Goal: Communication & Community: Share content

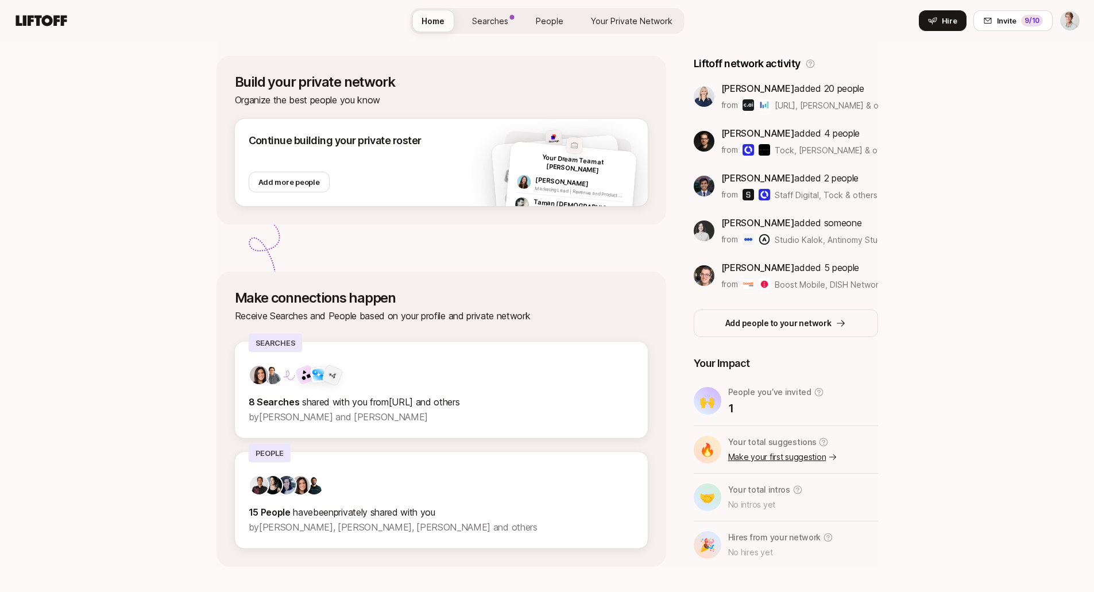
scroll to position [207, 0]
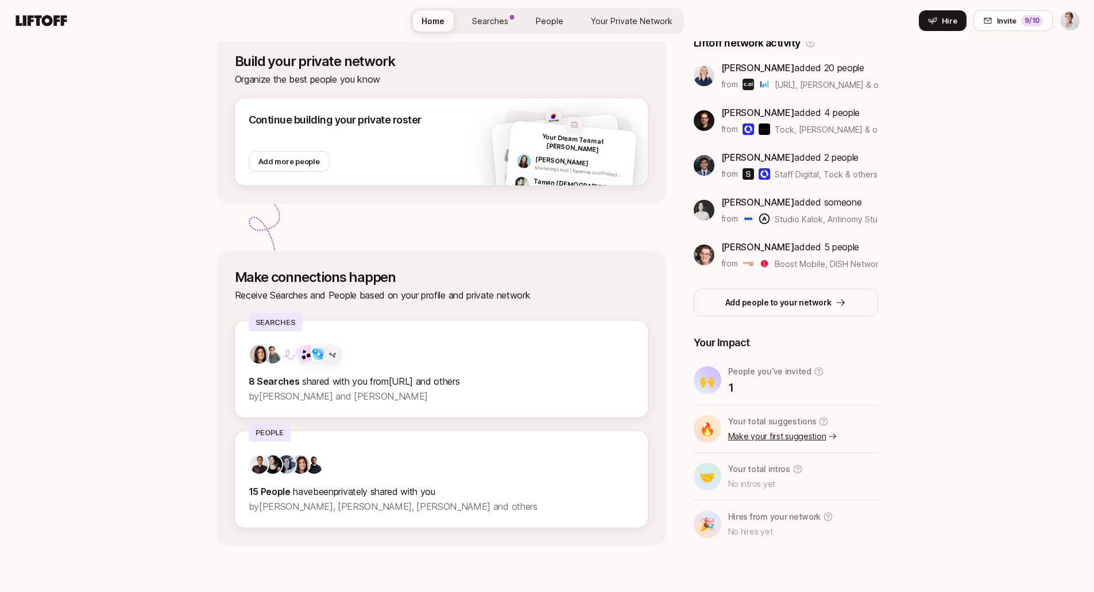
click at [763, 437] on link "Make your first suggestion" at bounding box center [783, 436] width 110 height 14
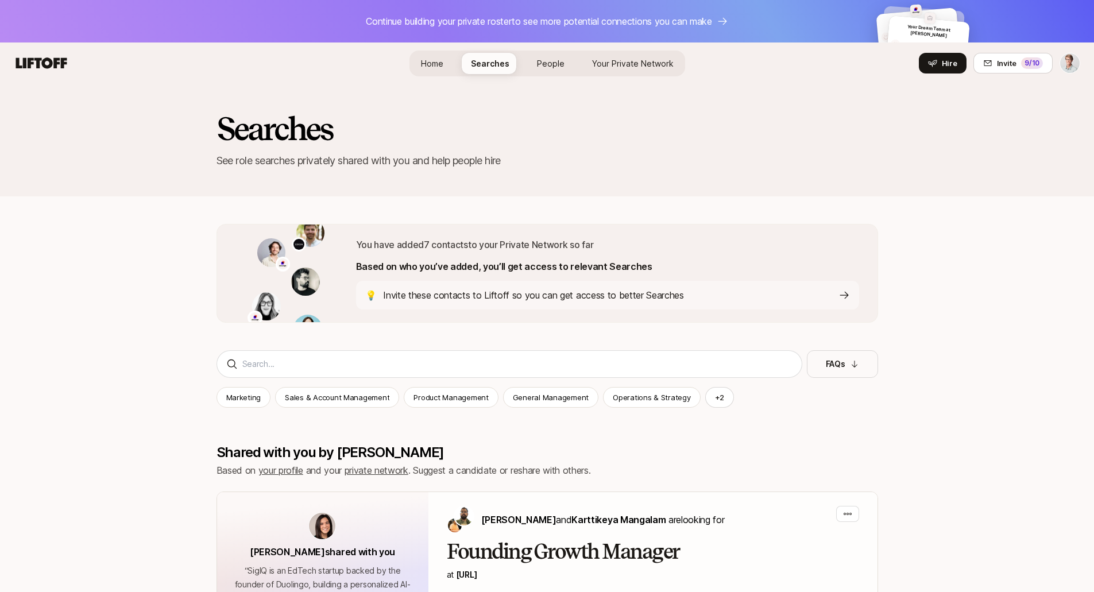
scroll to position [207, 0]
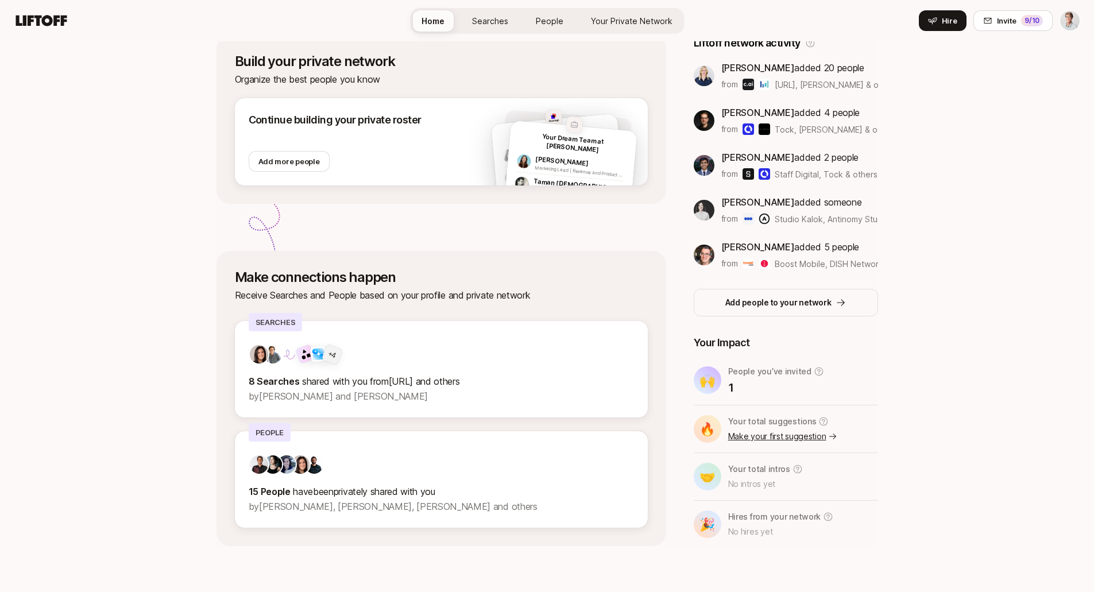
click at [749, 440] on link "Make your first suggestion" at bounding box center [783, 436] width 110 height 14
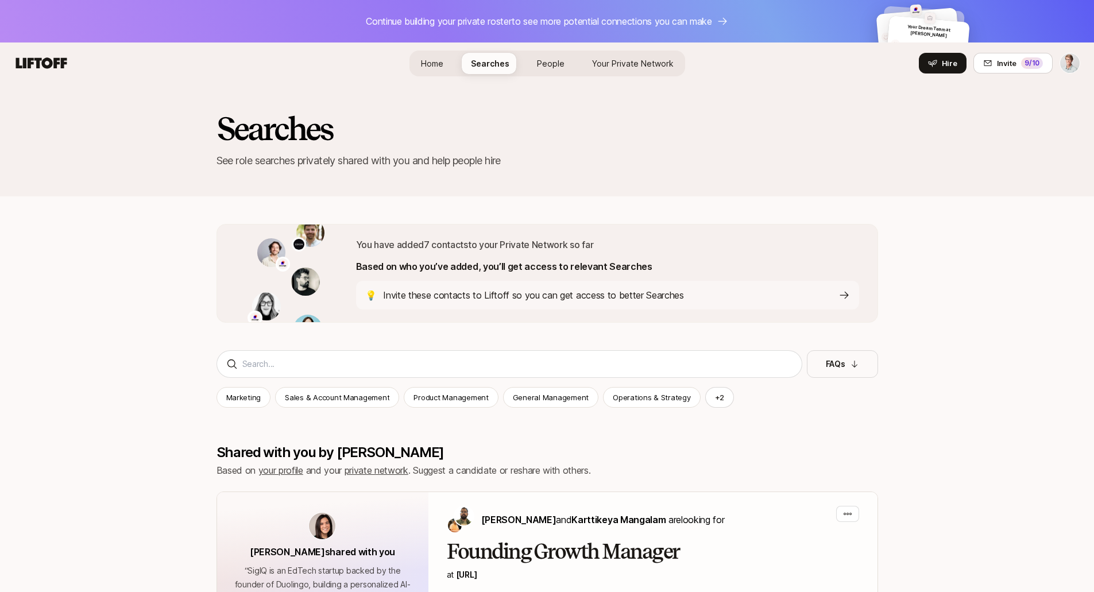
click at [554, 69] on span "People" at bounding box center [551, 63] width 28 height 12
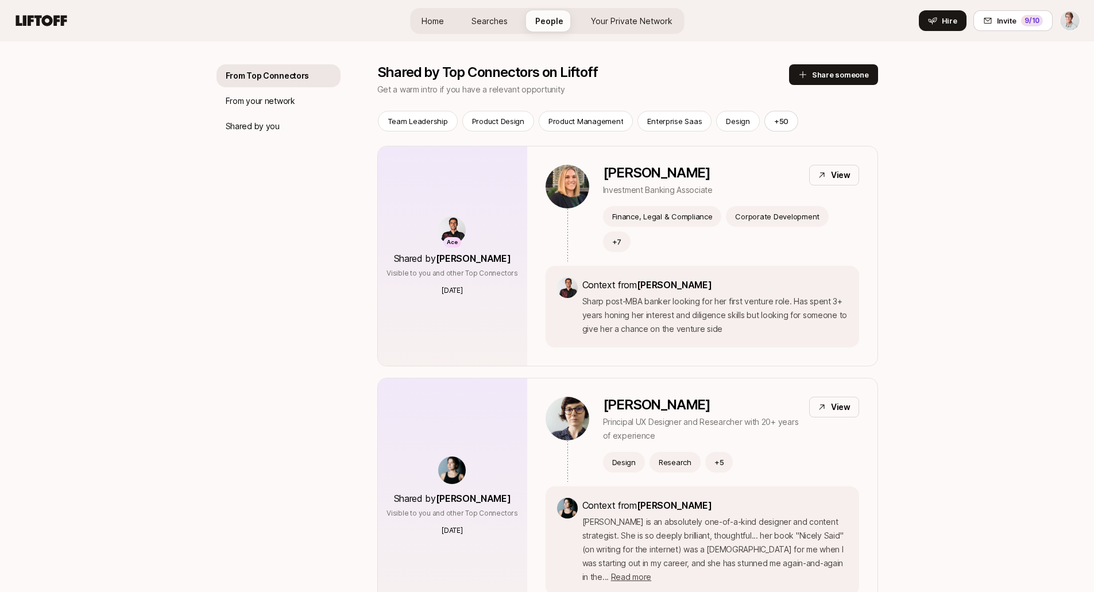
scroll to position [177, 0]
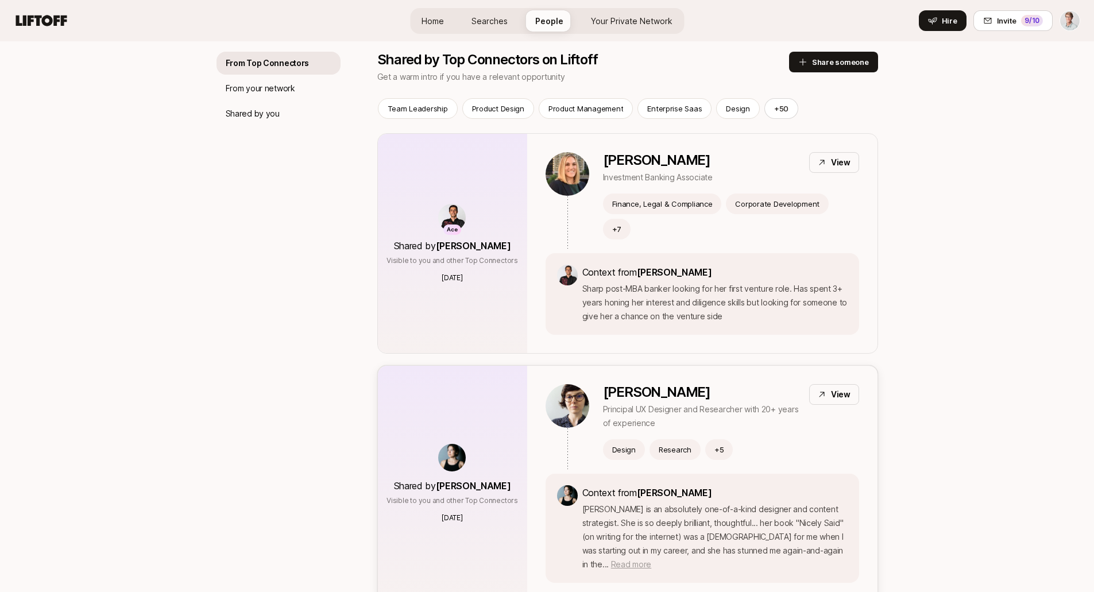
click at [651, 559] on span "Read more" at bounding box center [631, 564] width 40 height 10
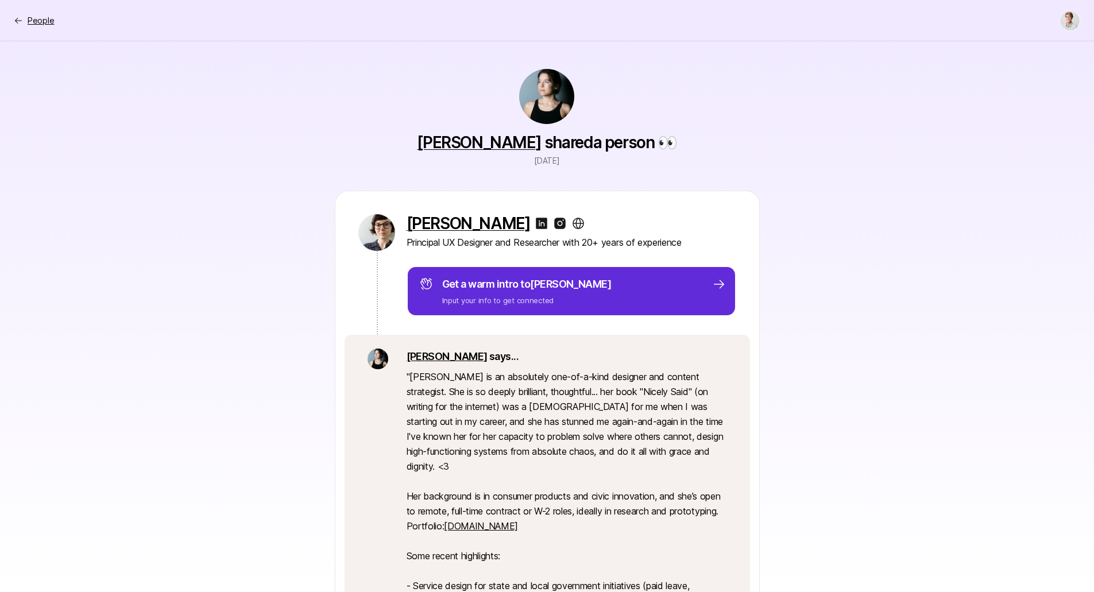
click at [33, 20] on p "People" at bounding box center [41, 21] width 26 height 14
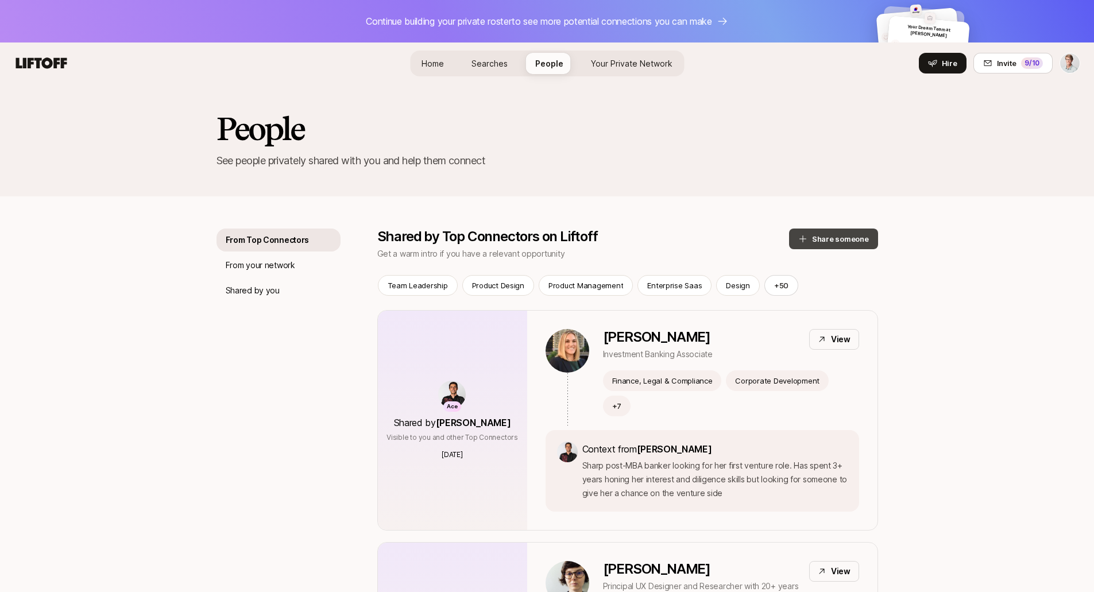
click at [840, 237] on button "Share someone" at bounding box center [833, 238] width 89 height 21
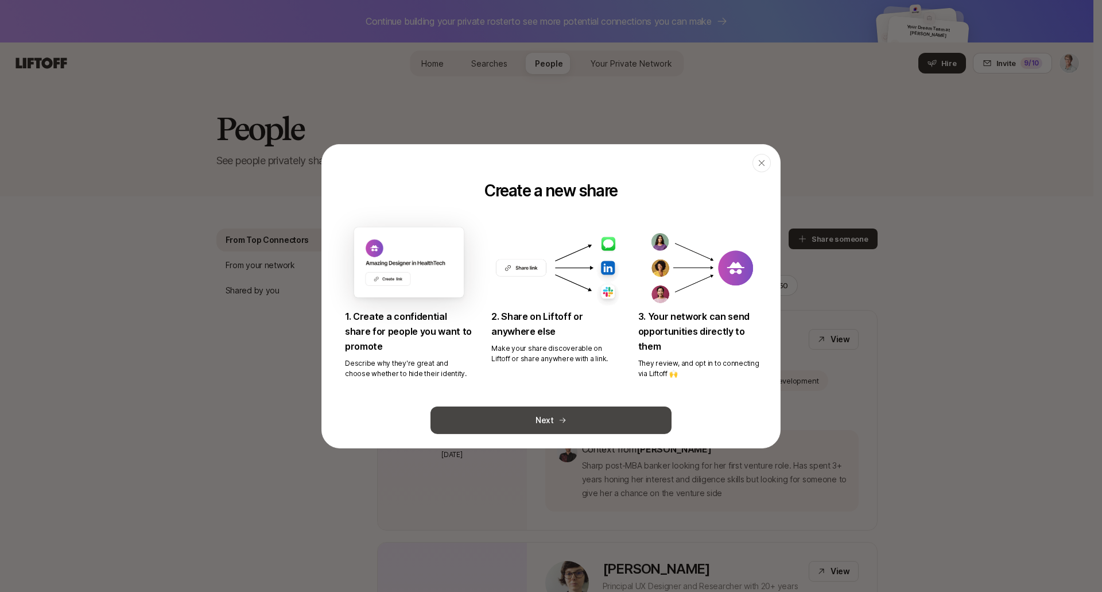
click at [544, 420] on button "Next" at bounding box center [551, 420] width 241 height 28
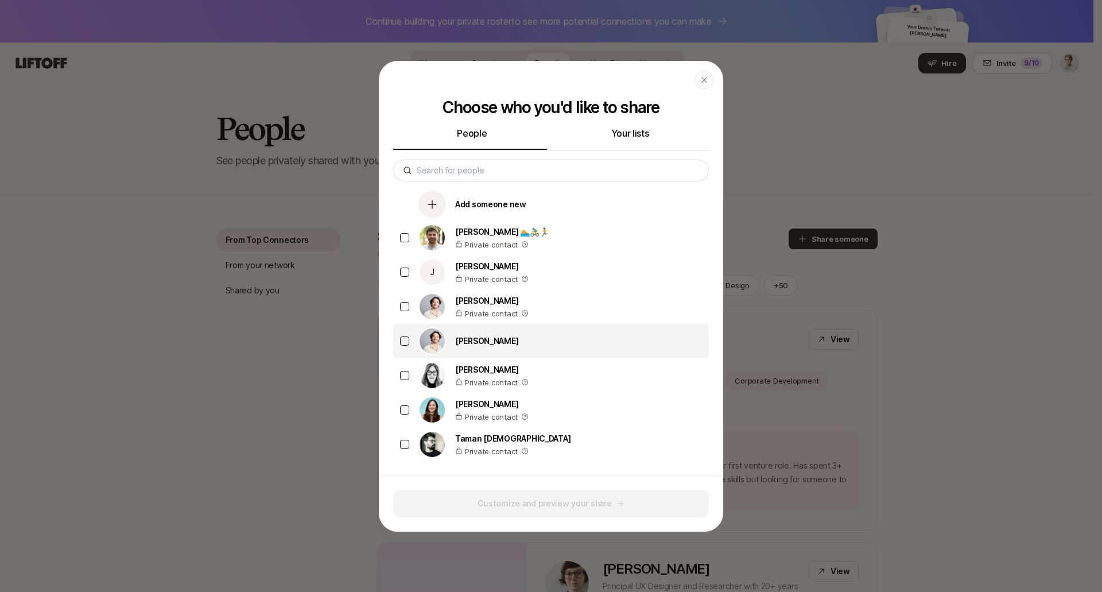
click at [405, 342] on button "button" at bounding box center [404, 340] width 9 height 9
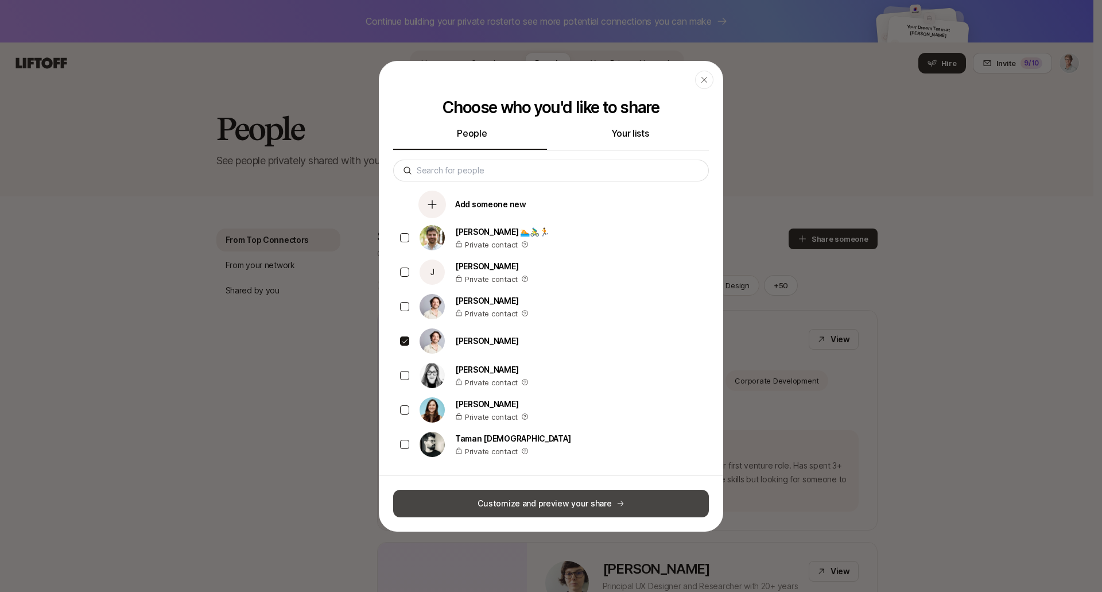
click at [566, 501] on button "Customize and preview your share" at bounding box center [551, 504] width 316 height 28
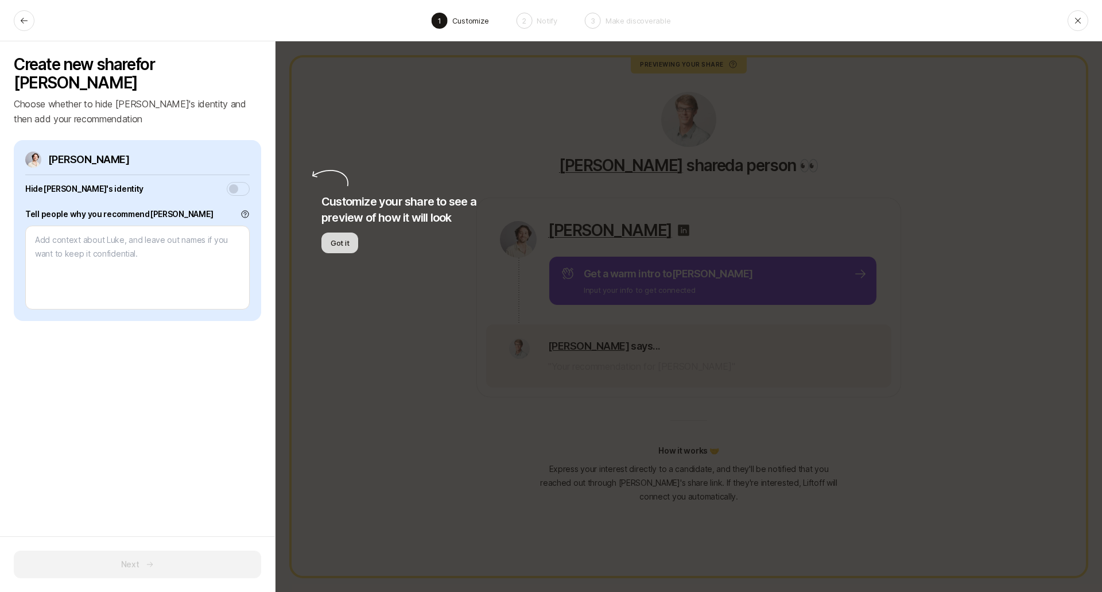
click at [337, 240] on button "Got it" at bounding box center [339, 242] width 37 height 21
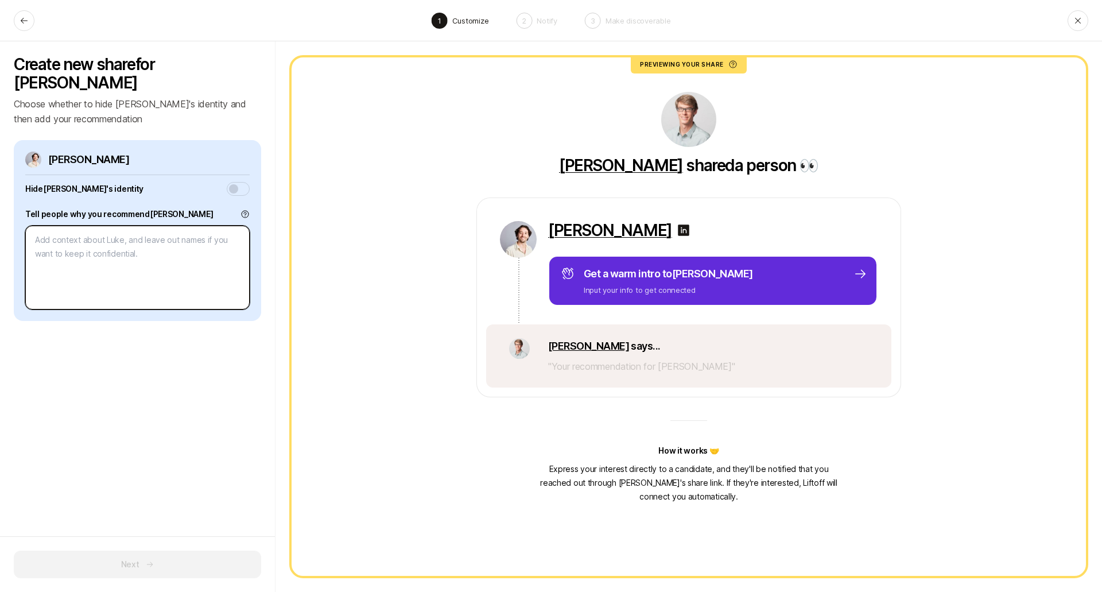
click at [171, 230] on textarea at bounding box center [137, 268] width 224 height 84
paste textarea "I've worked closely with [PERSON_NAME] and highly recommend him. [PERSON_NAME] …"
type textarea "x"
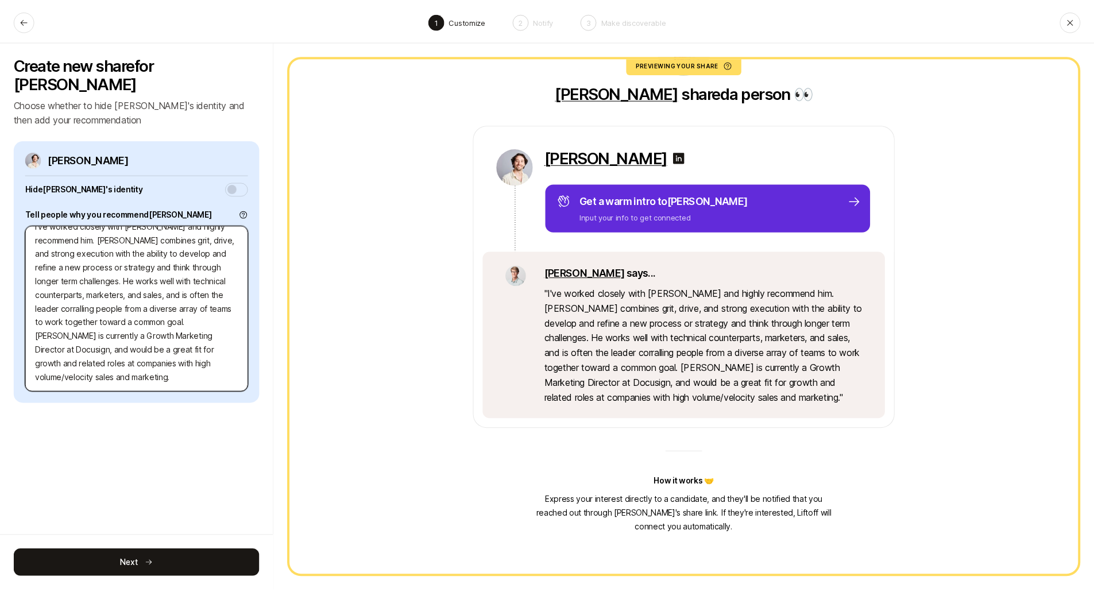
scroll to position [76, 0]
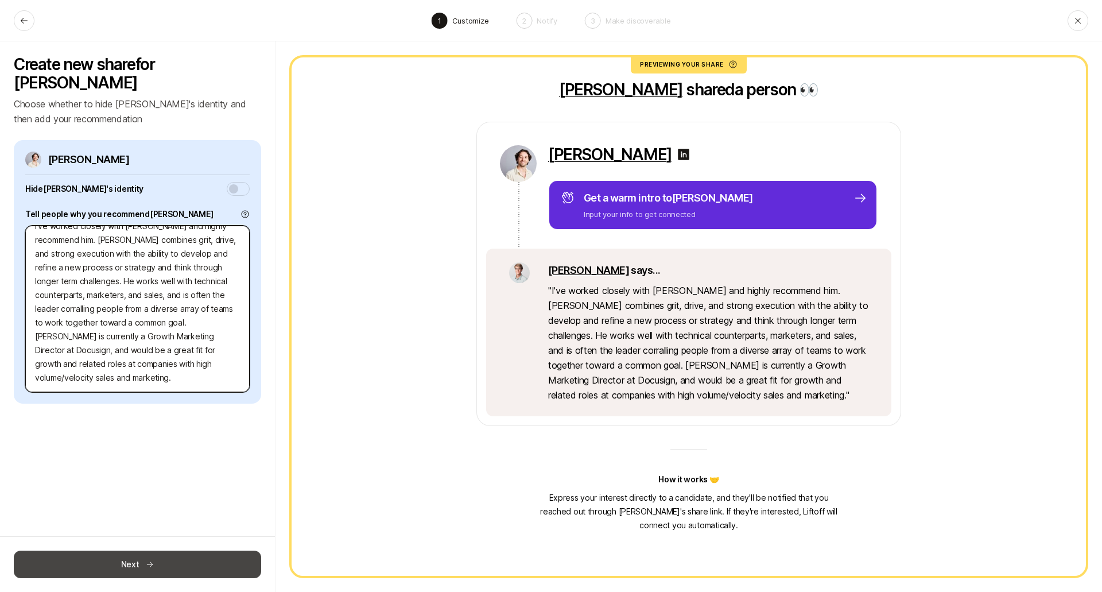
type textarea "I've worked closely with [PERSON_NAME] and highly recommend him. [PERSON_NAME] …"
click at [122, 563] on button "Next" at bounding box center [137, 565] width 247 height 28
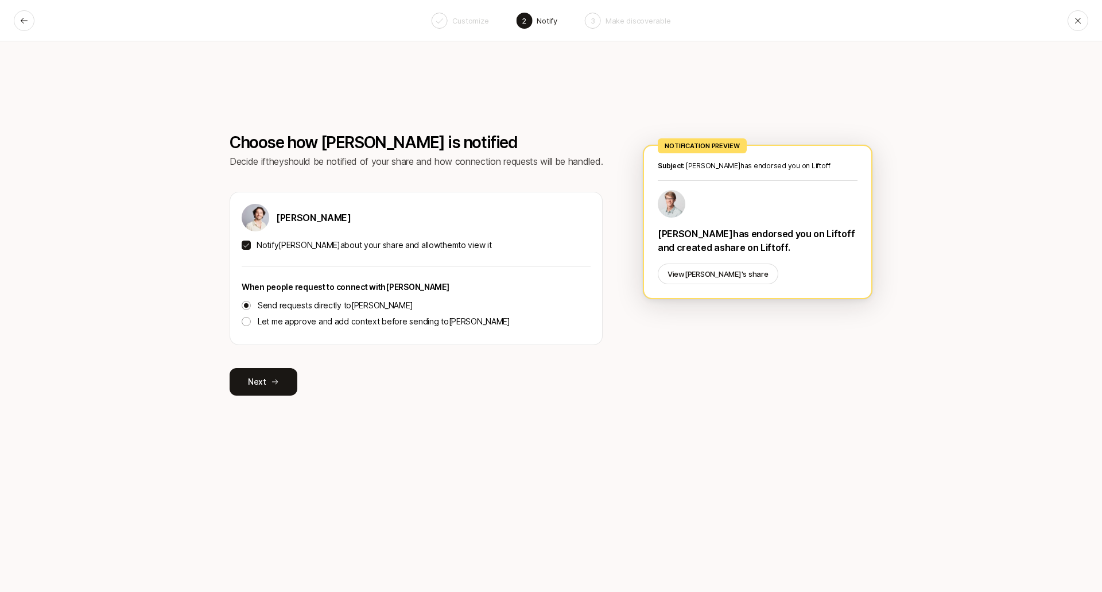
click at [242, 320] on button "Let me approve and add context before sending to Luke" at bounding box center [246, 321] width 9 height 9
click at [259, 382] on button "Next" at bounding box center [264, 382] width 68 height 28
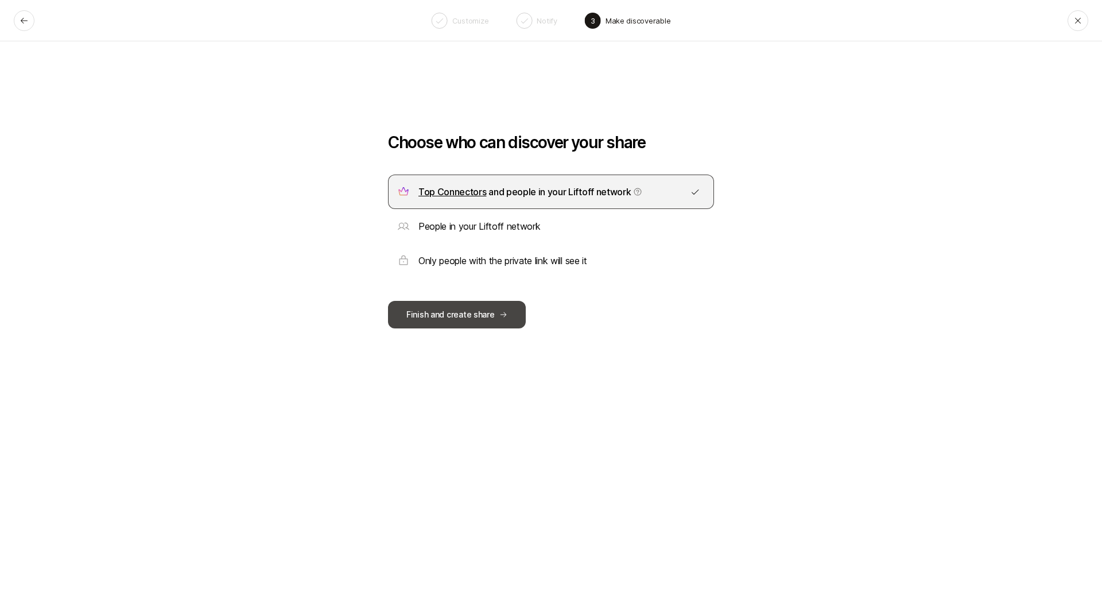
click at [459, 320] on button "Finish and create share" at bounding box center [457, 315] width 138 height 28
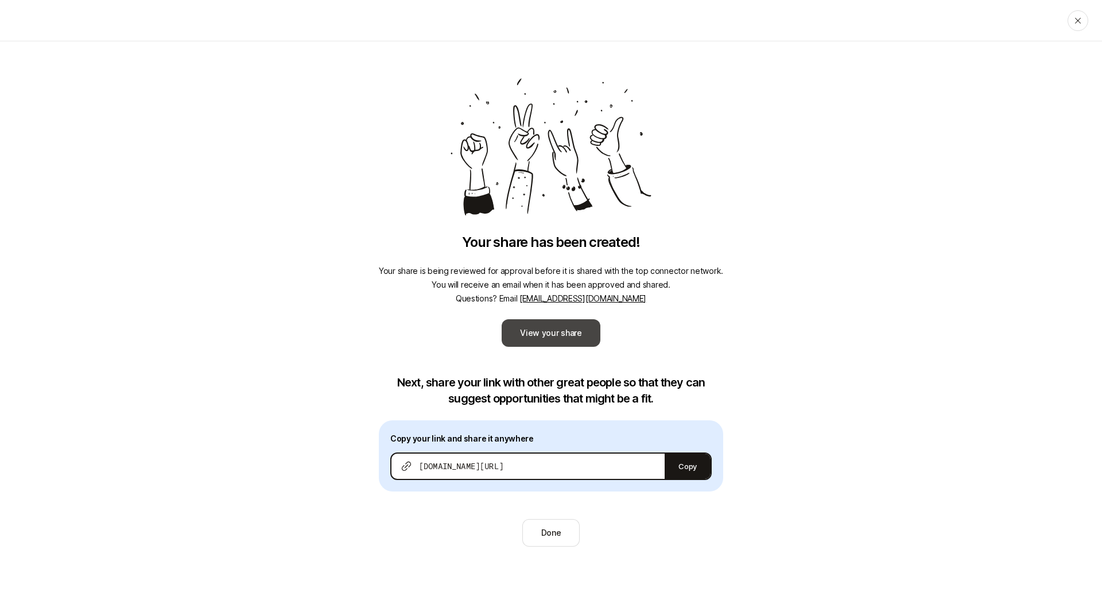
click at [538, 339] on link "View your share" at bounding box center [551, 333] width 99 height 28
click at [557, 532] on button "Done" at bounding box center [551, 533] width 58 height 28
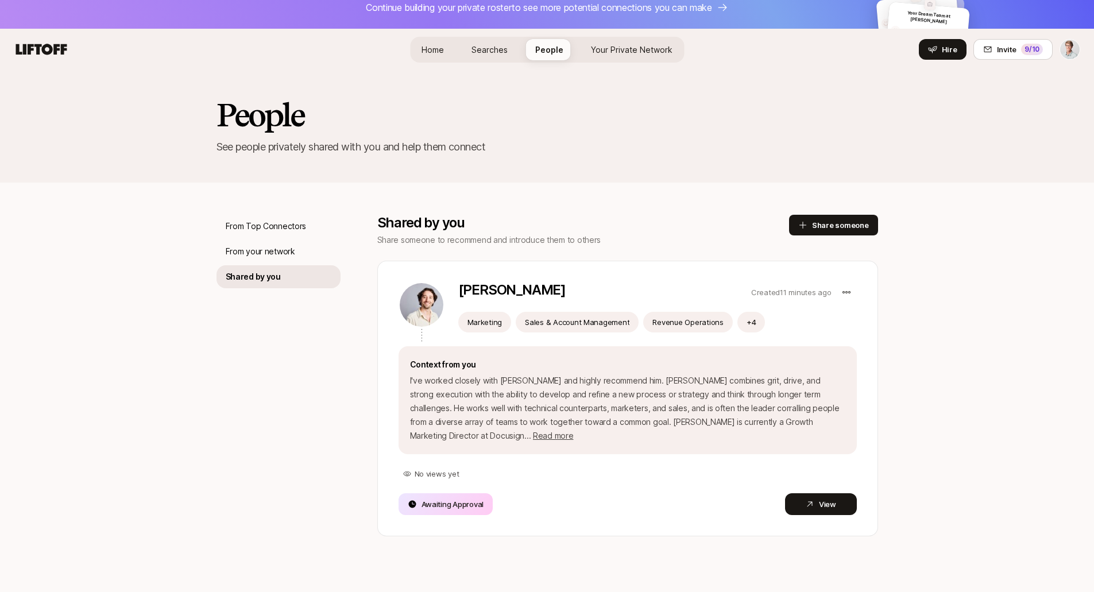
scroll to position [22, 0]
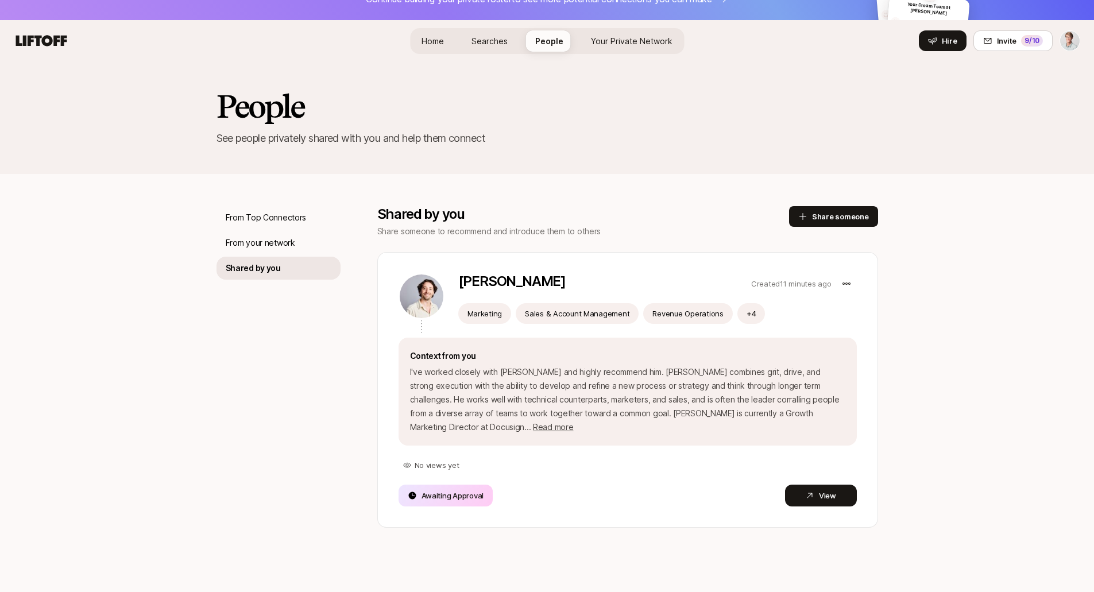
click at [436, 45] on span "Home" at bounding box center [432, 41] width 22 height 10
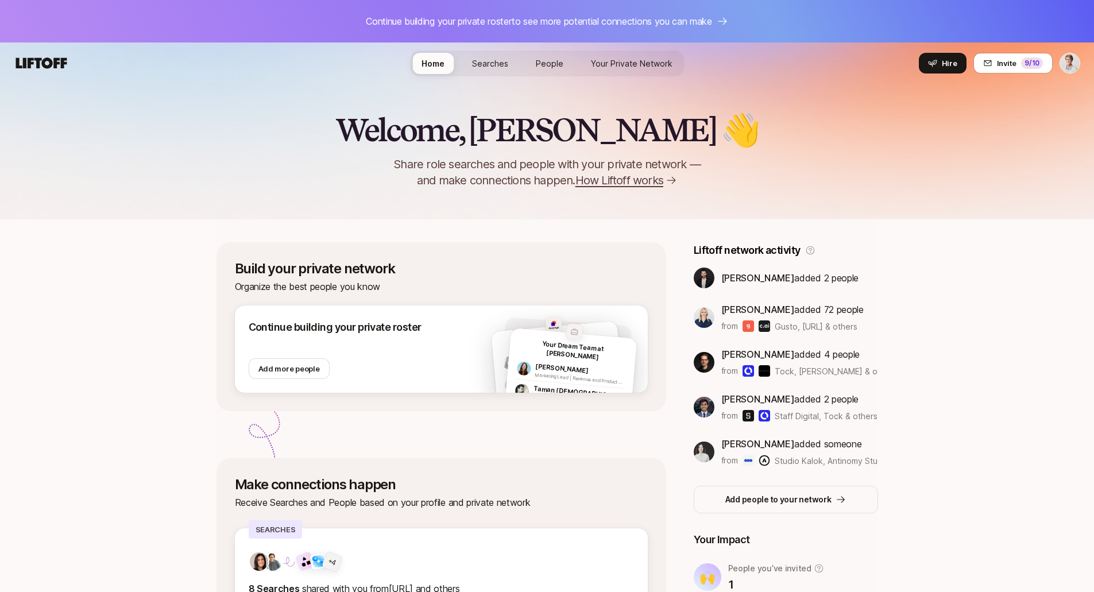
click at [633, 62] on span "Your Private Network" at bounding box center [632, 64] width 82 height 10
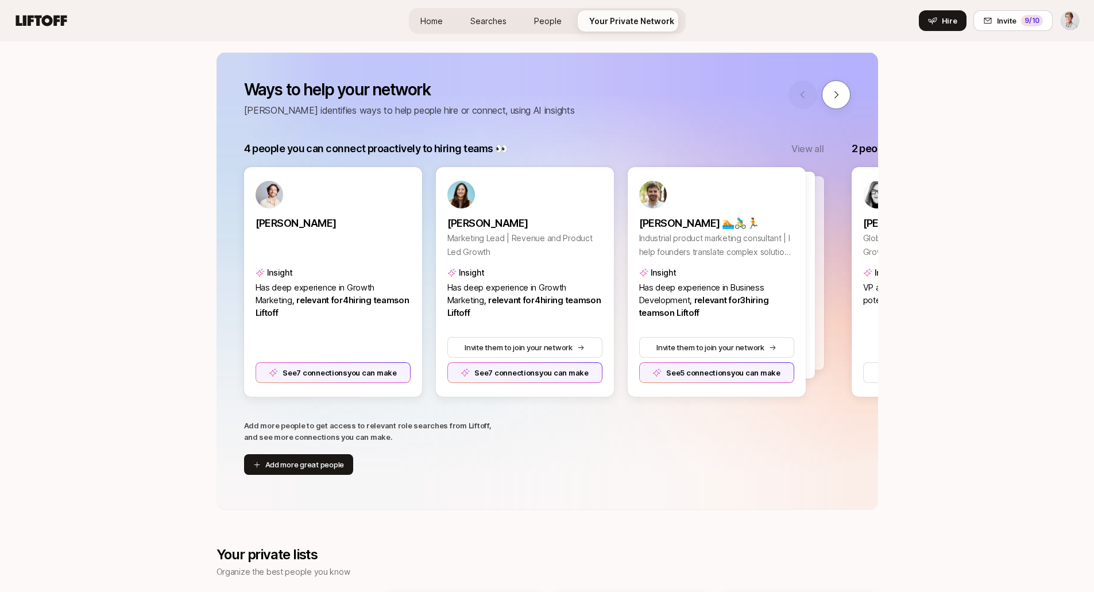
scroll to position [160, 0]
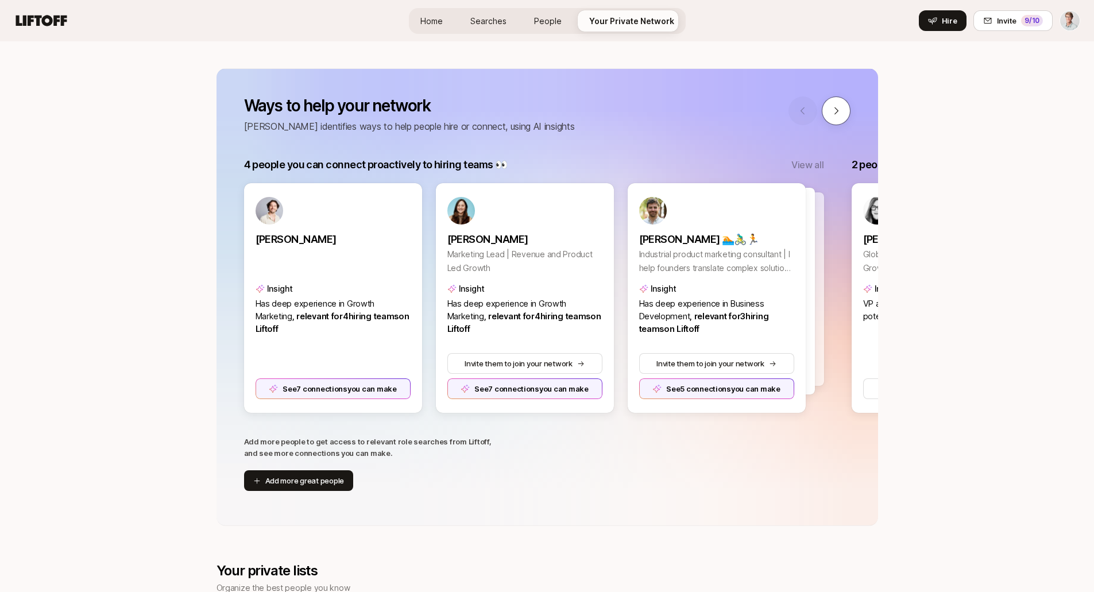
click at [842, 113] on button at bounding box center [835, 110] width 29 height 29
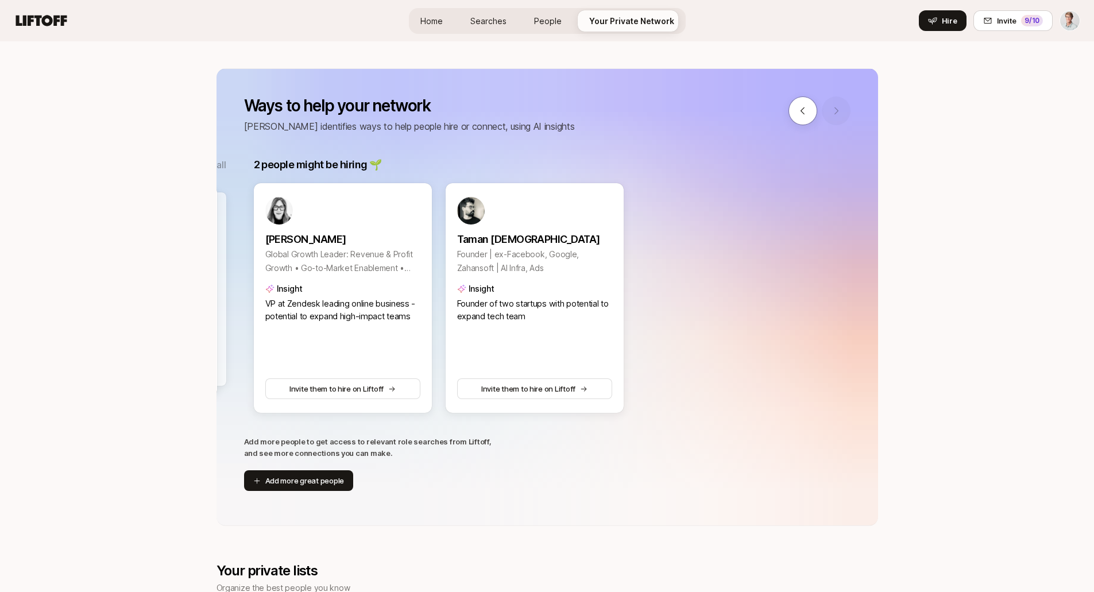
scroll to position [0, 607]
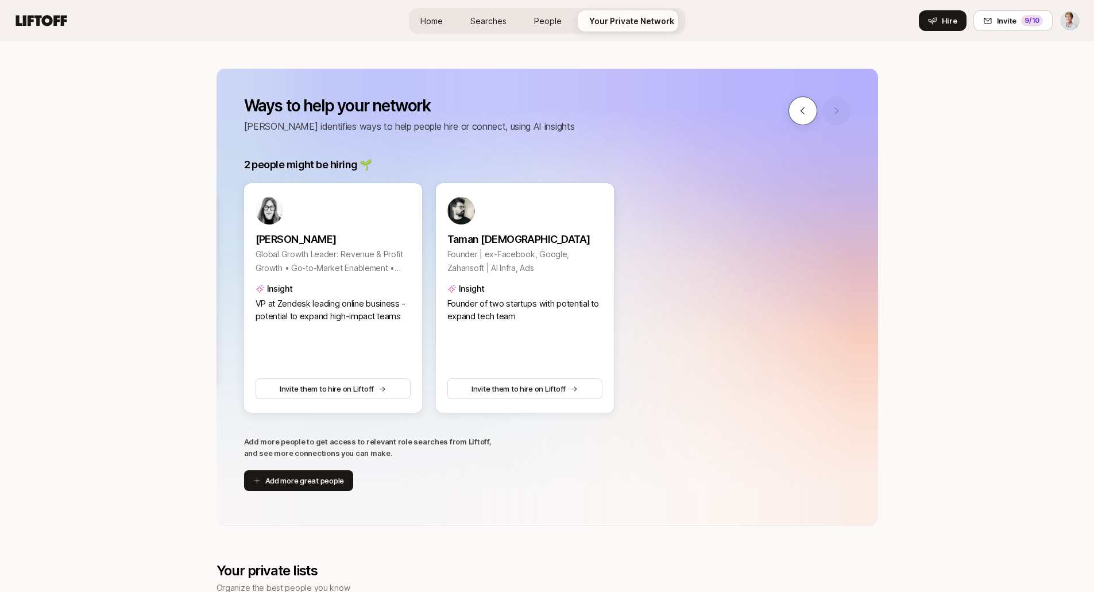
click at [800, 113] on icon at bounding box center [802, 111] width 10 height 10
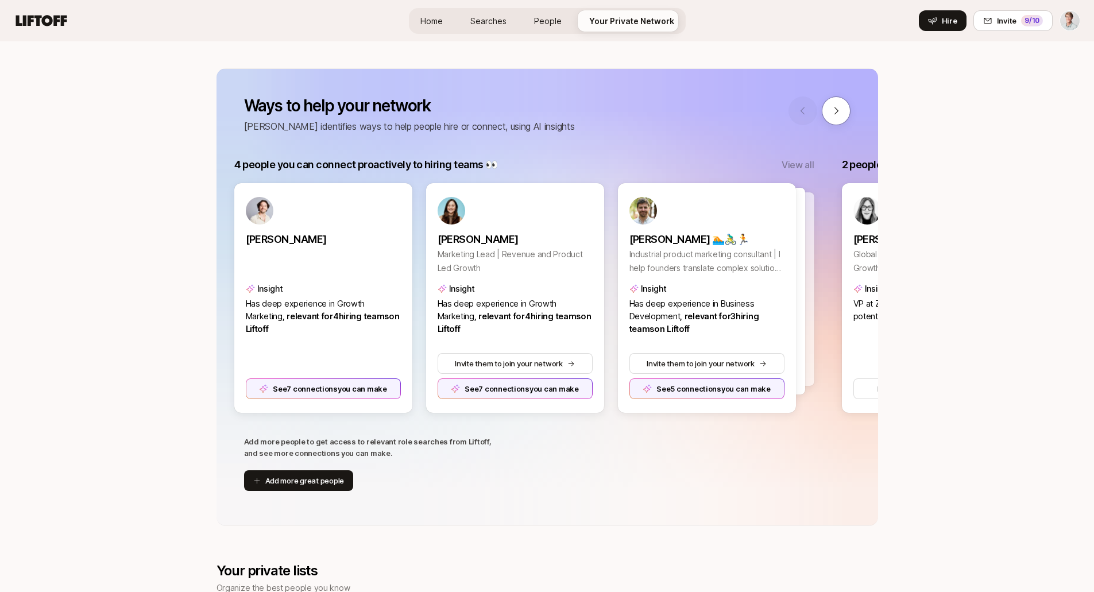
scroll to position [0, 0]
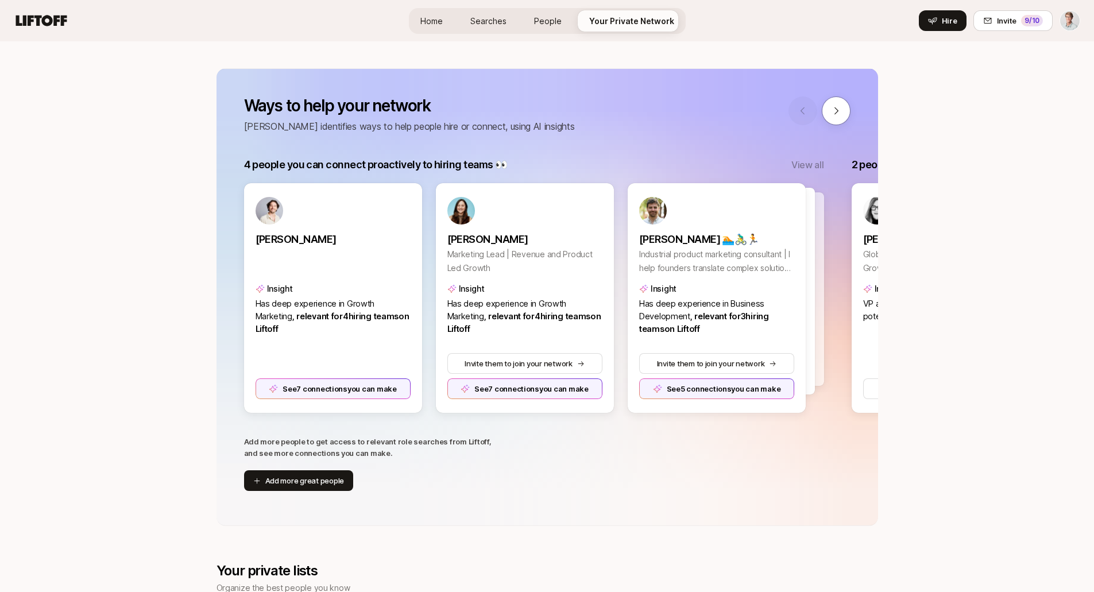
click at [814, 164] on p "View all" at bounding box center [807, 164] width 32 height 15
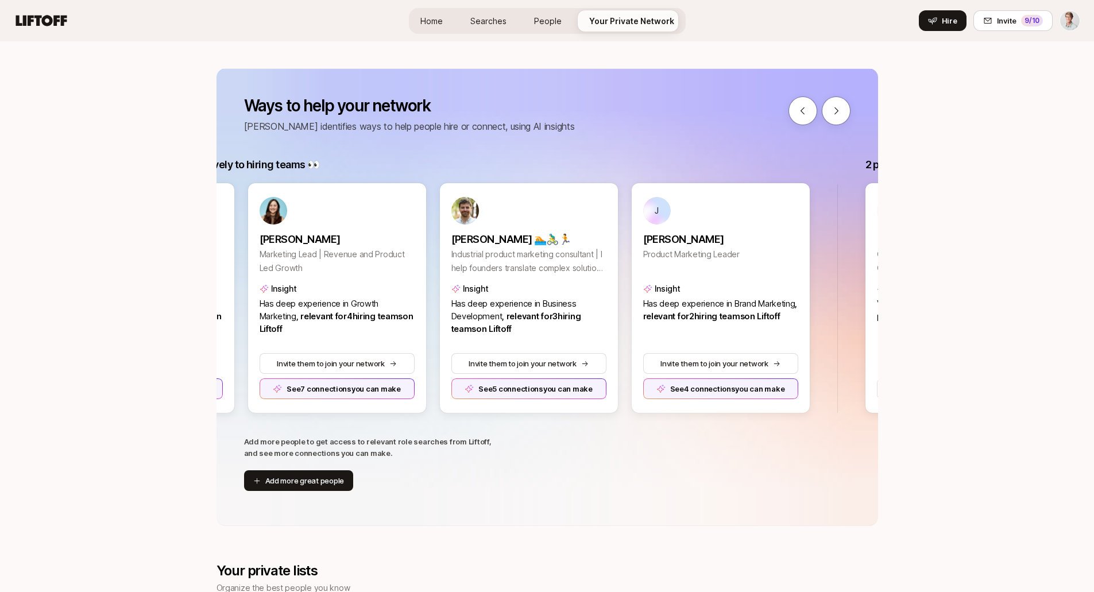
scroll to position [0, 192]
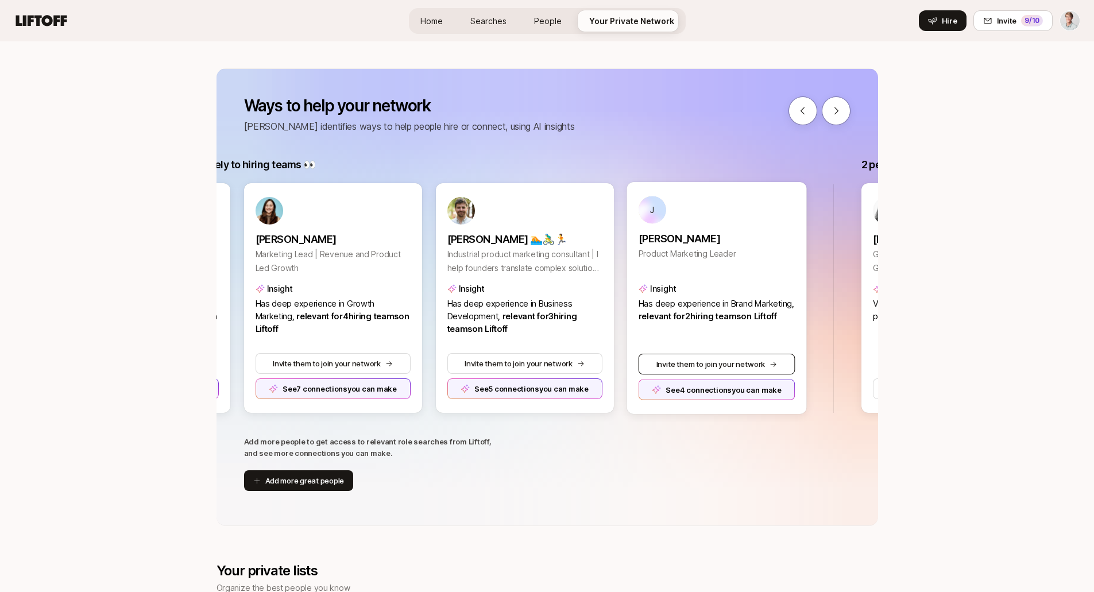
click at [734, 369] on button "Invite them to join your network" at bounding box center [716, 364] width 157 height 21
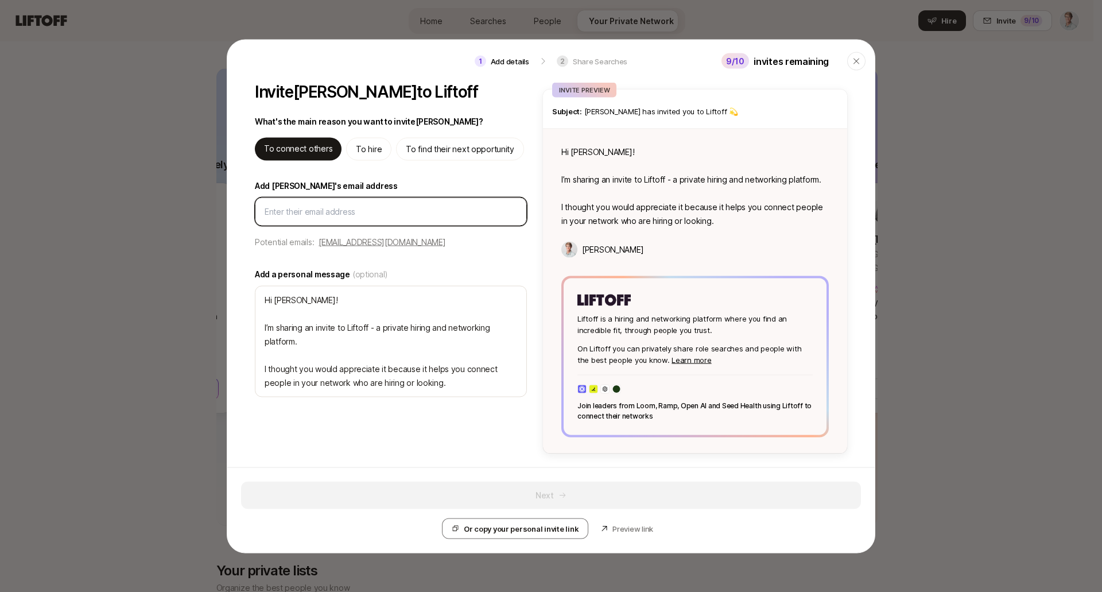
paste input "salomegatekeeper@gmail.com"
type textarea "x"
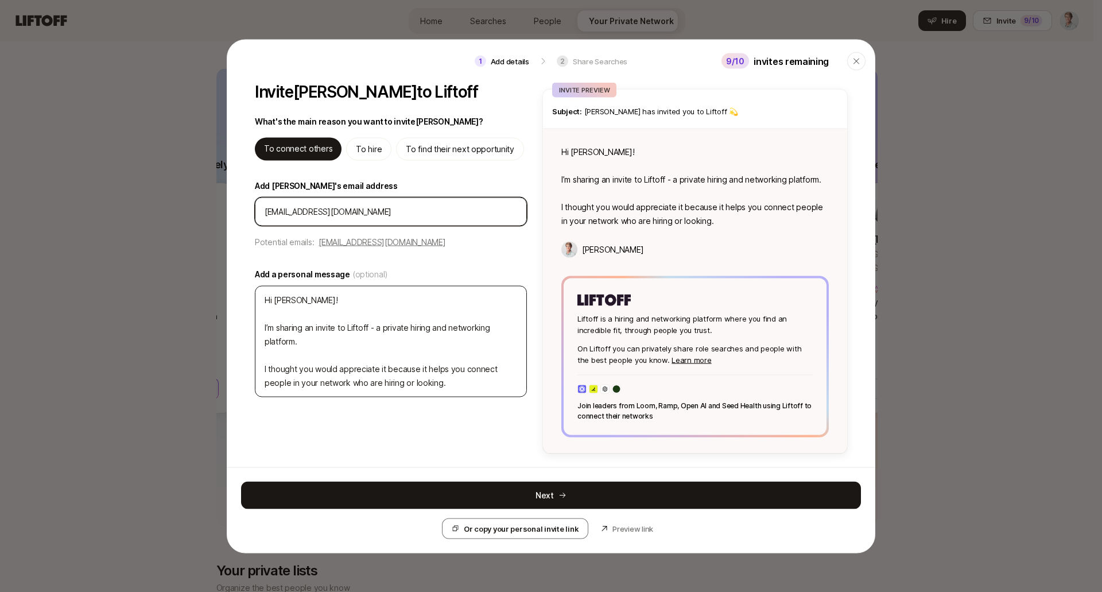
type input "salomegatekeeper@gmail.com"
click at [445, 370] on textarea "Hi Jessica! I’m sharing an invite to Liftoff - a private hiring and networking …" at bounding box center [391, 340] width 272 height 111
click at [454, 386] on textarea "Hi Jessica! I’m sharing an invite to Liftoff - a private hiring and networking …" at bounding box center [391, 340] width 272 height 111
type textarea "x"
type textarea "Hi Jessica! I’m sharing an invite to Liftoff - a private hiring and networking …"
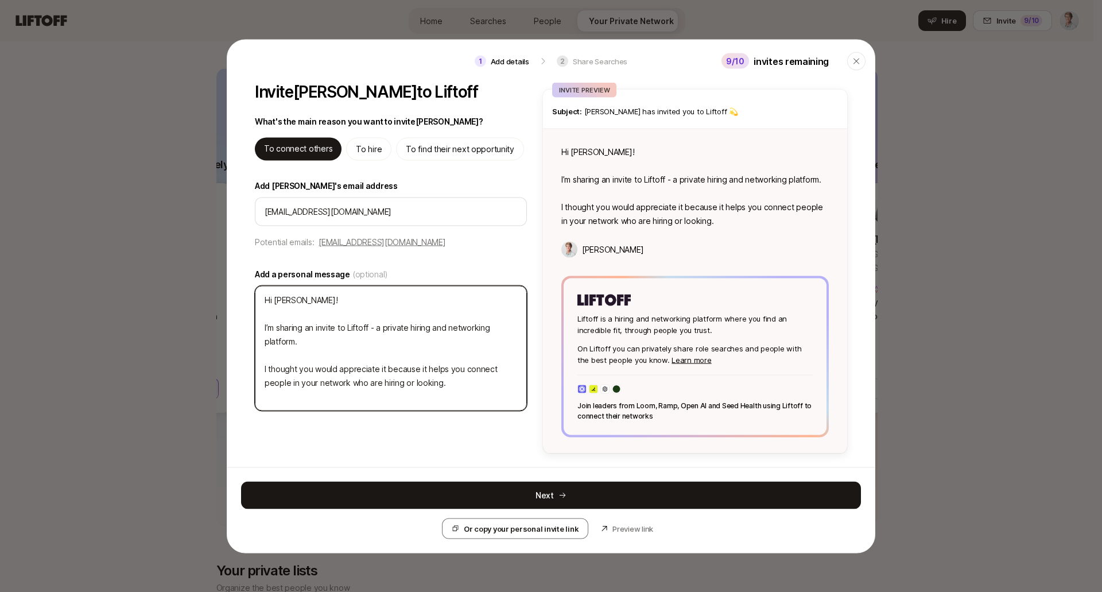
type textarea "x"
type textarea "Hi Jessica! I’m sharing an invite to Liftoff - a private hiring and networking …"
type textarea "x"
type textarea "Hi Jessica! I’m sharing an invite to Liftoff - a private hiring and networking …"
type textarea "x"
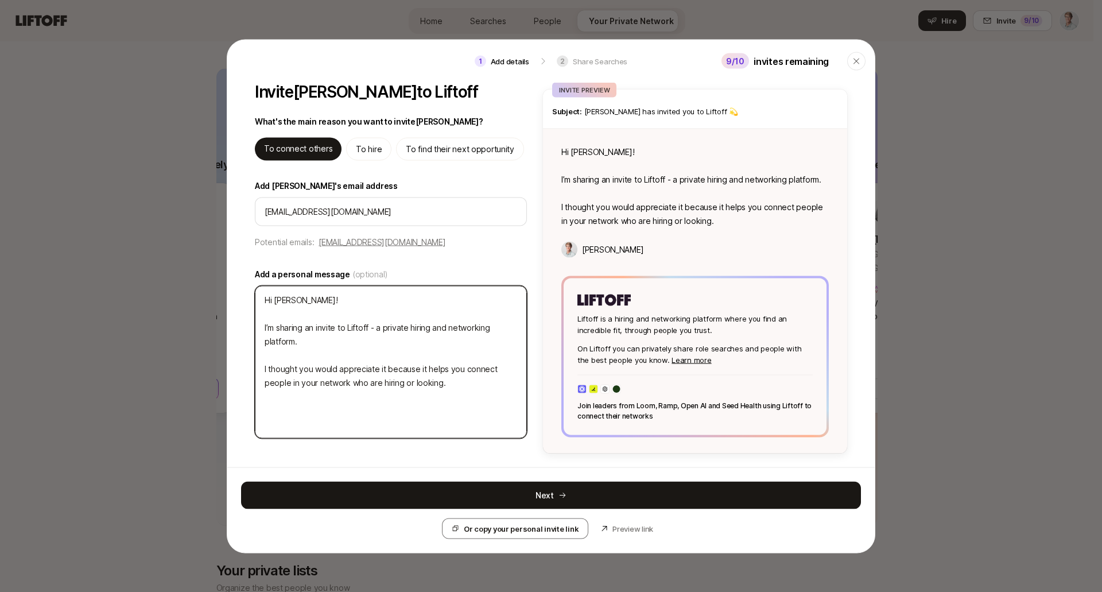
type textarea "Hi Jessica! I’m sharing an invite to Liftoff - a private hiring and networking …"
type textarea "x"
type textarea "Hi Jessica! I’m sharing an invite to Liftoff - a private hiring and networking …"
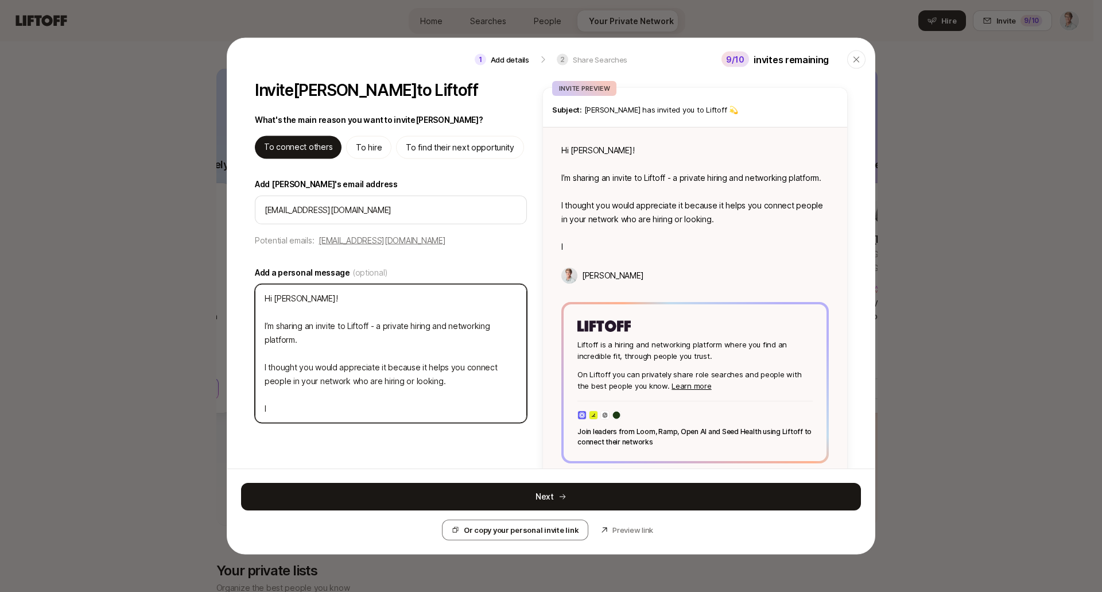
type textarea "x"
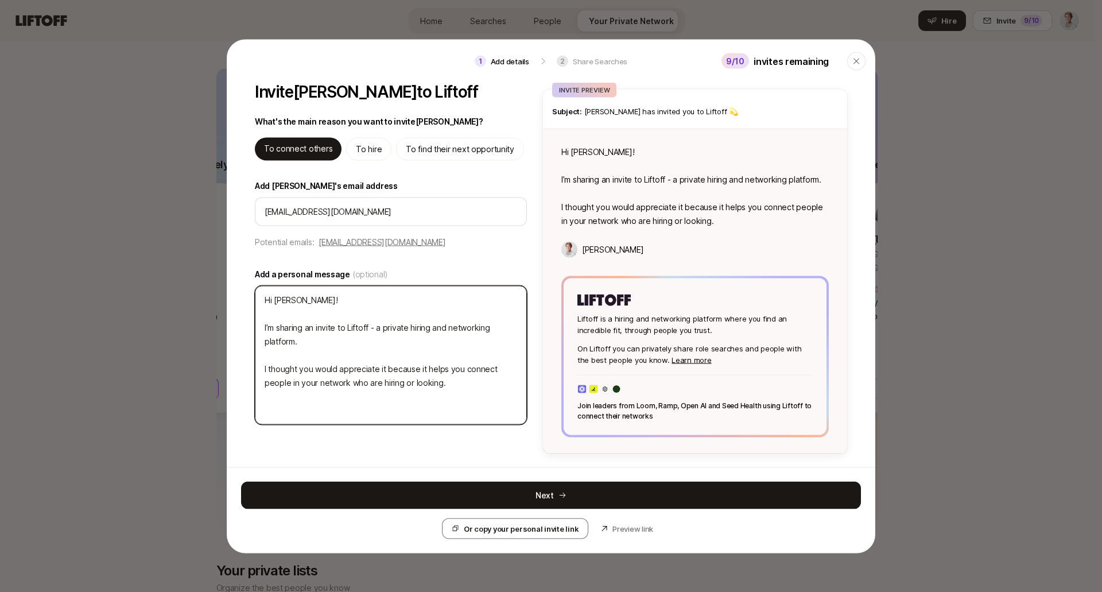
type textarea "Hi Jessica! I’m sharing an invite to Liftoff - a private hiring and networking …"
type textarea "x"
type textarea "Hi Jessica! I’m sharing an invite to Liftoff - a private hiring and networking …"
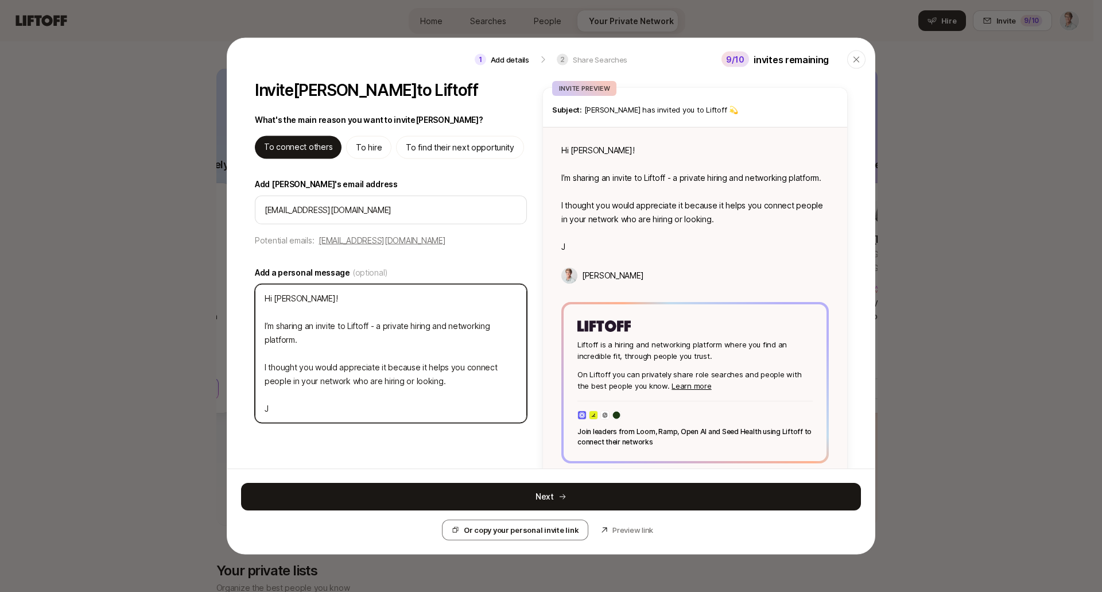
type textarea "x"
type textarea "Hi Jessica! I’m sharing an invite to Liftoff - a private hiring and networking …"
type textarea "x"
type textarea "Hi Jessica! I’m sharing an invite to Liftoff - a private hiring and networking …"
type textarea "x"
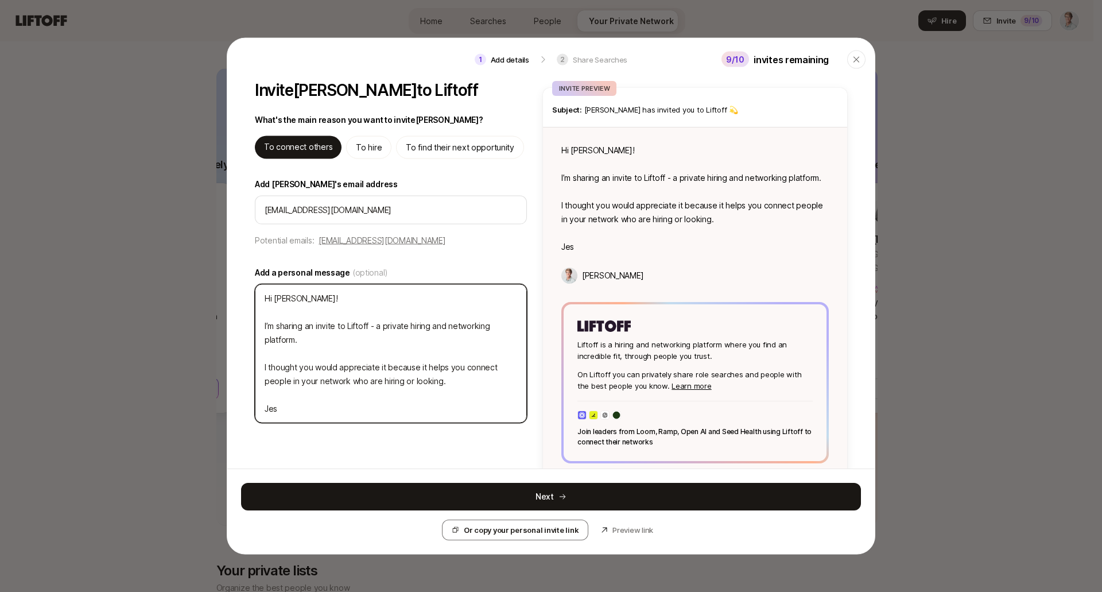
type textarea "Hi Jessica! I’m sharing an invite to Liftoff - a private hiring and networking …"
type textarea "x"
type textarea "Hi Jessica! I’m sharing an invite to Liftoff - a private hiring and networking …"
type textarea "x"
type textarea "Hi Jessica! I’m sharing an invite to Liftoff - a private hiring and networking …"
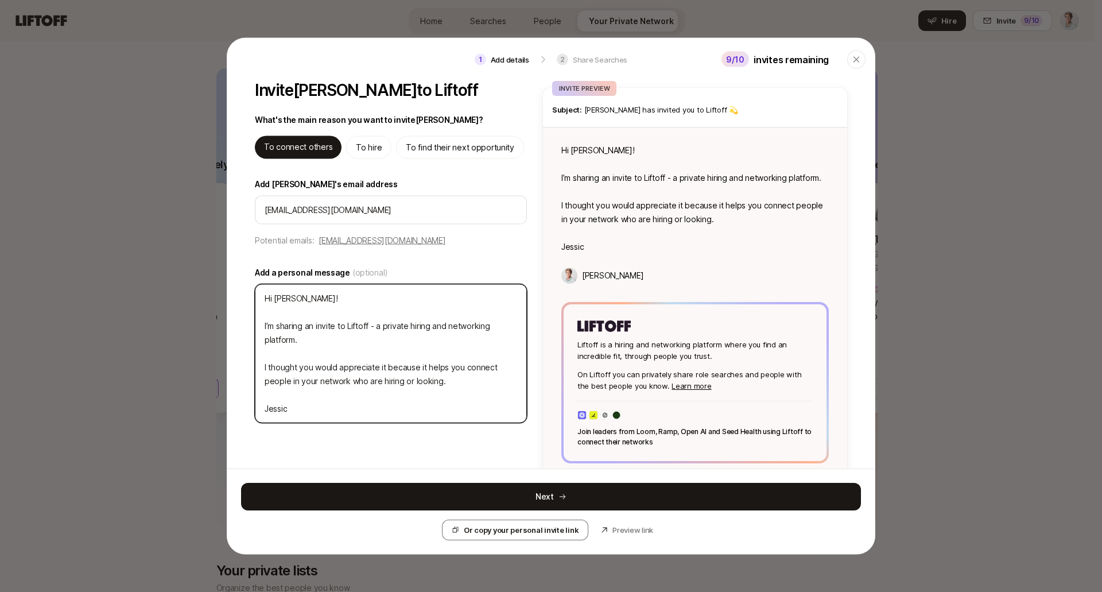
type textarea "x"
type textarea "Hi Jessica! I’m sharing an invite to Liftoff - a private hiring and networking …"
type textarea "x"
type textarea "Hi Jessica! I’m sharing an invite to Liftoff - a private hiring and networking …"
type textarea "x"
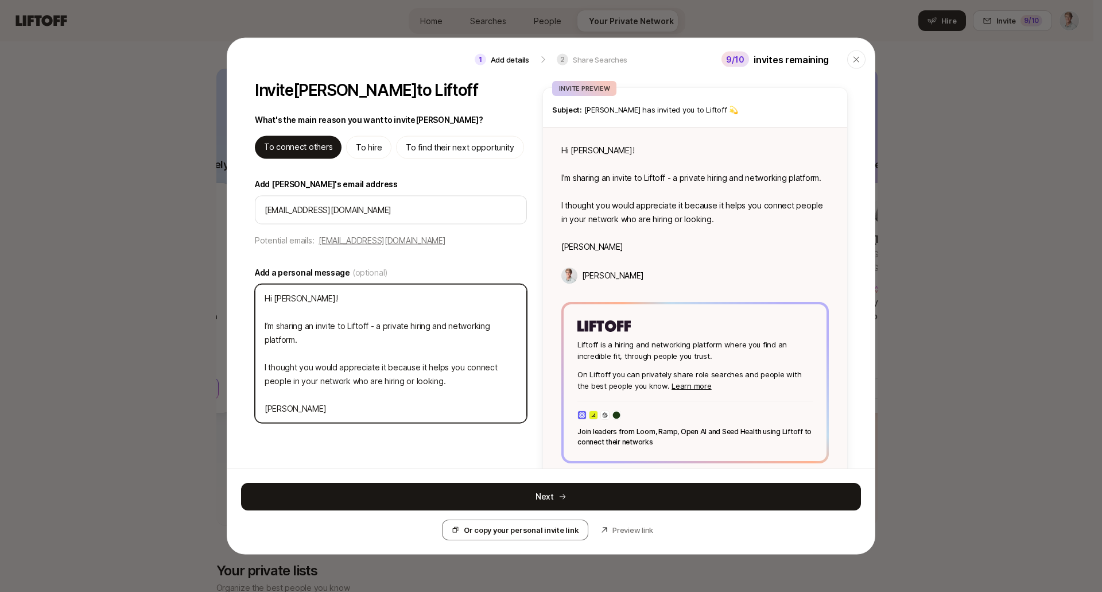
type textarea "Hi Jessica! I’m sharing an invite to Liftoff - a private hiring and networking …"
type textarea "x"
type textarea "Hi Jessica! I’m sharing an invite to Liftoff - a private hiring and networking …"
type textarea "x"
type textarea "Hi Jessica! I’m sharing an invite to Liftoff - a private hiring and networking …"
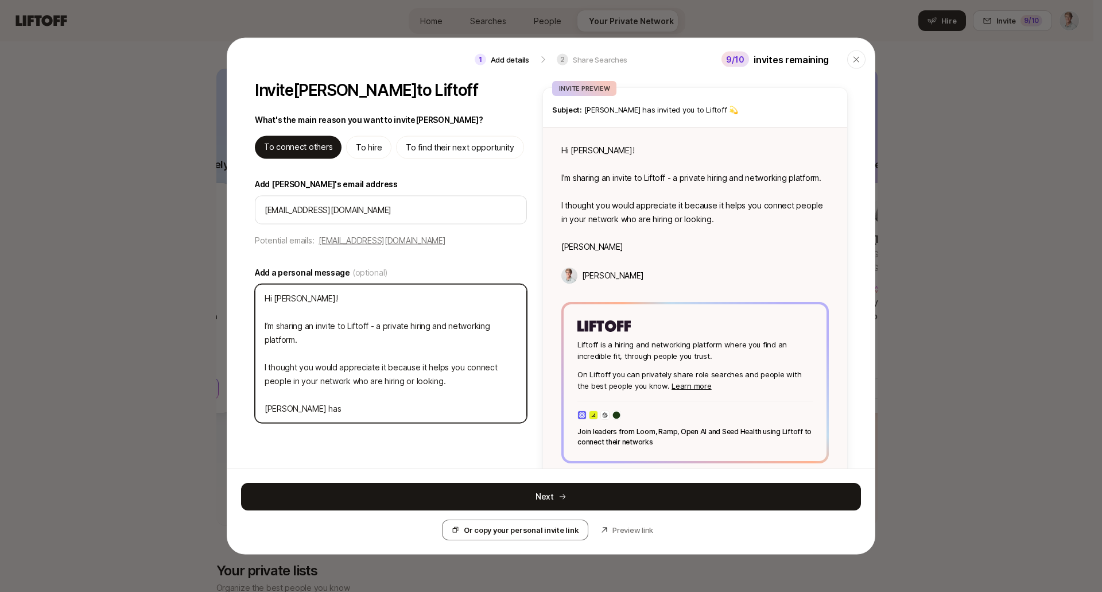
type textarea "x"
type textarea "Hi Jessica! I’m sharing an invite to Liftoff - a private hiring and networking …"
type textarea "x"
type textarea "Hi Jessica! I’m sharing an invite to Liftoff - a private hiring and networking …"
type textarea "x"
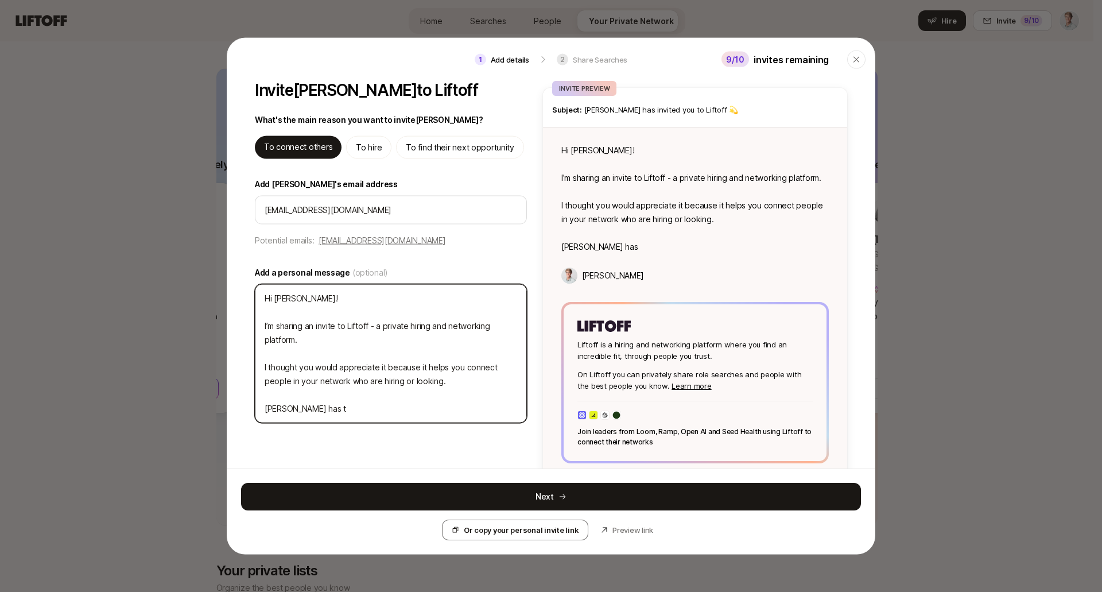
type textarea "Hi Jessica! I’m sharing an invite to Liftoff - a private hiring and networking …"
type textarea "x"
type textarea "Hi Jessica! I’m sharing an invite to Liftoff - a private hiring and networking …"
type textarea "x"
type textarea "Hi Jessica! I’m sharing an invite to Liftoff - a private hiring and networking …"
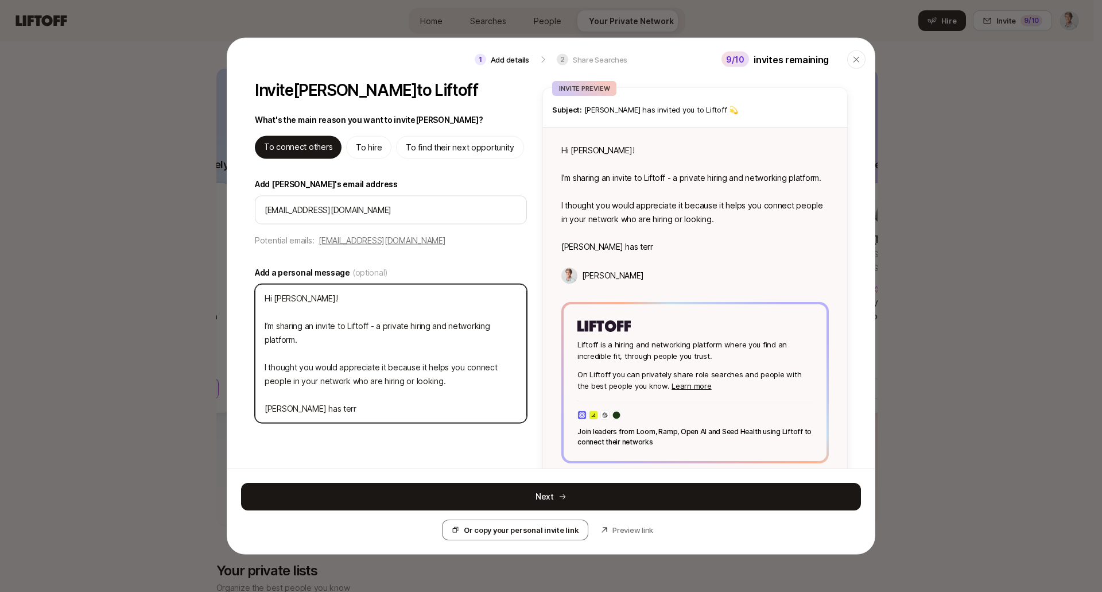
type textarea "x"
type textarea "Hi Jessica! I’m sharing an invite to Liftoff - a private hiring and networking …"
type textarea "x"
type textarea "Hi Jessica! I’m sharing an invite to Liftoff - a private hiring and networking …"
type textarea "x"
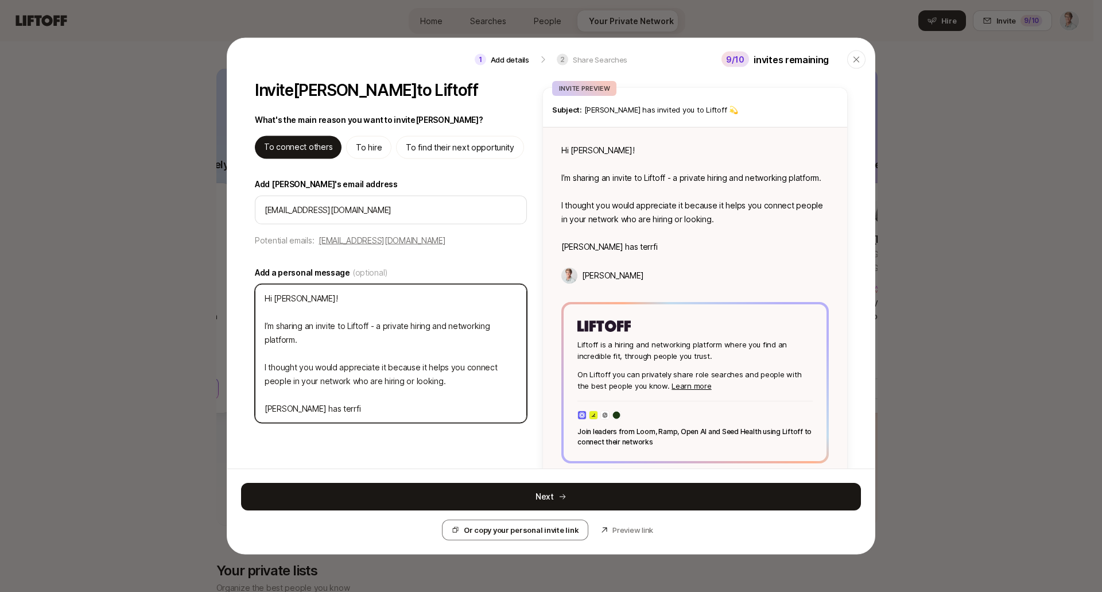
type textarea "Hi Jessica! I’m sharing an invite to Liftoff - a private hiring and networking …"
type textarea "x"
type textarea "Hi Jessica! I’m sharing an invite to Liftoff - a private hiring and networking …"
type textarea "x"
type textarea "Hi Jessica! I’m sharing an invite to Liftoff - a private hiring and networking …"
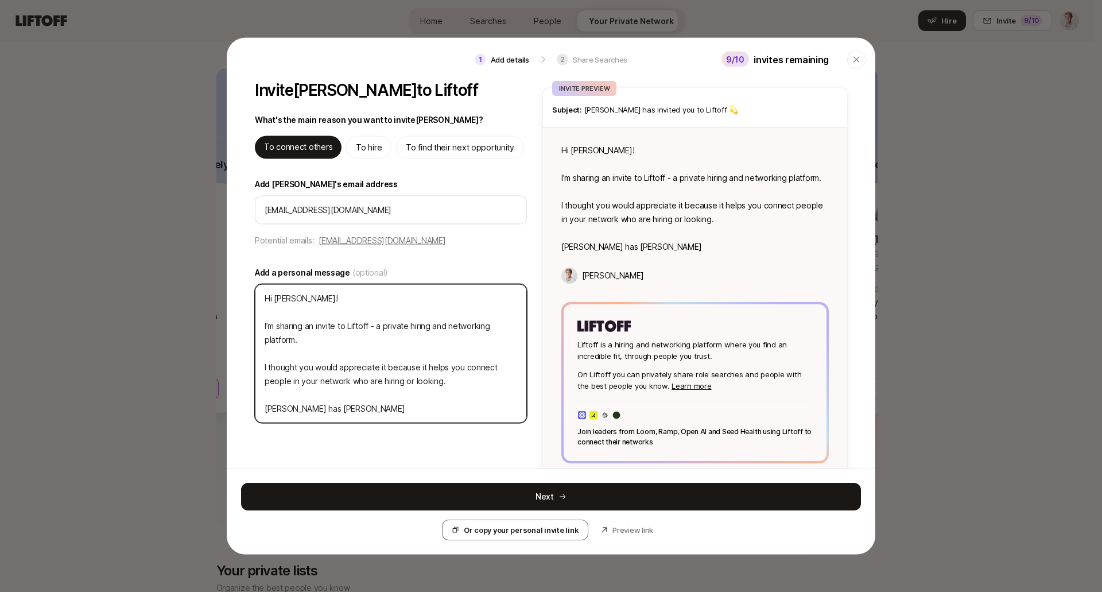
type textarea "x"
type textarea "Hi Jessica! I’m sharing an invite to Liftoff - a private hiring and networking …"
type textarea "x"
type textarea "Hi Jessica! I’m sharing an invite to Liftoff - a private hiring and networking …"
type textarea "x"
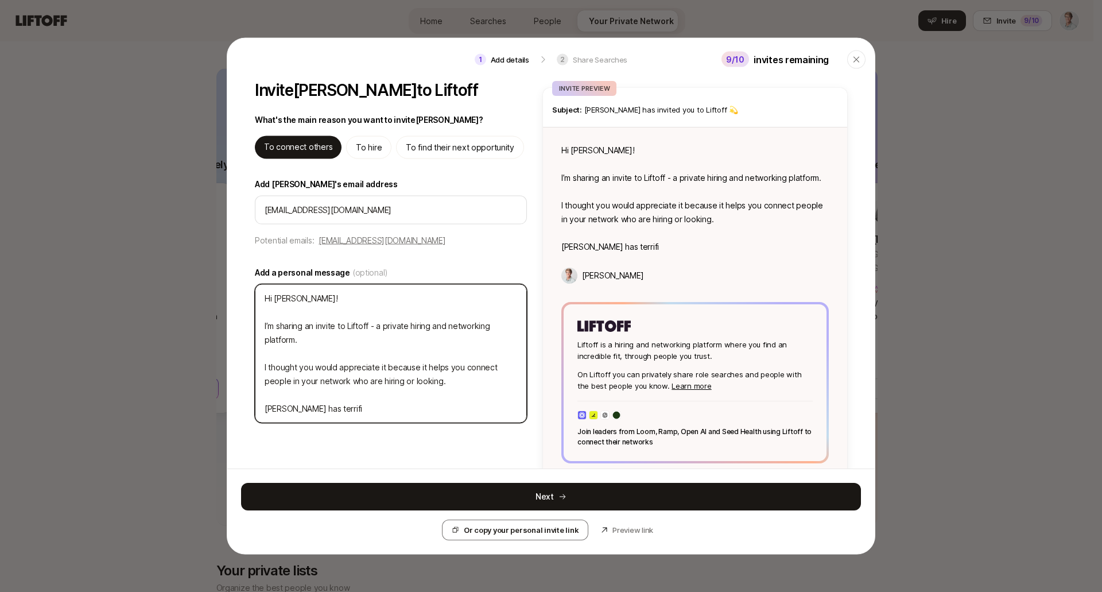
type textarea "Hi Jessica! I’m sharing an invite to Liftoff - a private hiring and networking …"
type textarea "x"
type textarea "Hi Jessica! I’m sharing an invite to Liftoff - a private hiring and networking …"
type textarea "x"
type textarea "Hi Jessica! I’m sharing an invite to Liftoff - a private hiring and networking …"
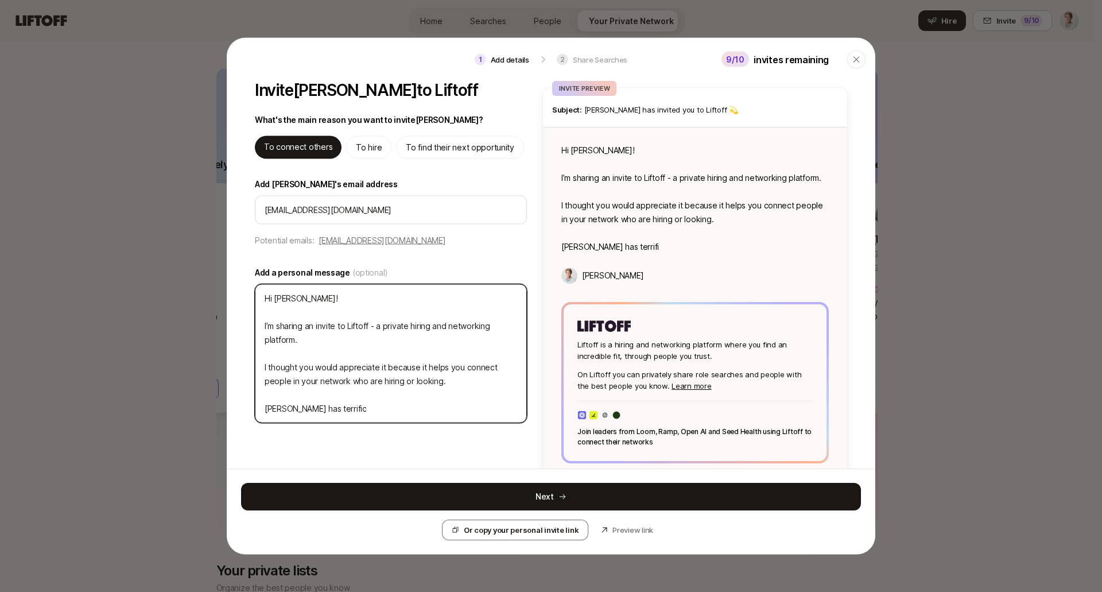
type textarea "x"
type textarea "Hi Jessica! I’m sharing an invite to Liftoff - a private hiring and networking …"
type textarea "x"
type textarea "Hi Jessica! I’m sharing an invite to Liftoff - a private hiring and networking …"
type textarea "x"
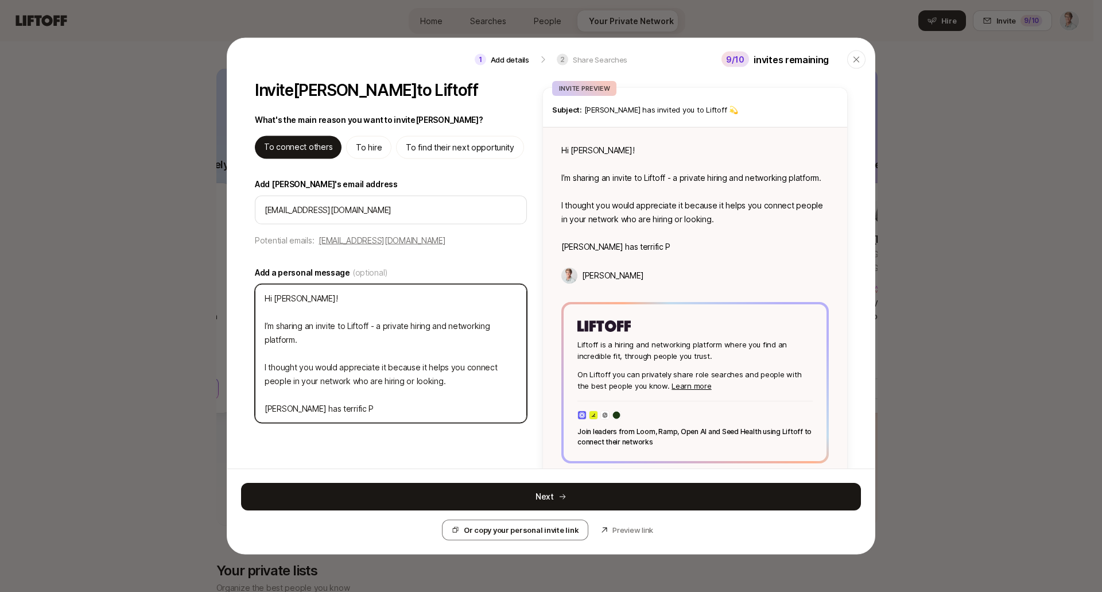
type textarea "Hi Jessica! I’m sharing an invite to Liftoff - a private hiring and networking …"
type textarea "x"
type textarea "Hi Jessica! I’m sharing an invite to Liftoff - a private hiring and networking …"
type textarea "x"
type textarea "Hi Jessica! I’m sharing an invite to Liftoff - a private hiring and networking …"
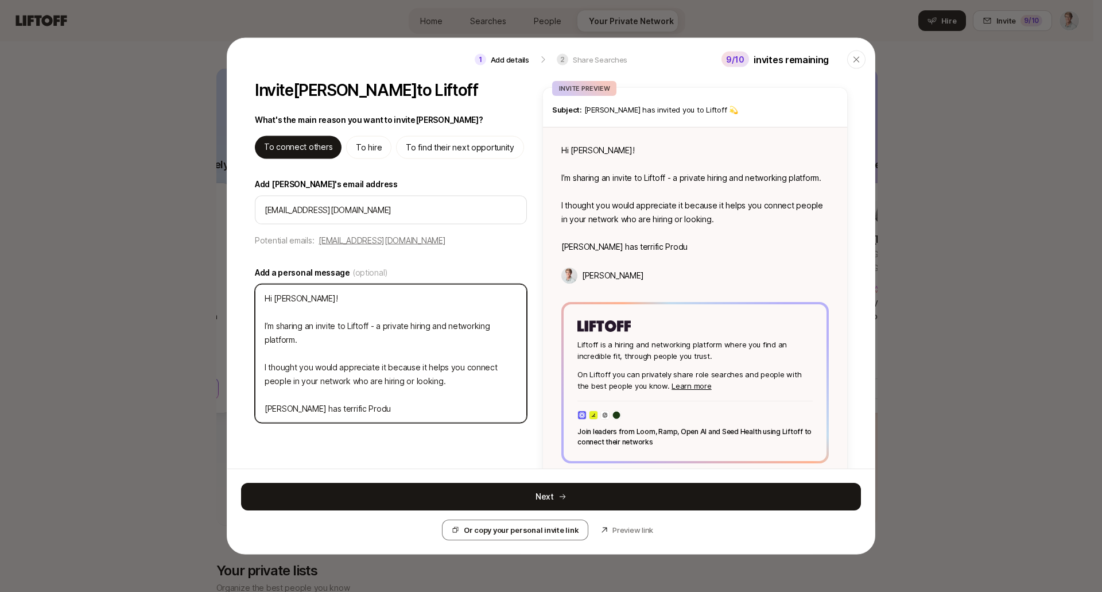
type textarea "x"
type textarea "Hi Jessica! I’m sharing an invite to Liftoff - a private hiring and networking …"
type textarea "x"
type textarea "Hi Jessica! I’m sharing an invite to Liftoff - a private hiring and networking …"
type textarea "x"
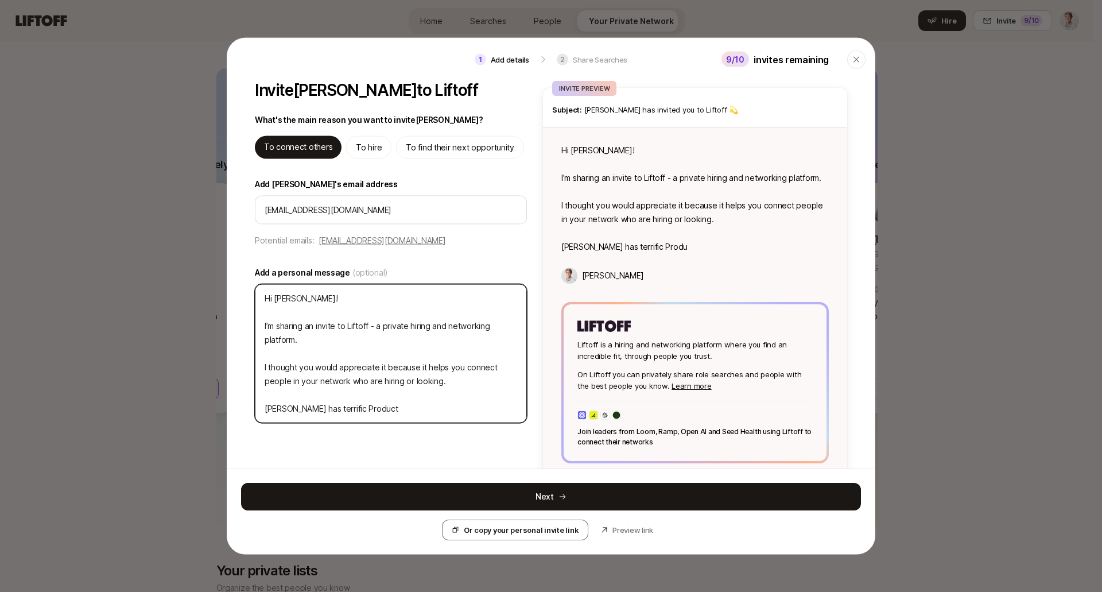
type textarea "Hi Jessica! I’m sharing an invite to Liftoff - a private hiring and networking …"
type textarea "x"
type textarea "Hi Jessica! I’m sharing an invite to Liftoff - a private hiring and networking …"
type textarea "x"
type textarea "Hi Jessica! I’m sharing an invite to Liftoff - a private hiring and networking …"
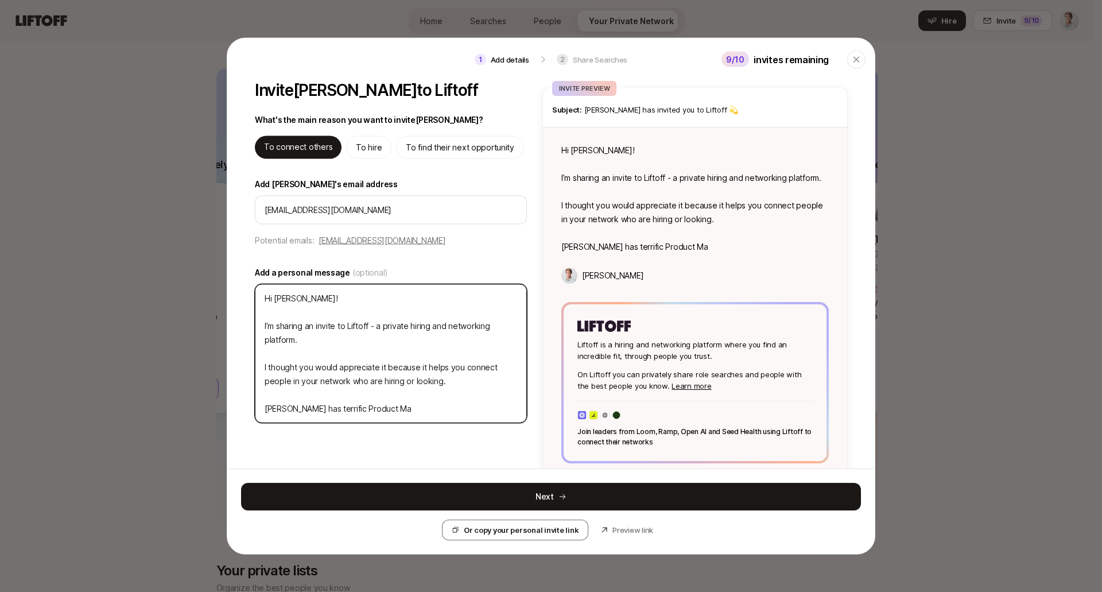
type textarea "x"
type textarea "Hi Jessica! I’m sharing an invite to Liftoff - a private hiring and networking …"
type textarea "x"
type textarea "Hi Jessica! I’m sharing an invite to Liftoff - a private hiring and networking …"
type textarea "x"
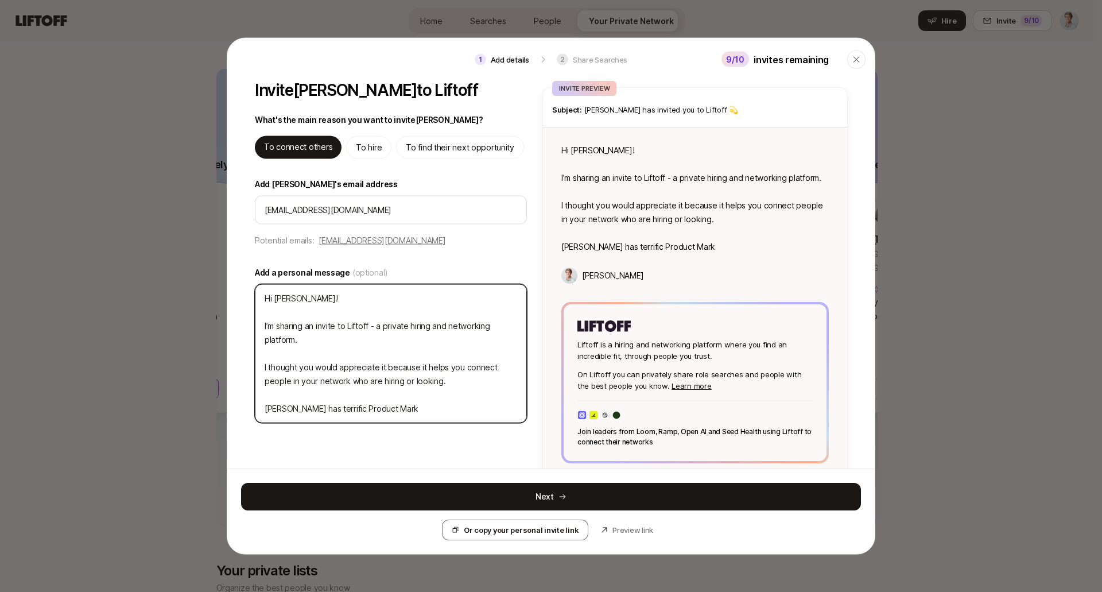
type textarea "Hi Jessica! I’m sharing an invite to Liftoff - a private hiring and networking …"
type textarea "x"
type textarea "Hi Jessica! I’m sharing an invite to Liftoff - a private hiring and networking …"
type textarea "x"
type textarea "Hi Jessica! I’m sharing an invite to Liftoff - a private hiring and networking …"
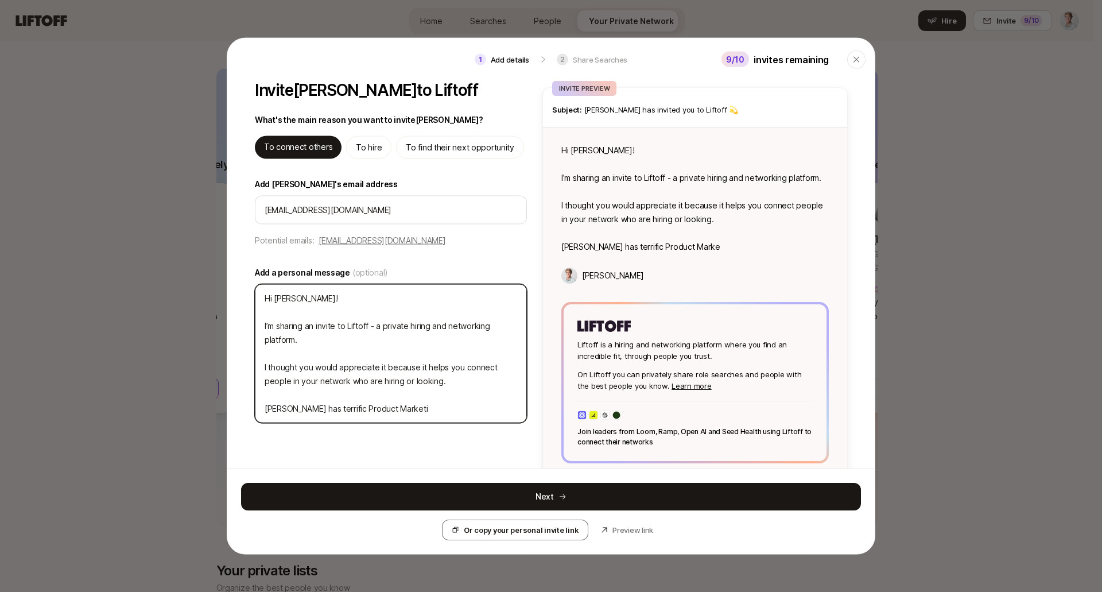
type textarea "x"
type textarea "Hi Jessica! I’m sharing an invite to Liftoff - a private hiring and networking …"
type textarea "x"
type textarea "Hi Jessica! I’m sharing an invite to Liftoff - a private hiring and networking …"
type textarea "x"
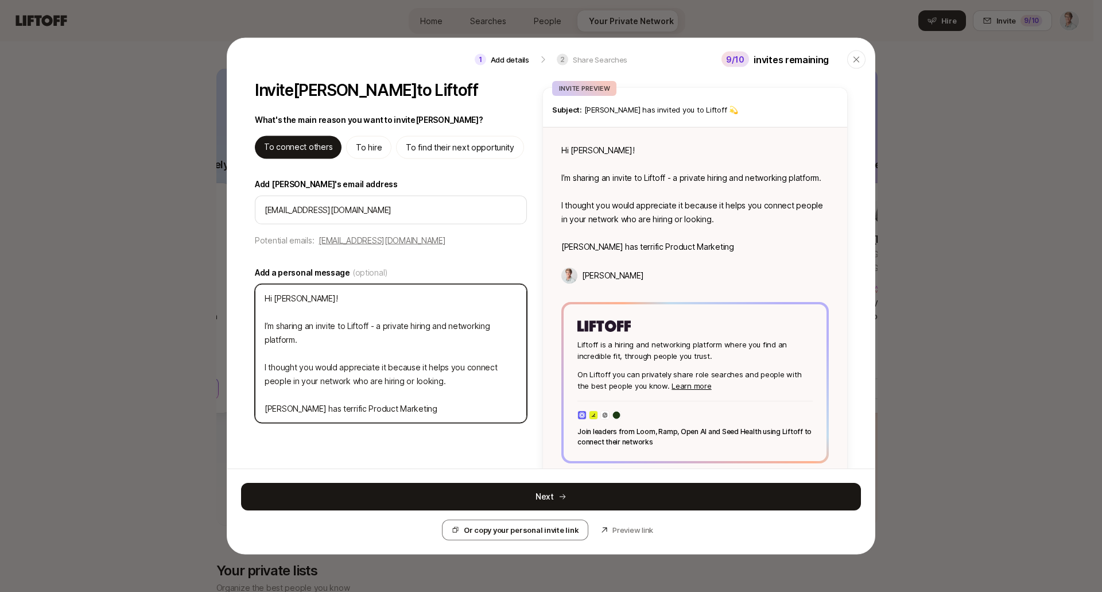
type textarea "Hi Jessica! I’m sharing an invite to Liftoff - a private hiring and networking …"
drag, startPoint x: 413, startPoint y: 410, endPoint x: 262, endPoint y: 410, distance: 151.0
click at [255, 415] on textarea "Hi Jessica! I’m sharing an invite to Liftoff - a private hiring and networking …" at bounding box center [391, 353] width 272 height 139
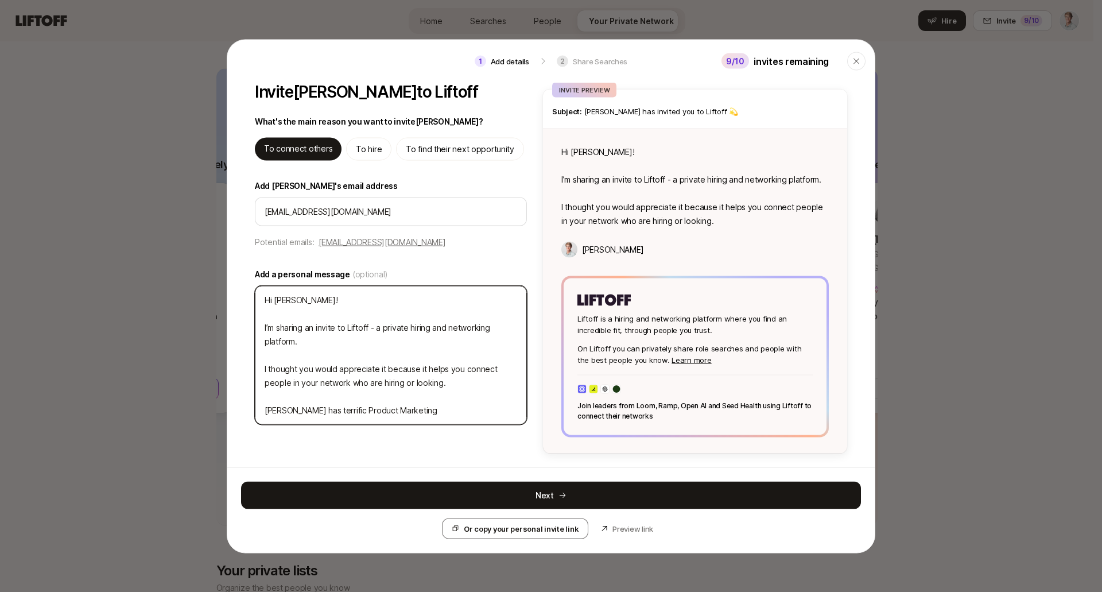
type textarea "x"
type textarea "Hi Jessica! I’m sharing an invite to Liftoff - a private hiring and networking …"
type textarea "x"
type textarea "Hi Jessica! I’m sharing an invite to Liftoff - a private hiring and networking …"
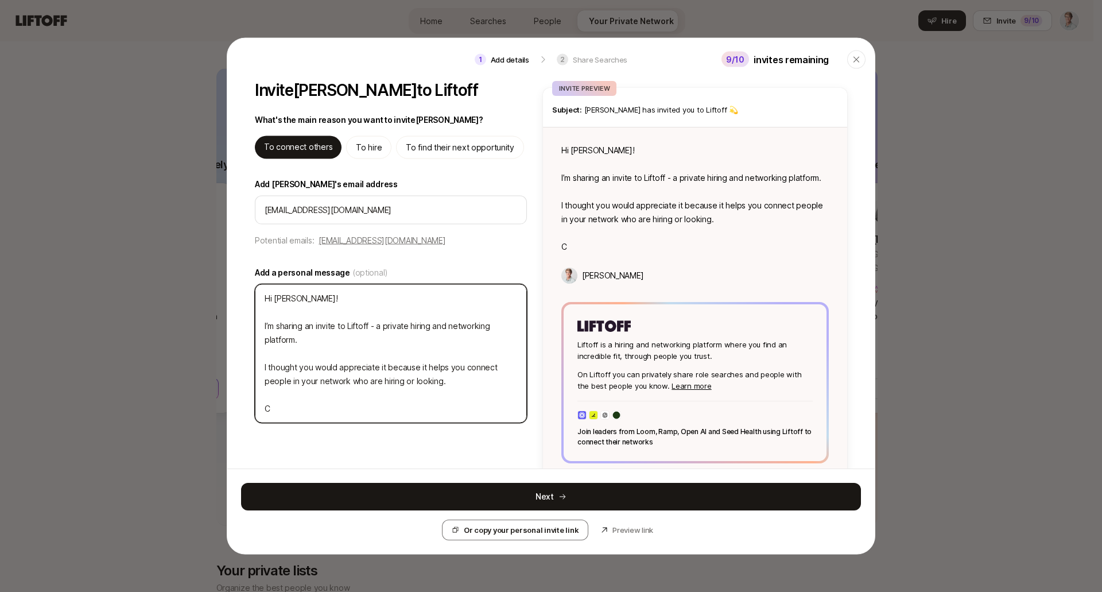
type textarea "x"
type textarea "Hi Jessica! I’m sharing an invite to Liftoff - a private hiring and networking …"
type textarea "x"
type textarea "Hi Jessica! I’m sharing an invite to Liftoff - a private hiring and networking …"
type textarea "x"
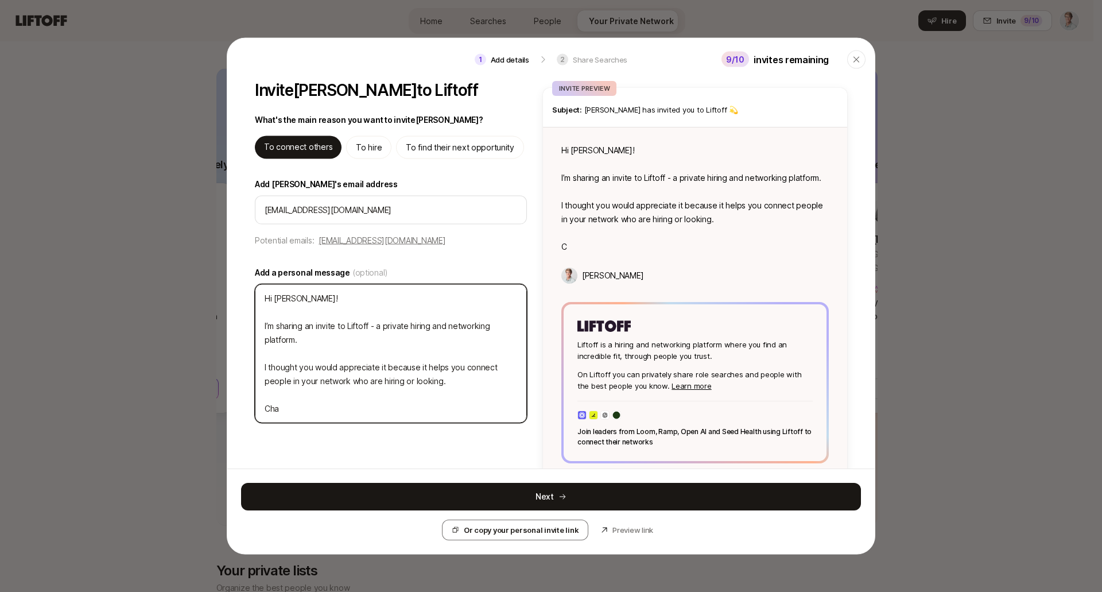
type textarea "Hi Jessica! I’m sharing an invite to Liftoff - a private hiring and networking …"
type textarea "x"
type textarea "Hi Jessica! I’m sharing an invite to Liftoff - a private hiring and networking …"
type textarea "x"
type textarea "Hi Jessica! I’m sharing an invite to Liftoff - a private hiring and networking …"
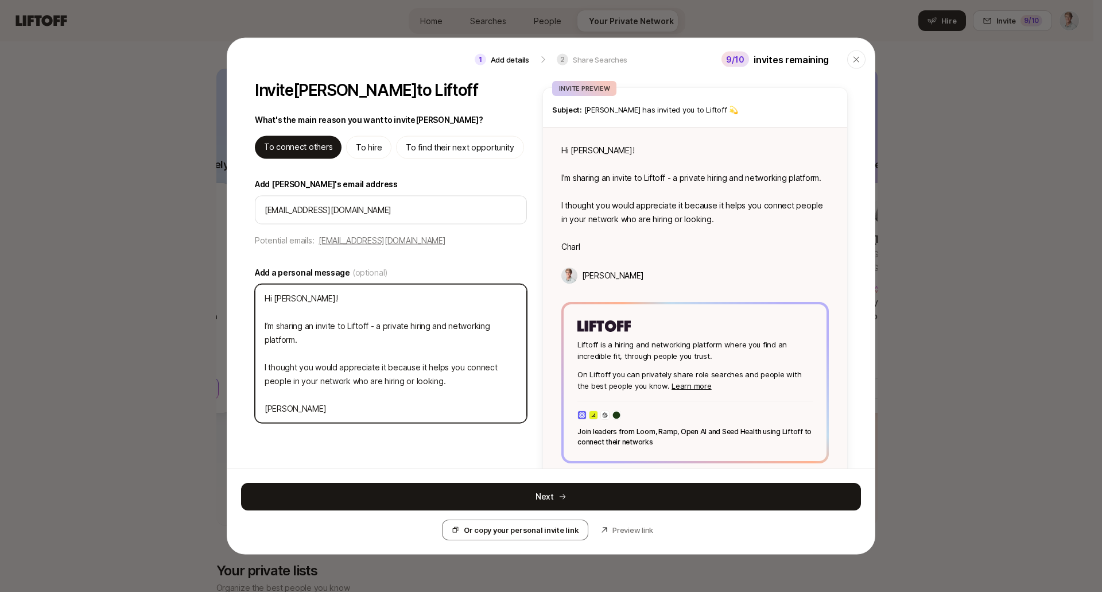
type textarea "x"
type textarea "Hi Jessica! I’m sharing an invite to Liftoff - a private hiring and networking …"
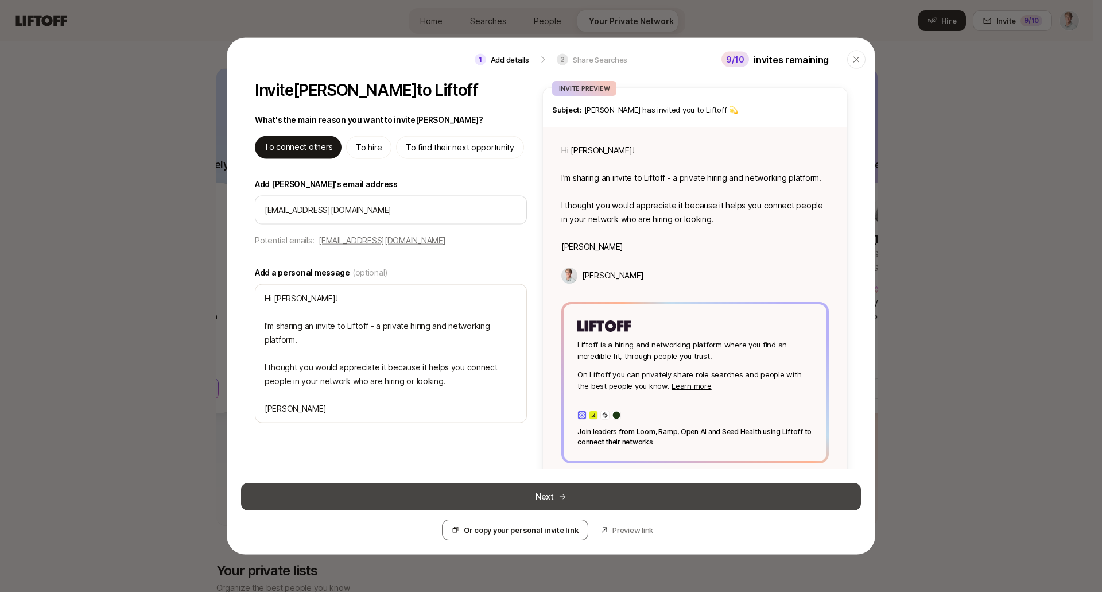
click at [559, 497] on icon at bounding box center [563, 497] width 8 height 8
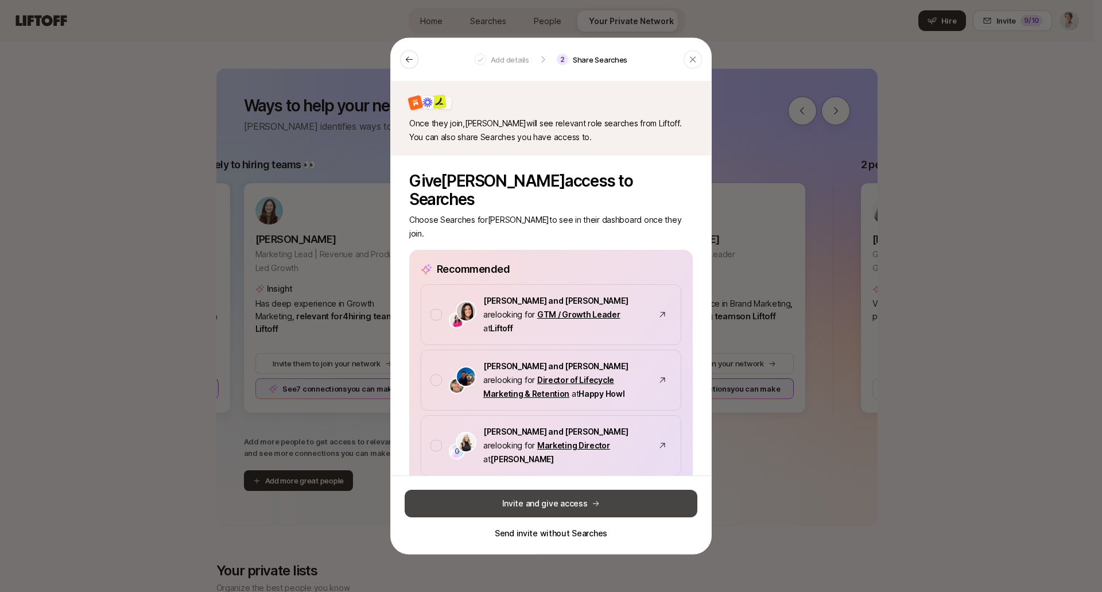
click at [566, 504] on button "Invite and give access" at bounding box center [551, 504] width 293 height 28
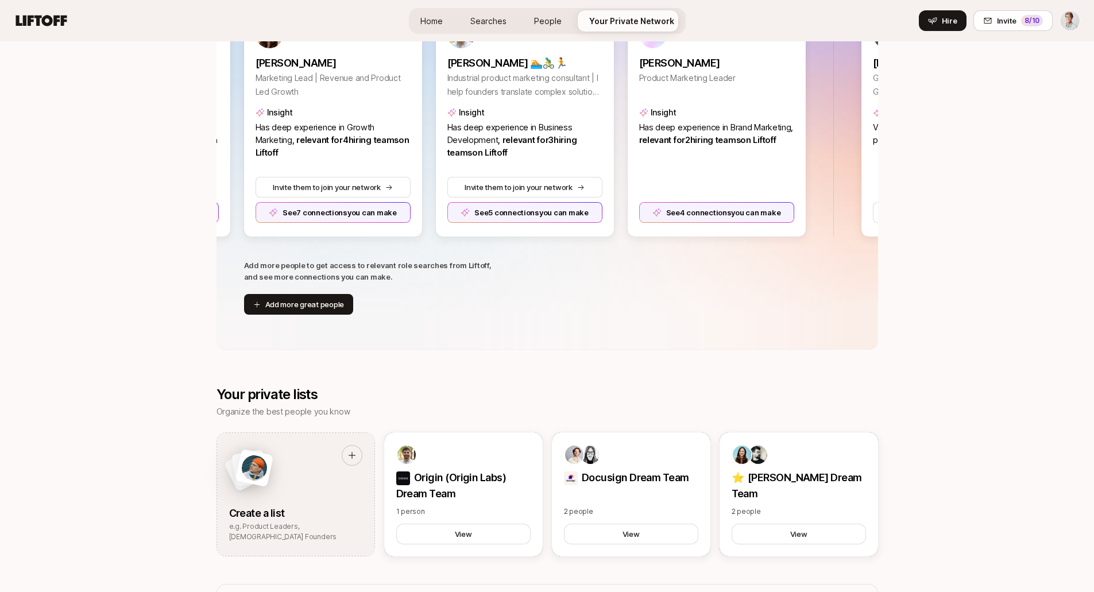
scroll to position [50, 0]
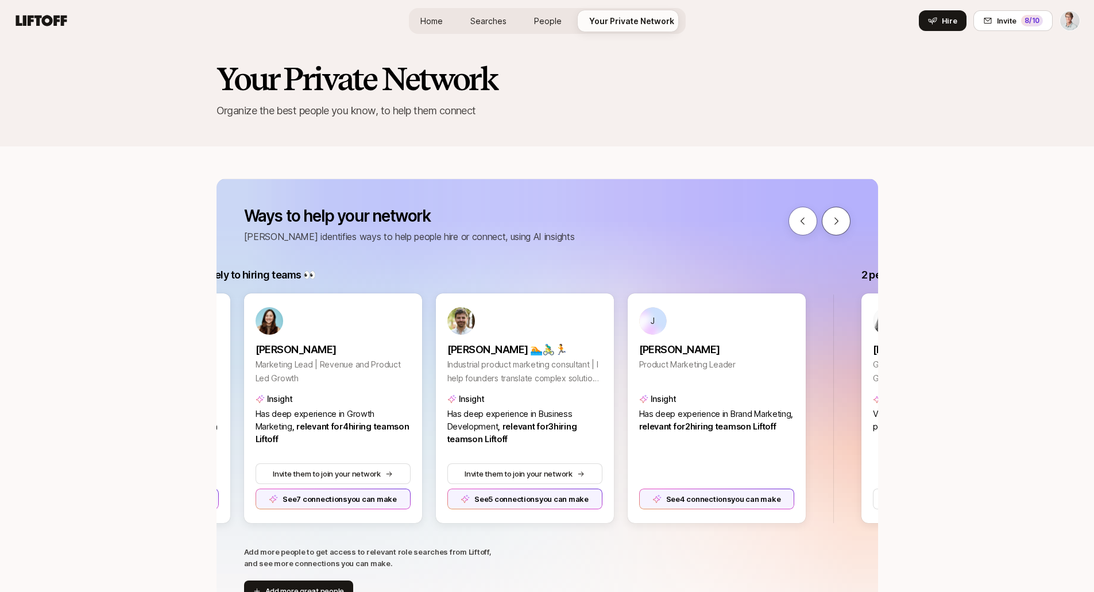
click at [833, 223] on icon at bounding box center [836, 221] width 10 height 10
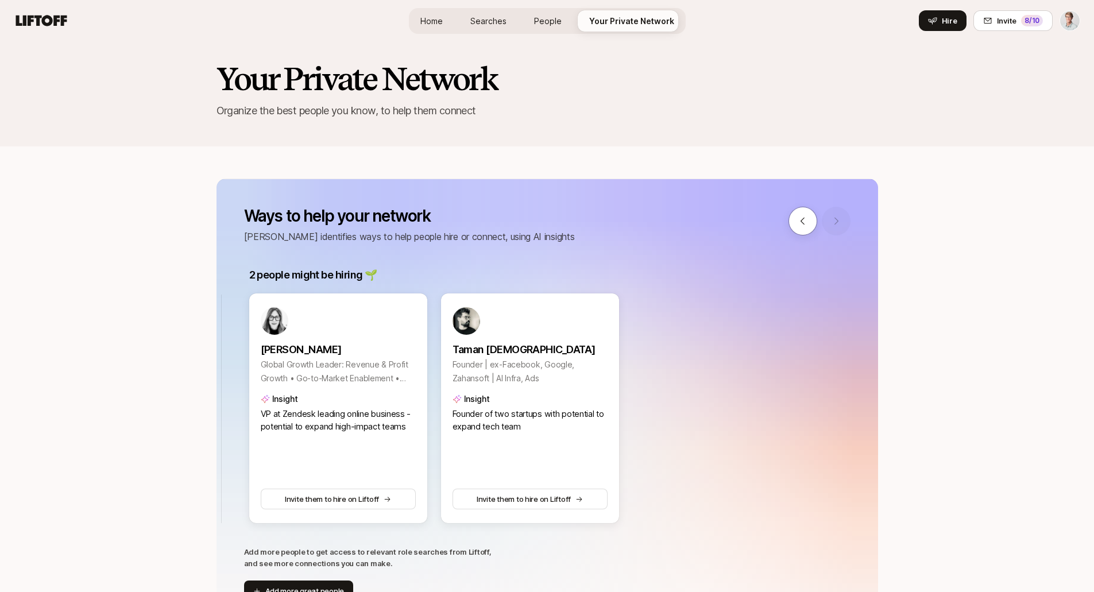
scroll to position [0, 809]
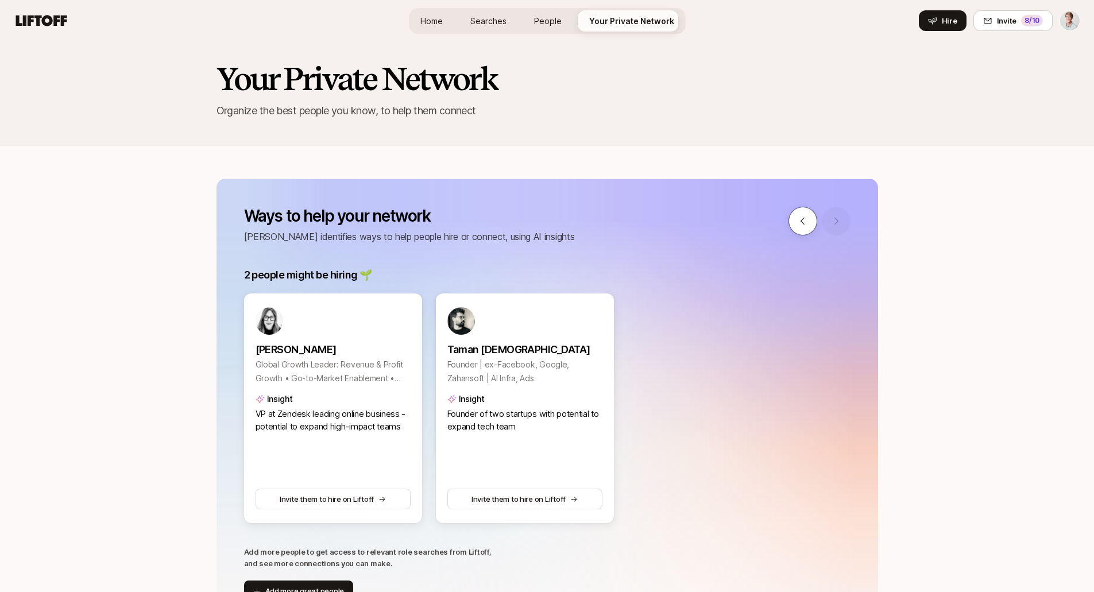
click at [801, 214] on button at bounding box center [802, 221] width 29 height 29
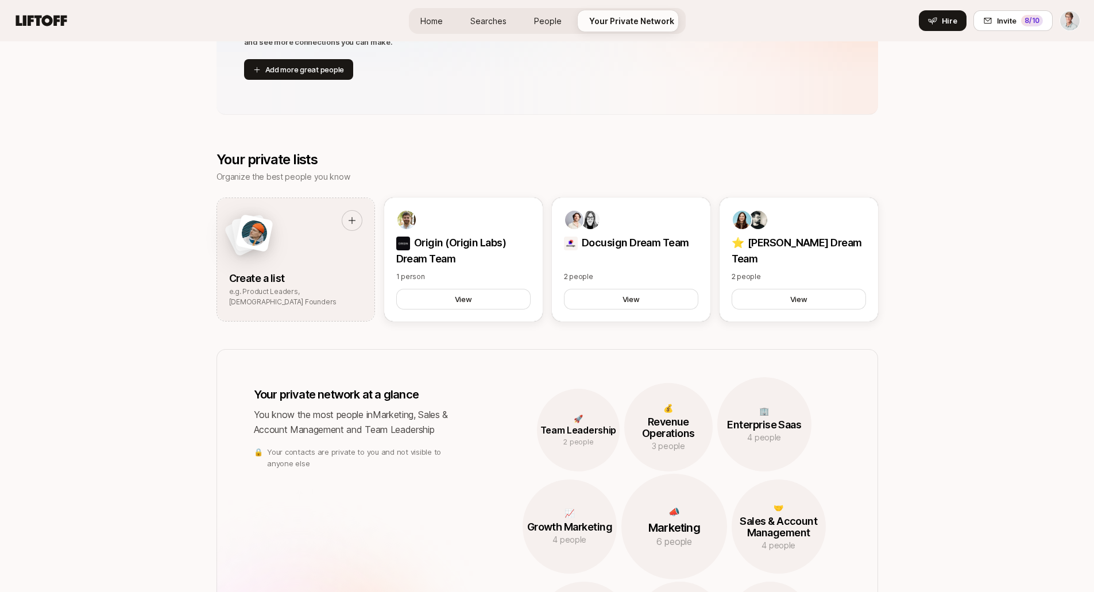
scroll to position [573, 0]
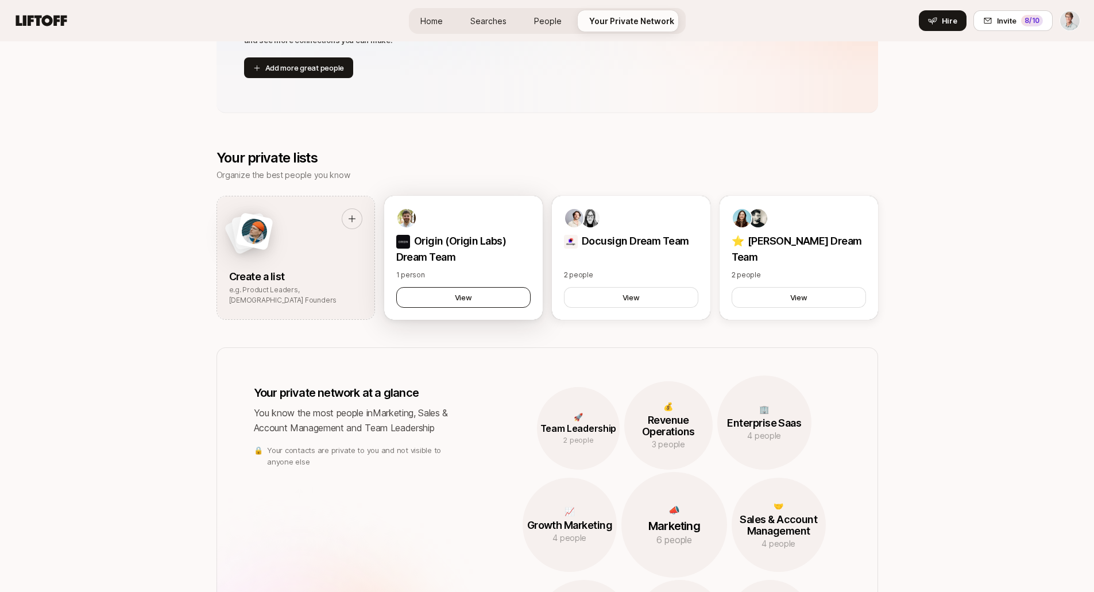
click at [471, 297] on button "View" at bounding box center [463, 297] width 134 height 21
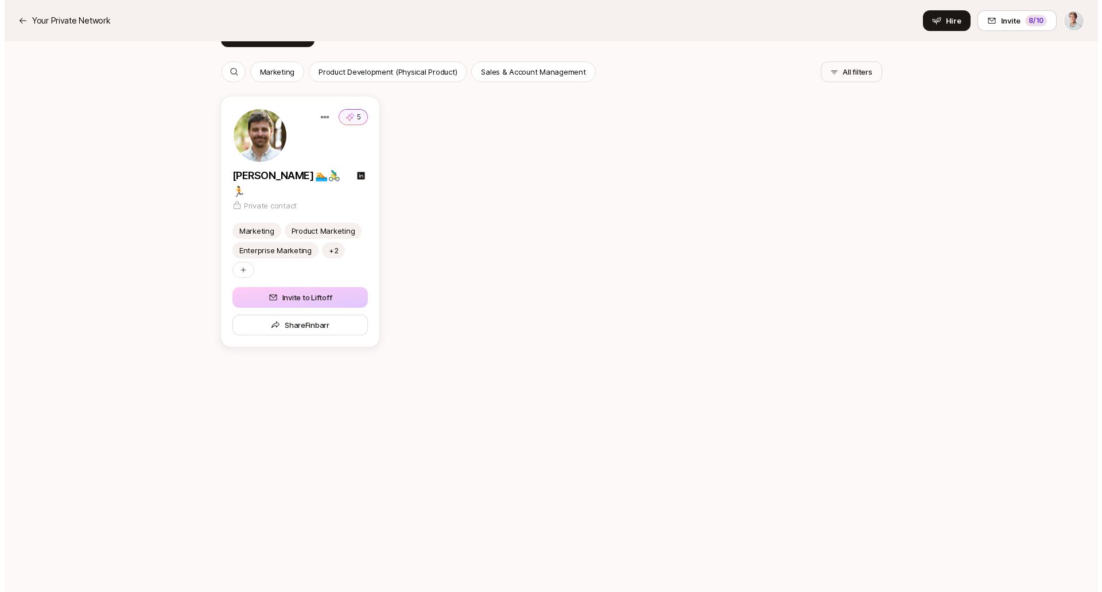
scroll to position [234, 0]
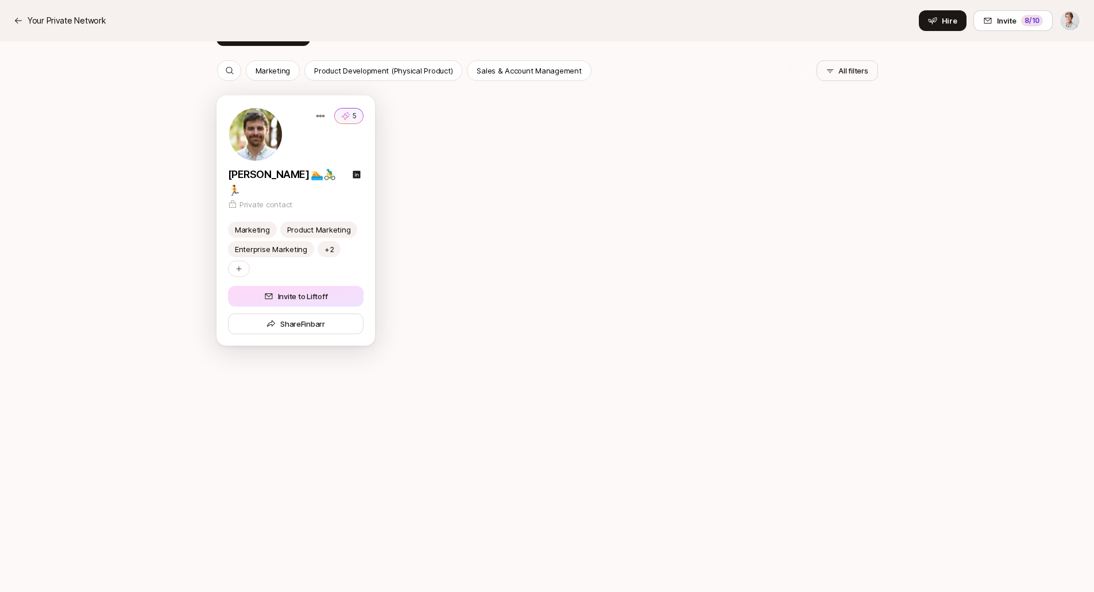
click at [303, 299] on button "Invite to Liftoff" at bounding box center [295, 296] width 135 height 21
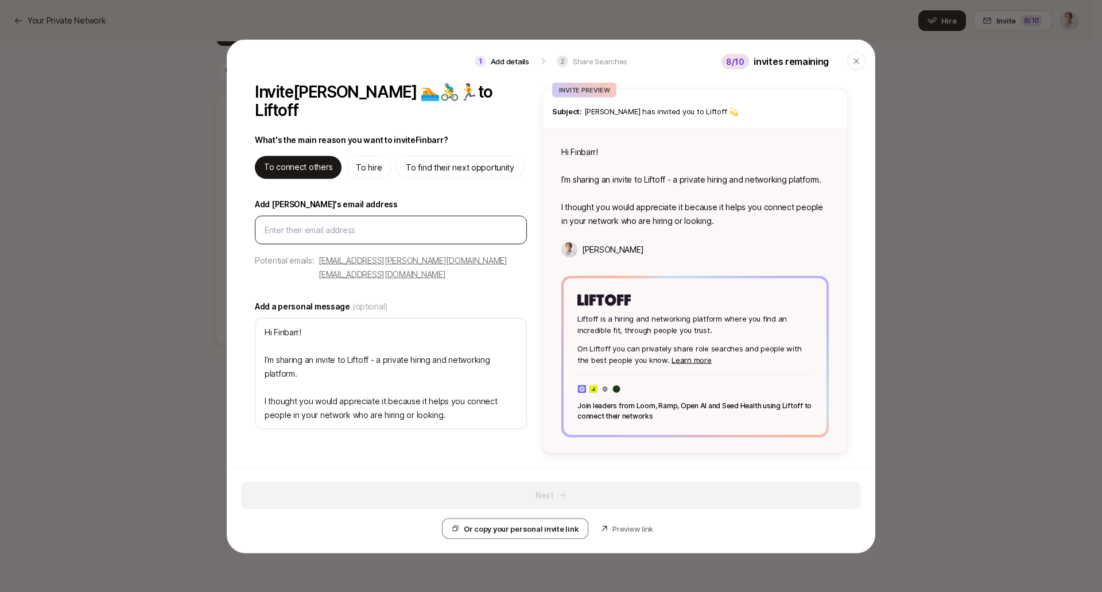
type textarea "x"
type input "f"
type textarea "x"
type input "fi"
type textarea "x"
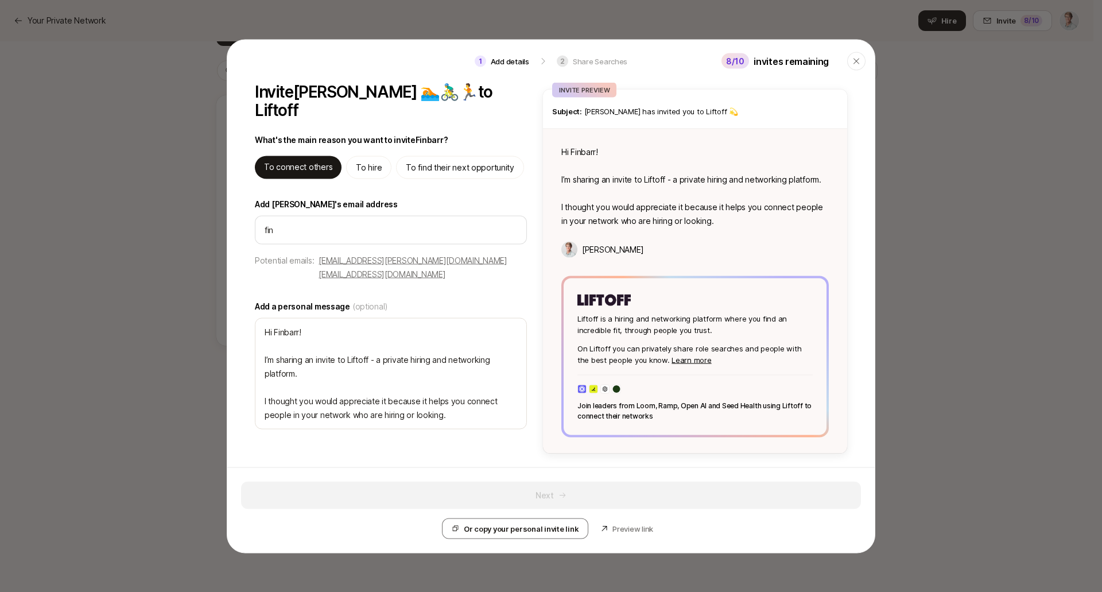
type input "fin"
type textarea "x"
type input "fi"
type textarea "x"
type input "f"
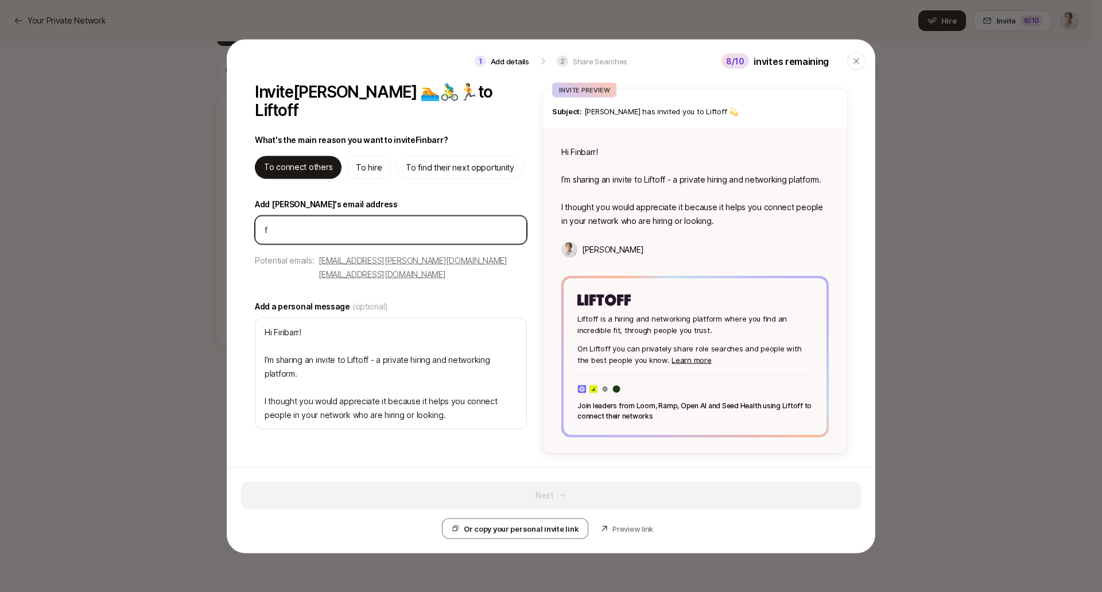
type textarea "x"
paste input "finbarrwatterson@gmail.com"
type textarea "x"
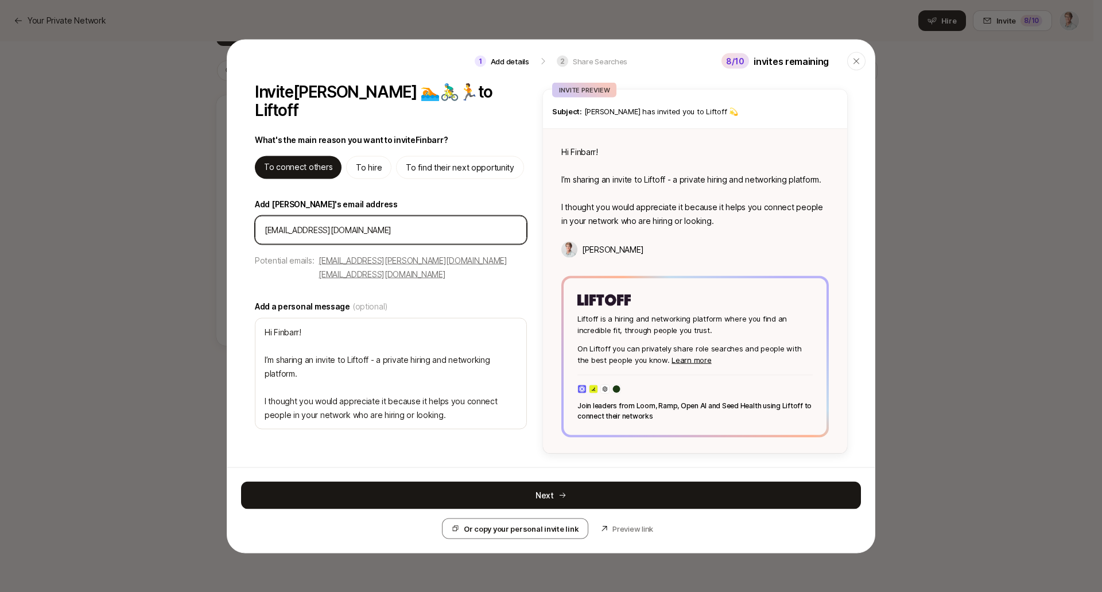
type input "finbarrwatterson@gmail.com"
click at [471, 272] on div "finbarr.watterson@gmail.com finbarrwatterson@gmail.com" at bounding box center [423, 267] width 208 height 28
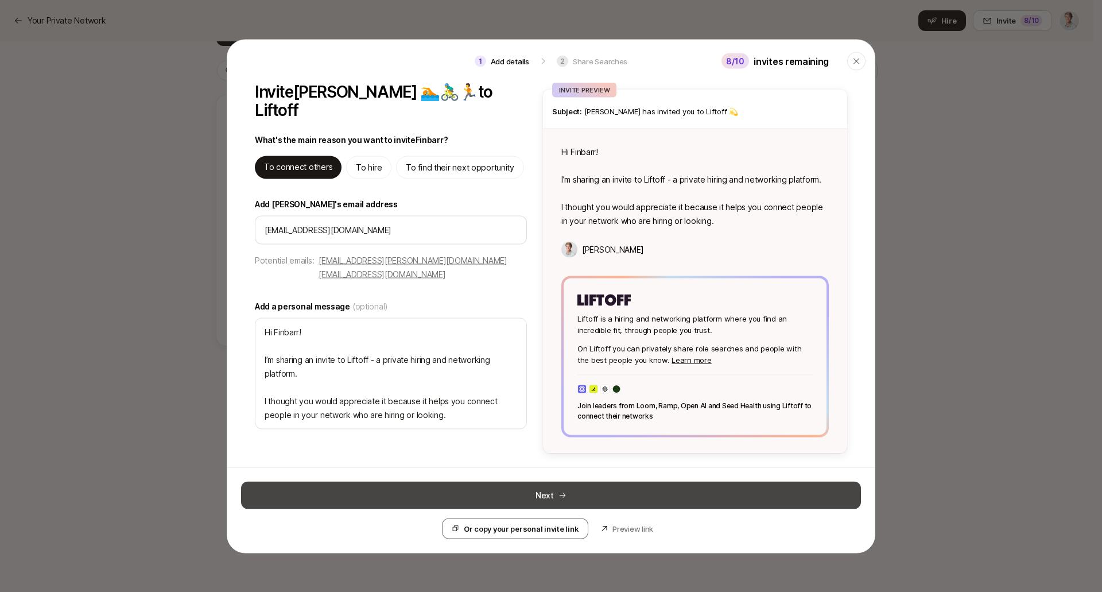
click at [528, 497] on button "Next" at bounding box center [551, 495] width 620 height 28
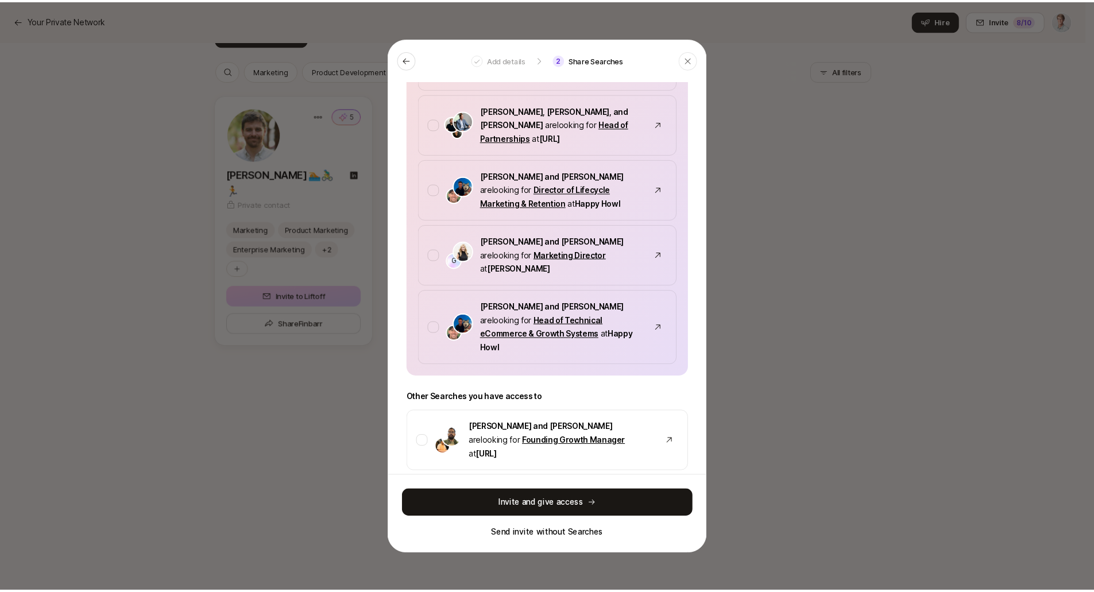
scroll to position [236, 0]
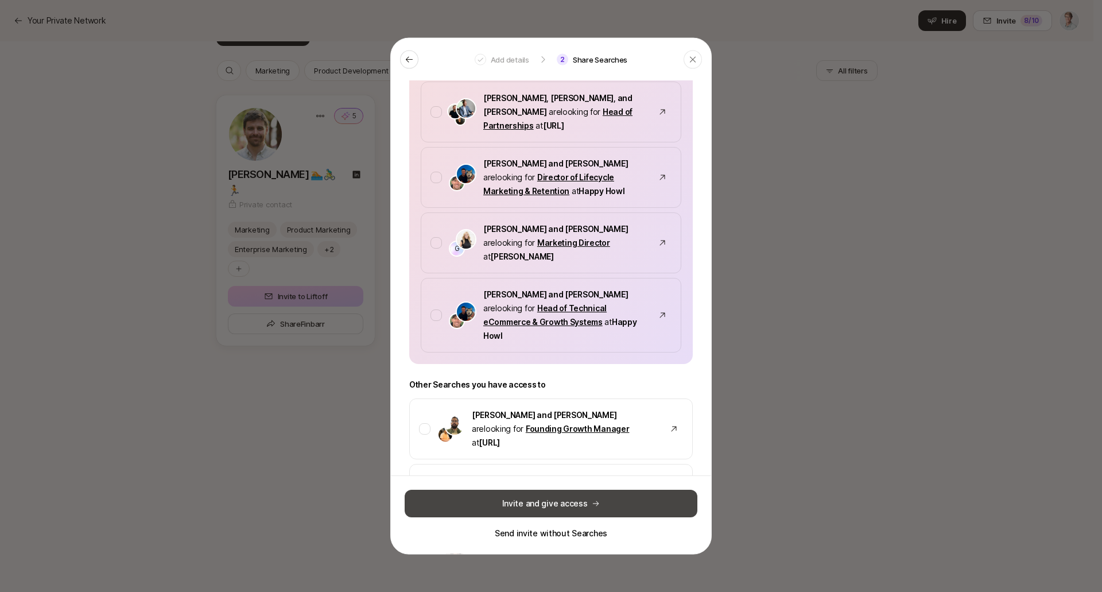
click at [557, 505] on button "Invite and give access" at bounding box center [551, 504] width 293 height 28
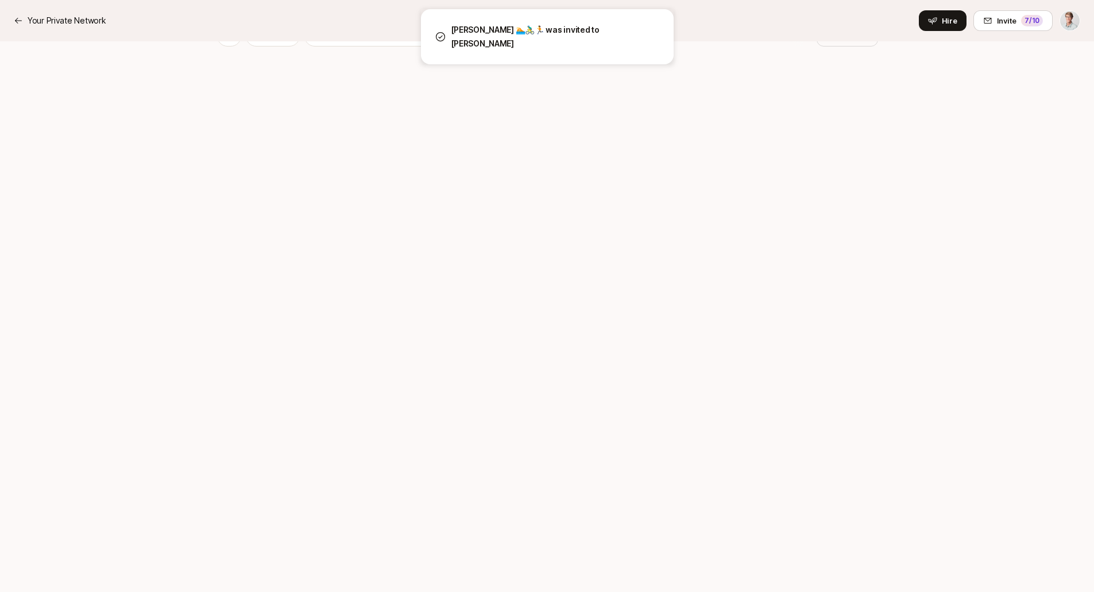
scroll to position [272, 0]
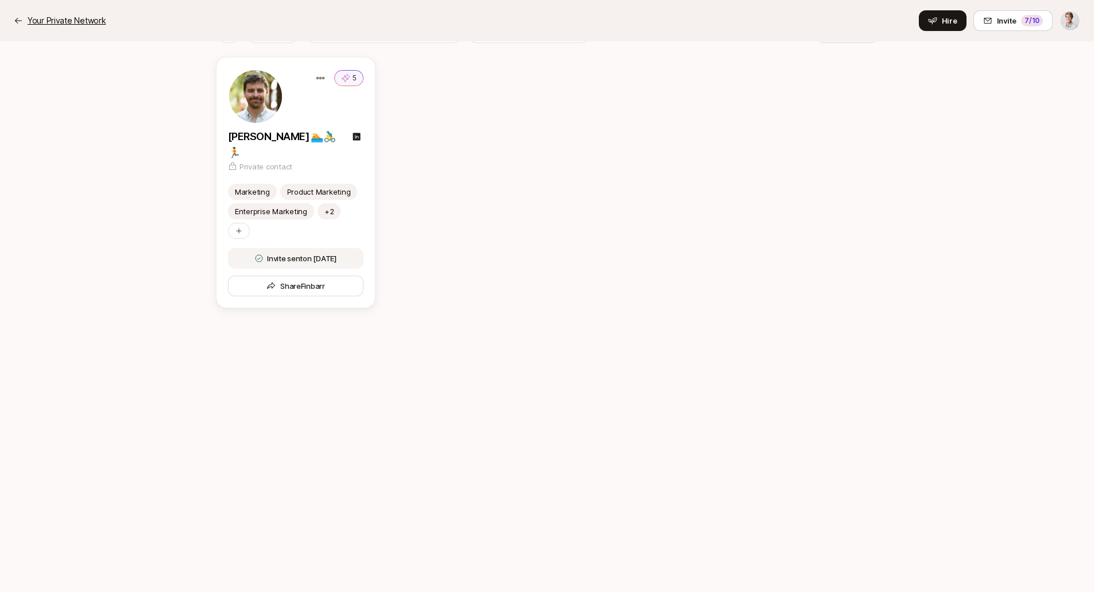
click at [51, 20] on p "Your Private Network" at bounding box center [67, 21] width 78 height 14
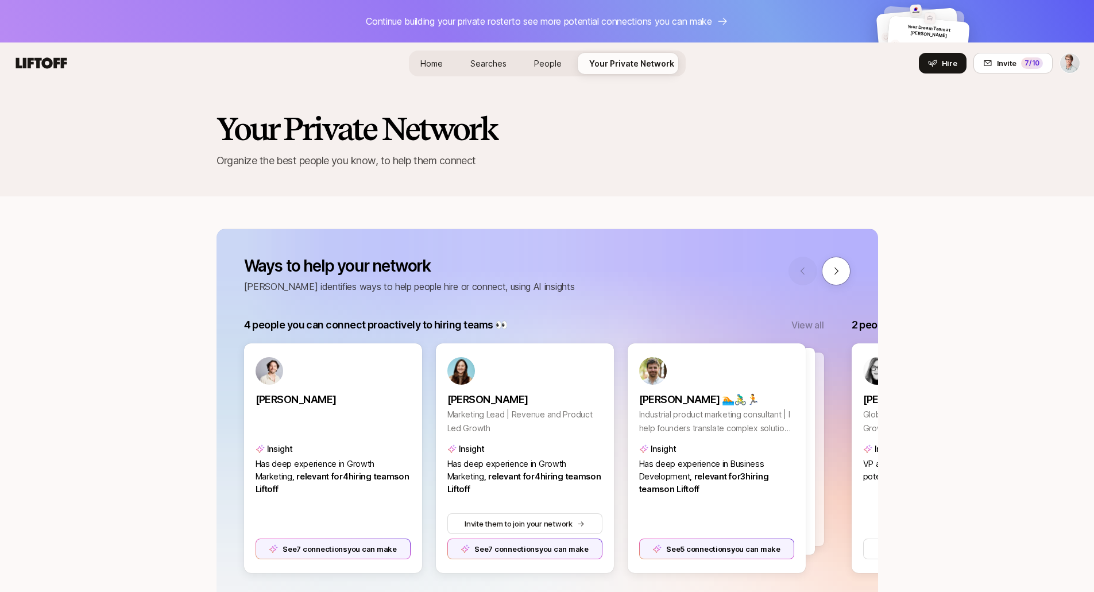
click at [482, 68] on span "Searches" at bounding box center [488, 64] width 36 height 10
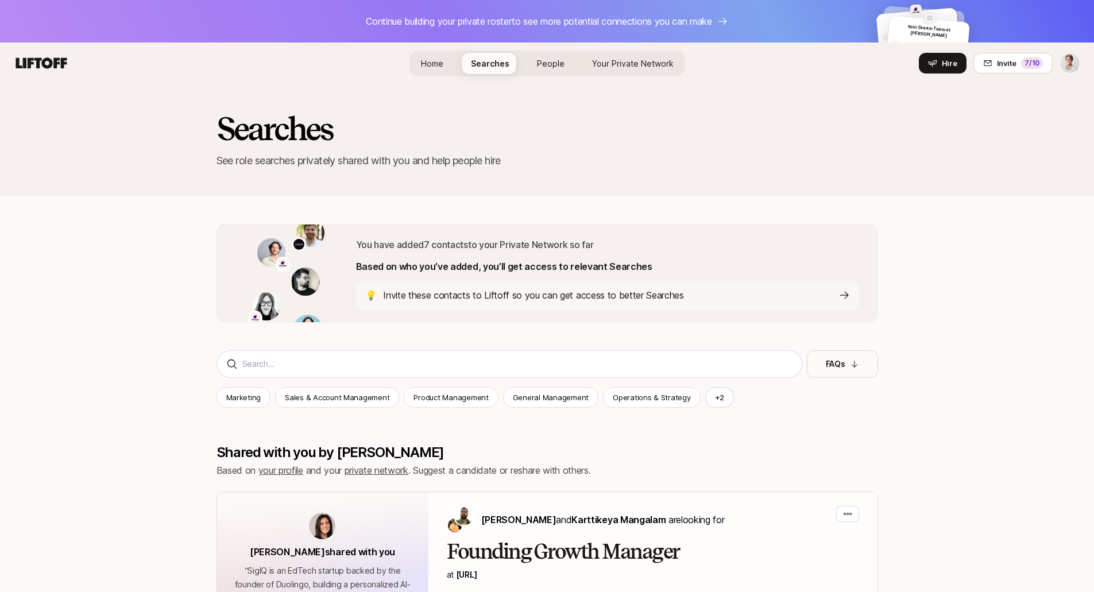
click at [432, 64] on span "Home" at bounding box center [432, 64] width 22 height 10
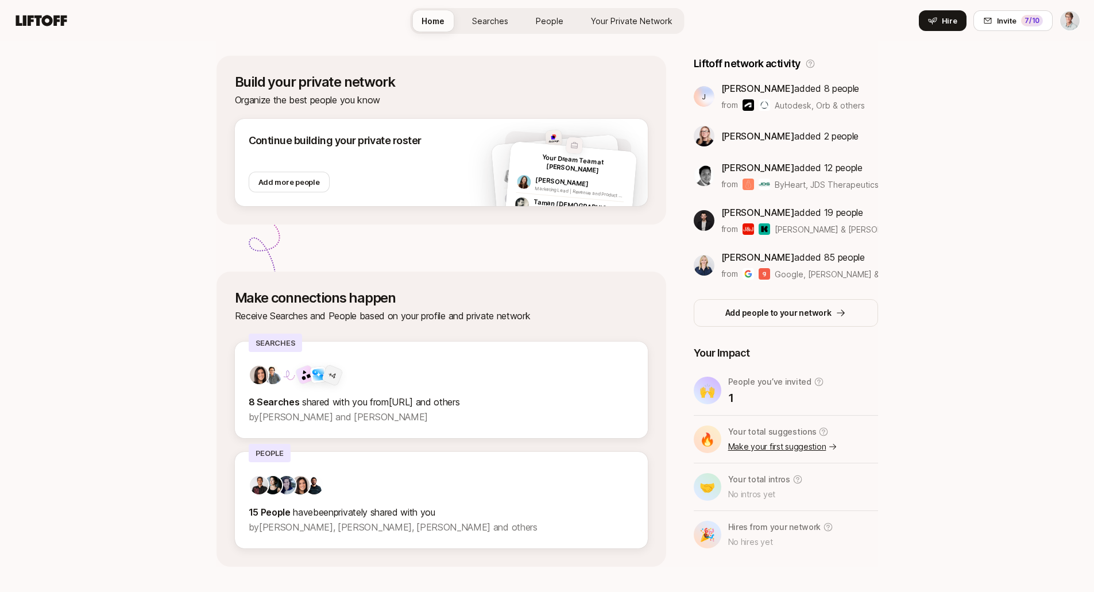
scroll to position [207, 0]
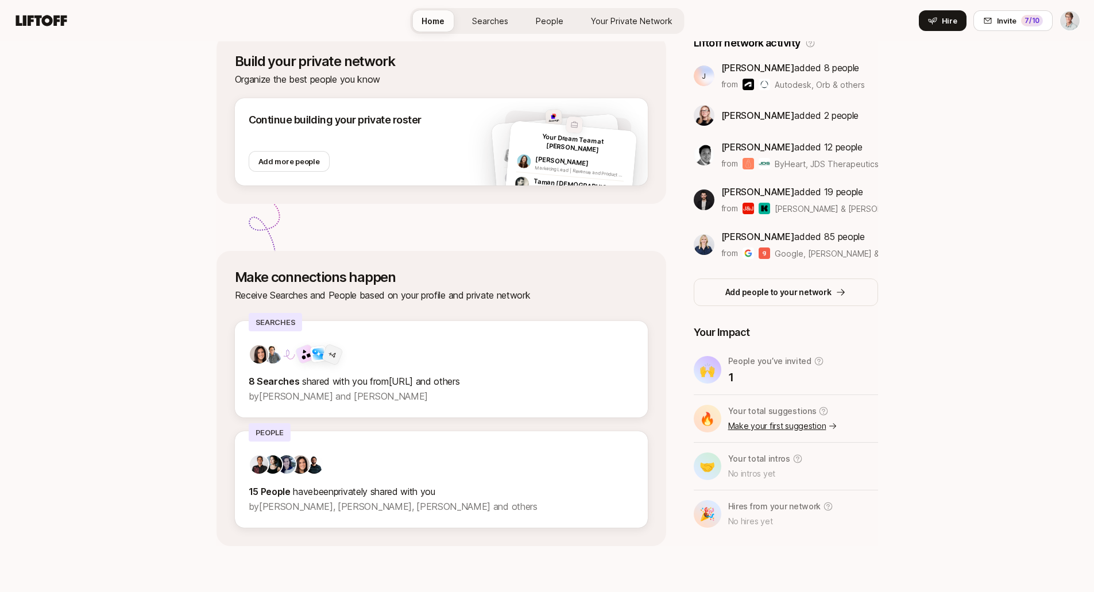
click at [762, 425] on link "Make your first suggestion" at bounding box center [783, 426] width 110 height 14
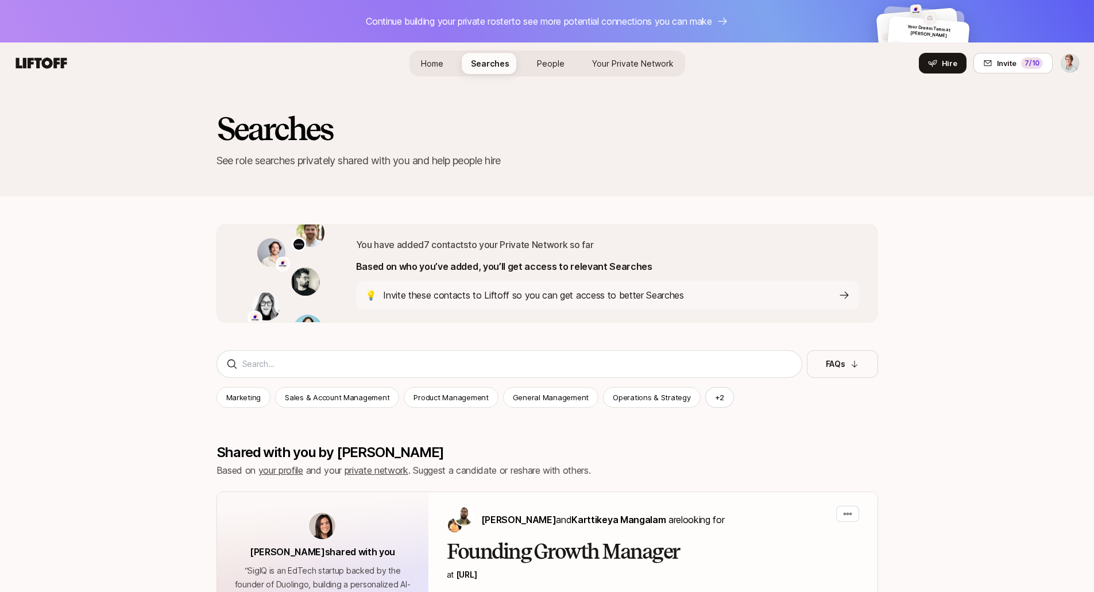
scroll to position [207, 0]
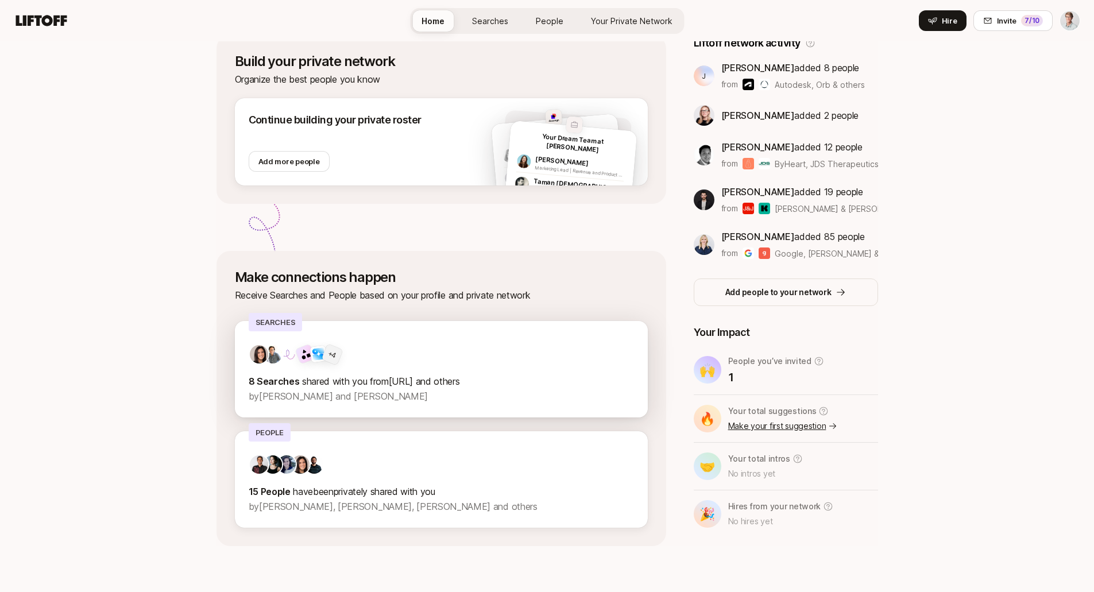
click at [383, 383] on span "shared with you from SigIQ.ai and others" at bounding box center [381, 380] width 158 height 11
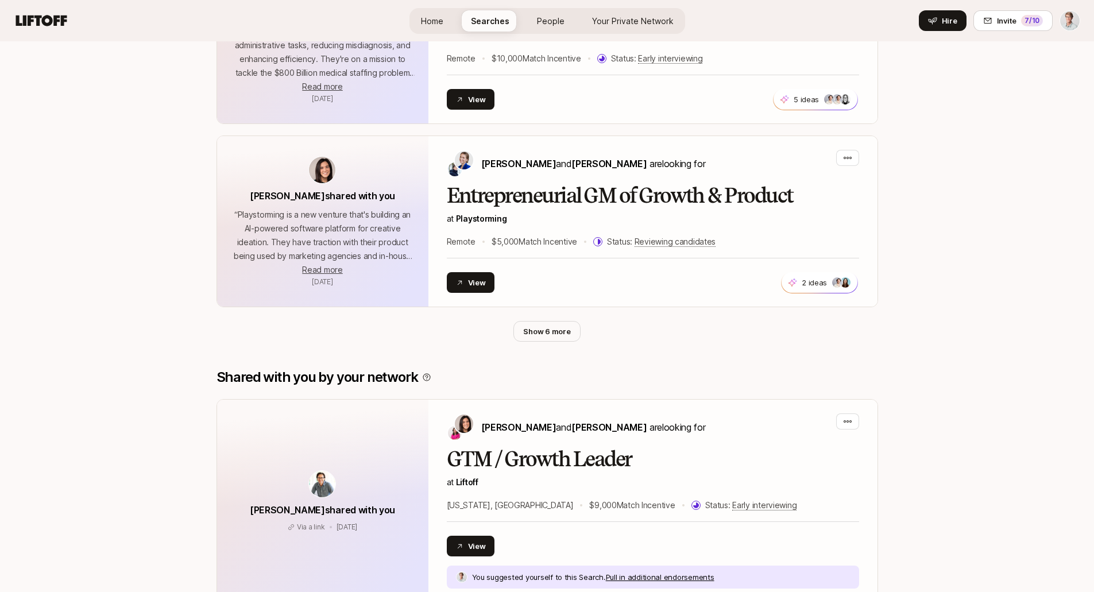
scroll to position [731, 0]
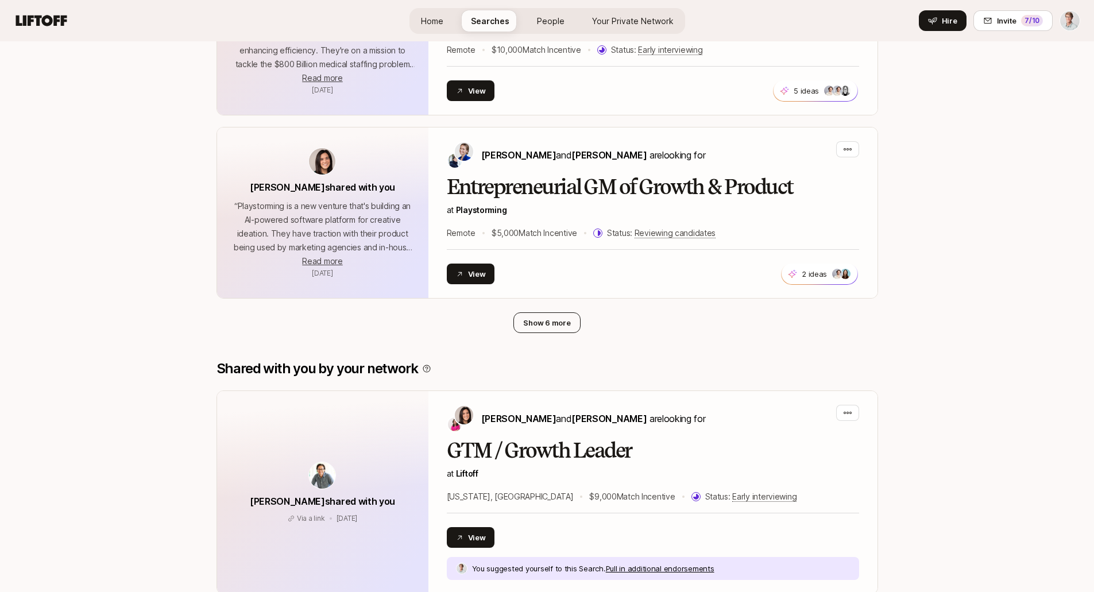
click at [564, 326] on button "Show 6 more" at bounding box center [546, 322] width 67 height 21
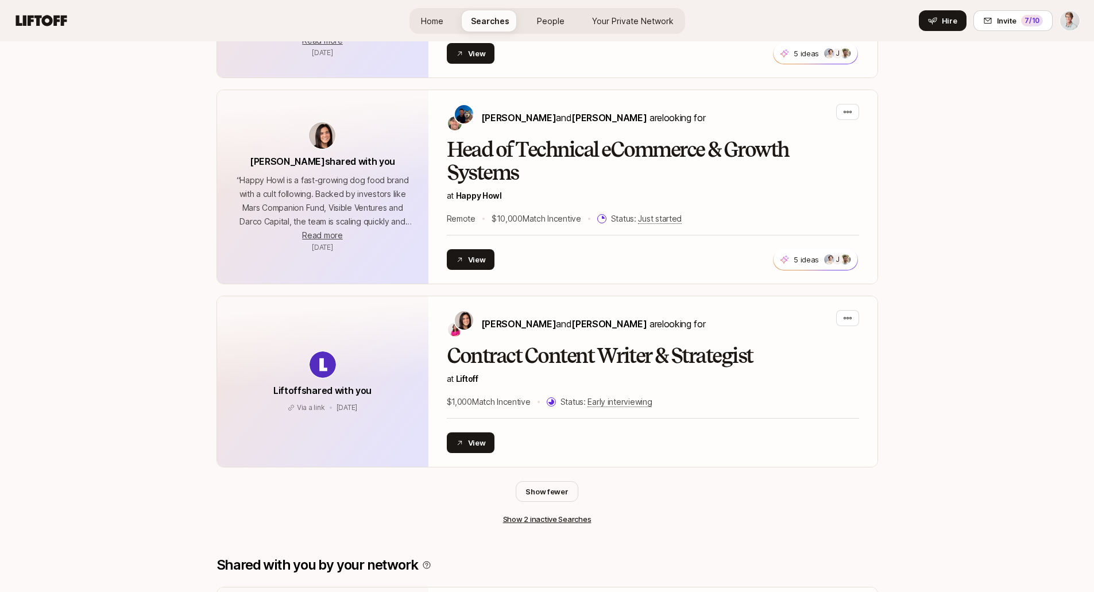
scroll to position [1323, 0]
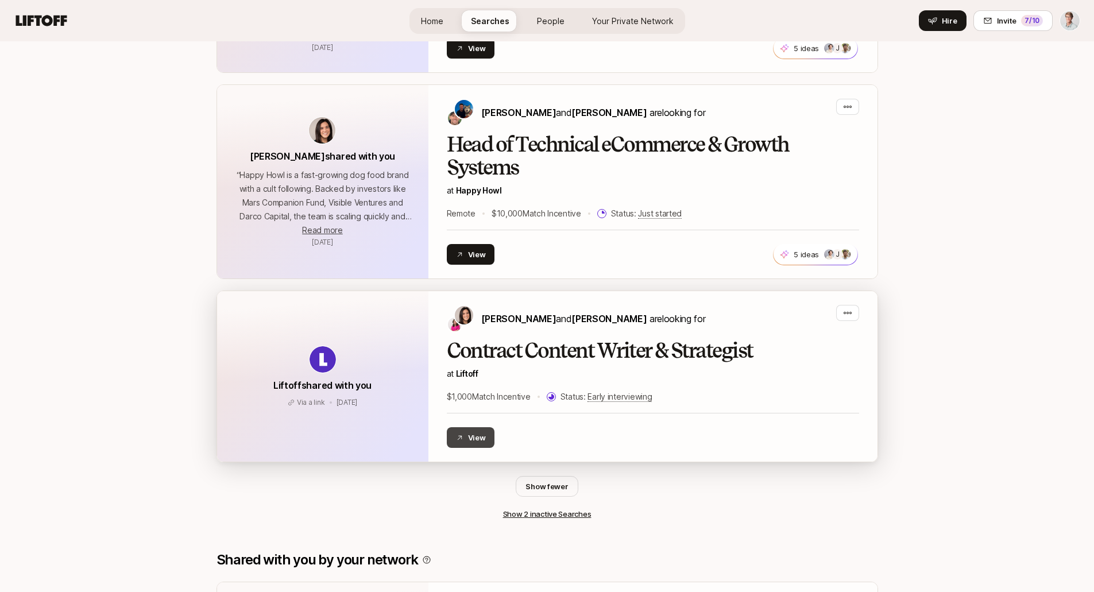
click at [477, 437] on button "View" at bounding box center [471, 437] width 48 height 21
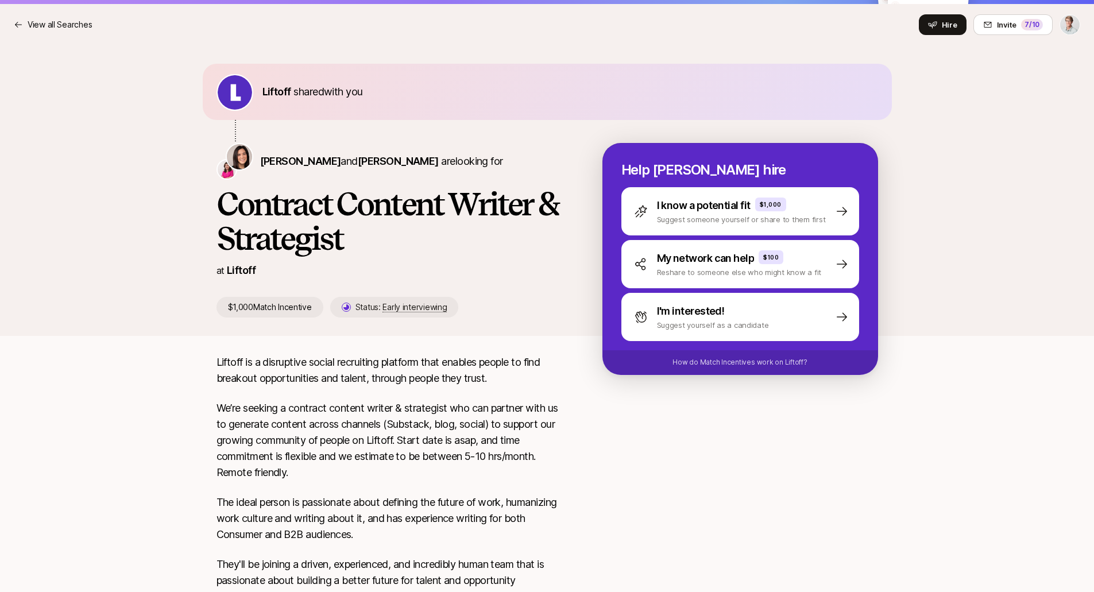
scroll to position [102, 0]
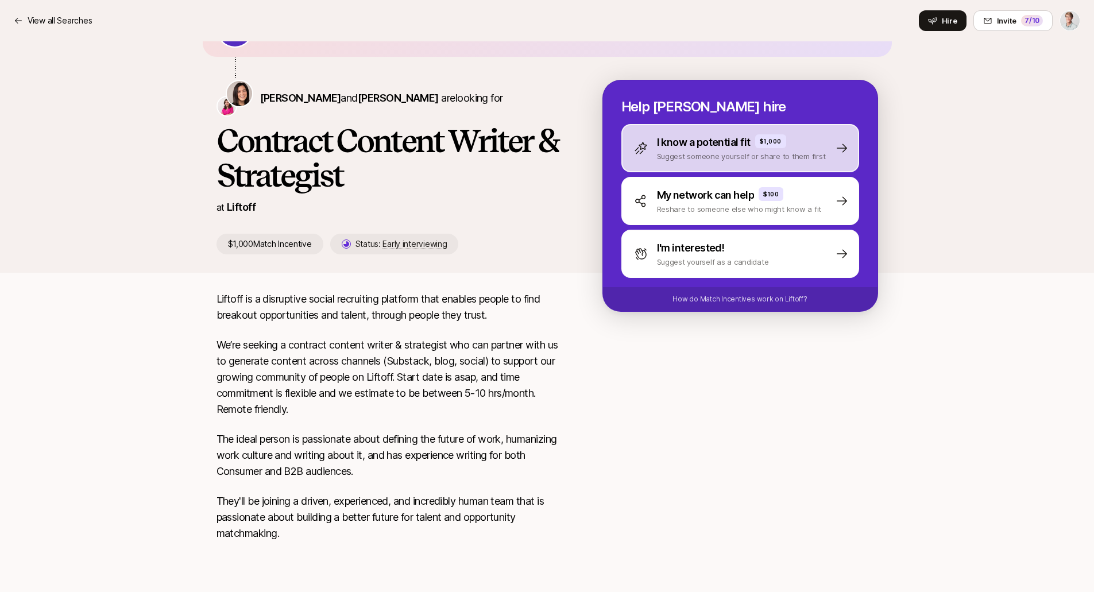
click at [792, 151] on p "Suggest someone yourself or share to them first" at bounding box center [741, 155] width 169 height 11
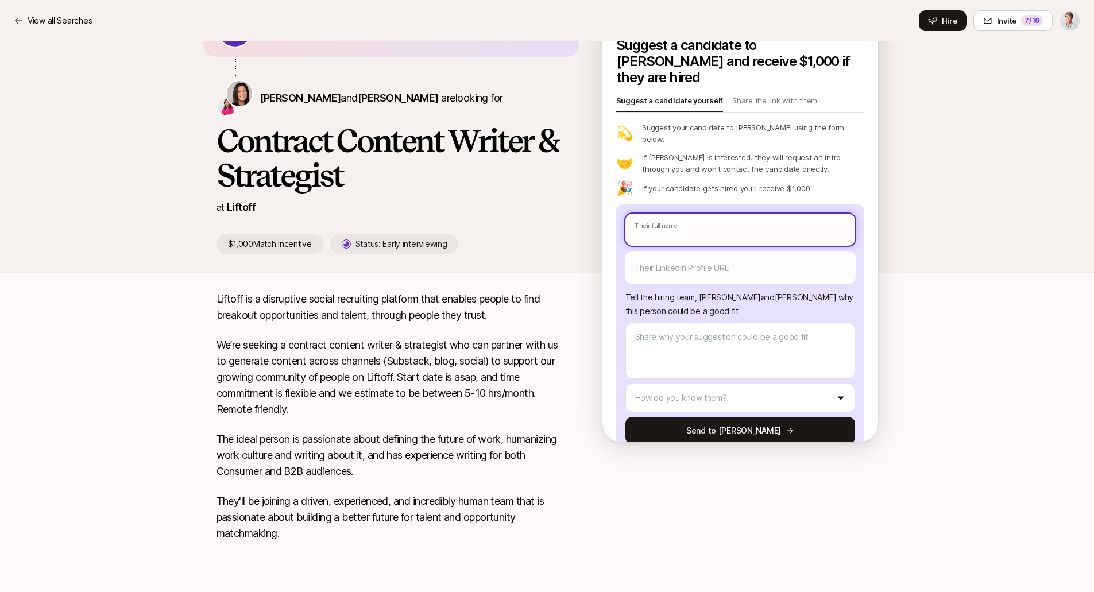
click at [731, 214] on input "text" at bounding box center [740, 230] width 230 height 32
type textarea "x"
type input "S"
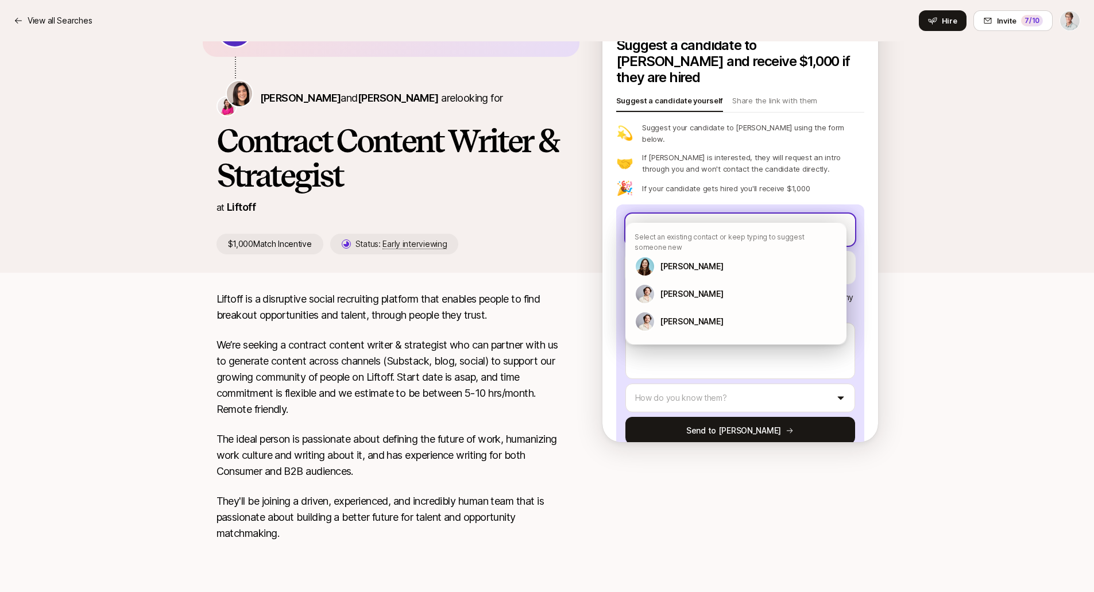
type textarea "x"
type input "Sh"
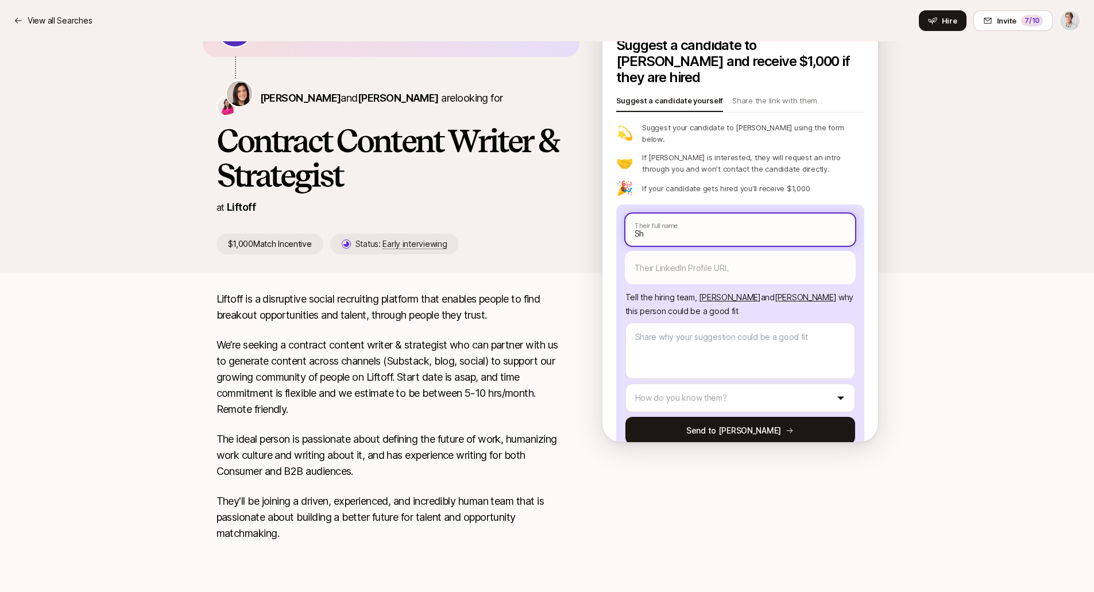
type textarea "x"
type input "Shn"
type textarea "x"
type input "Shna"
type textarea "x"
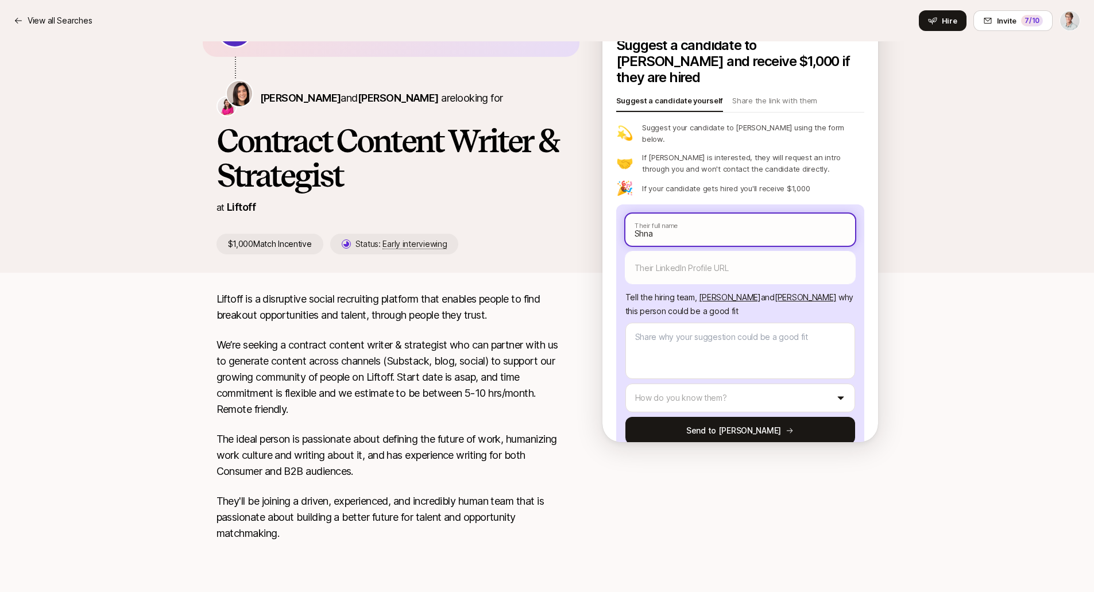
type input "Shna"
type textarea "x"
type input "Shna P"
type textarea "x"
type input "Shna Pe"
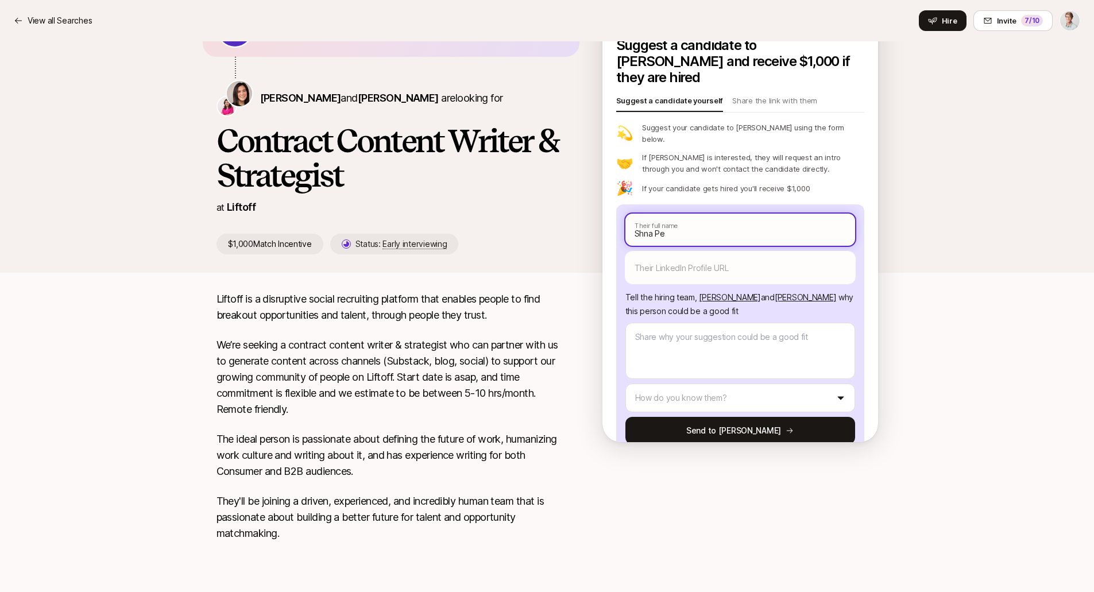
type textarea "x"
type input "Shna Pea"
type textarea "x"
type input "Shna Pear"
type textarea "x"
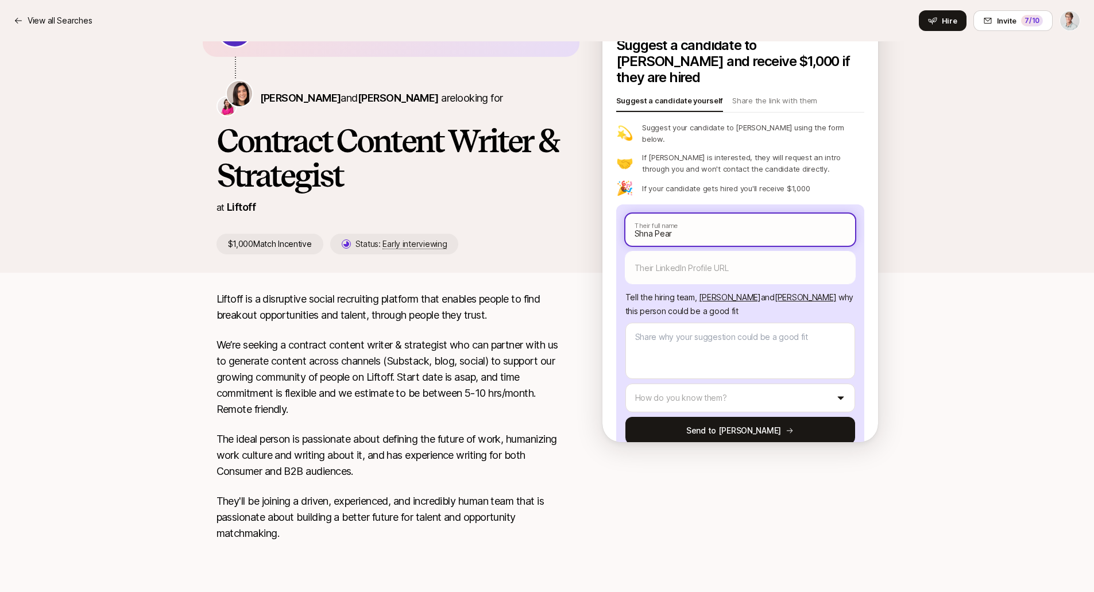
type input "Shna Pearl"
type textarea "x"
type input "Shna Pearlm"
type textarea "x"
type input "Shna Pearlma"
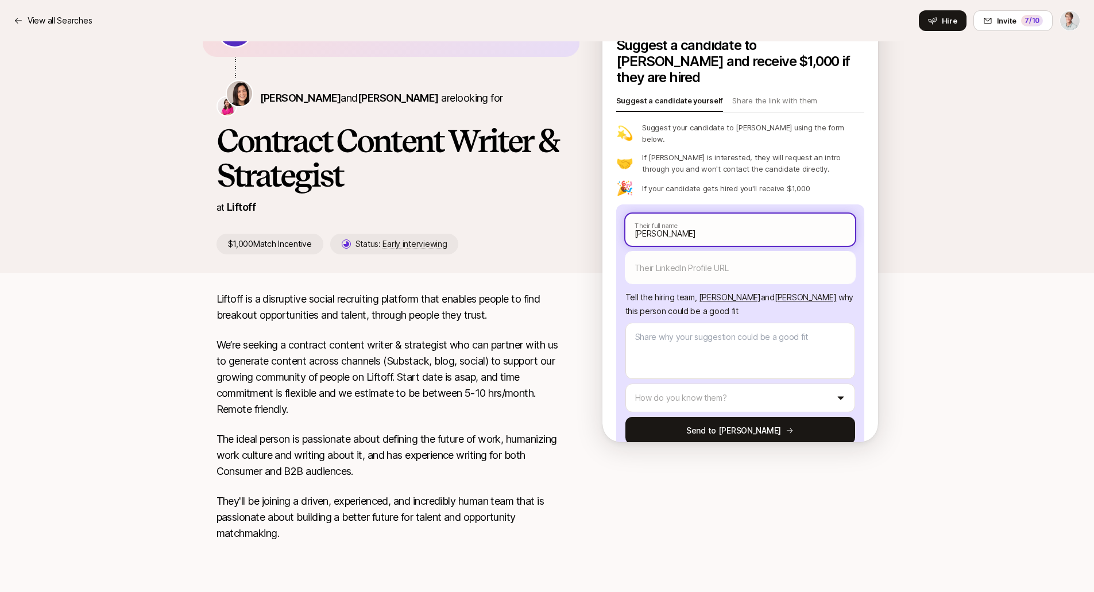
type textarea "x"
type input "Shna Pearlman"
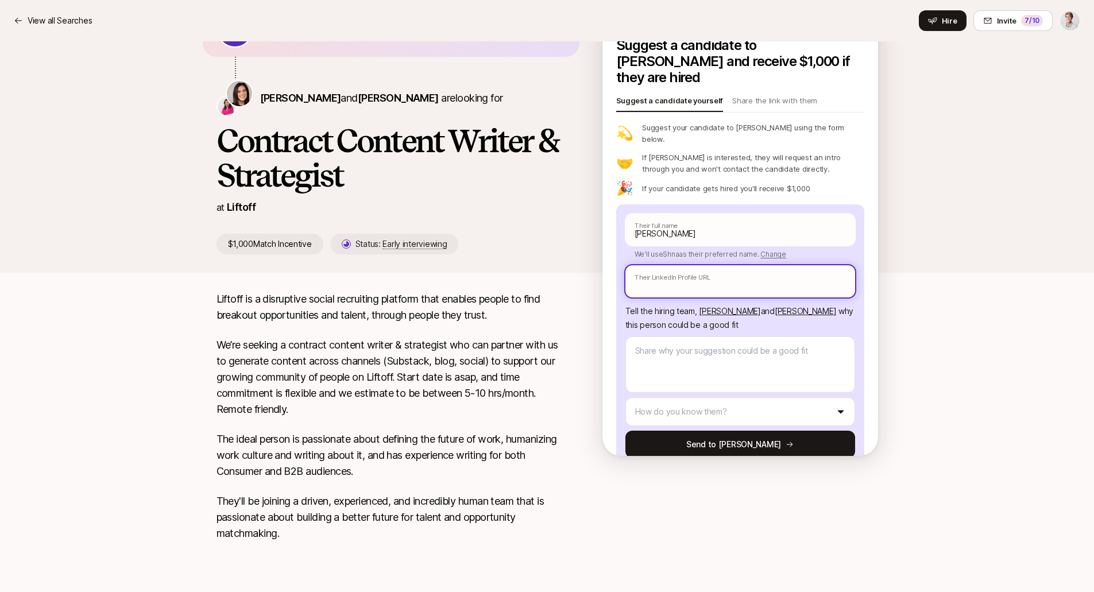
click at [677, 265] on input "text" at bounding box center [740, 281] width 230 height 32
paste input "https://www.linkedin.com/in/shana-pearlman-6903534/"
type textarea "x"
type input "https://www.linkedin.com/in/shana-pearlman-6903534/"
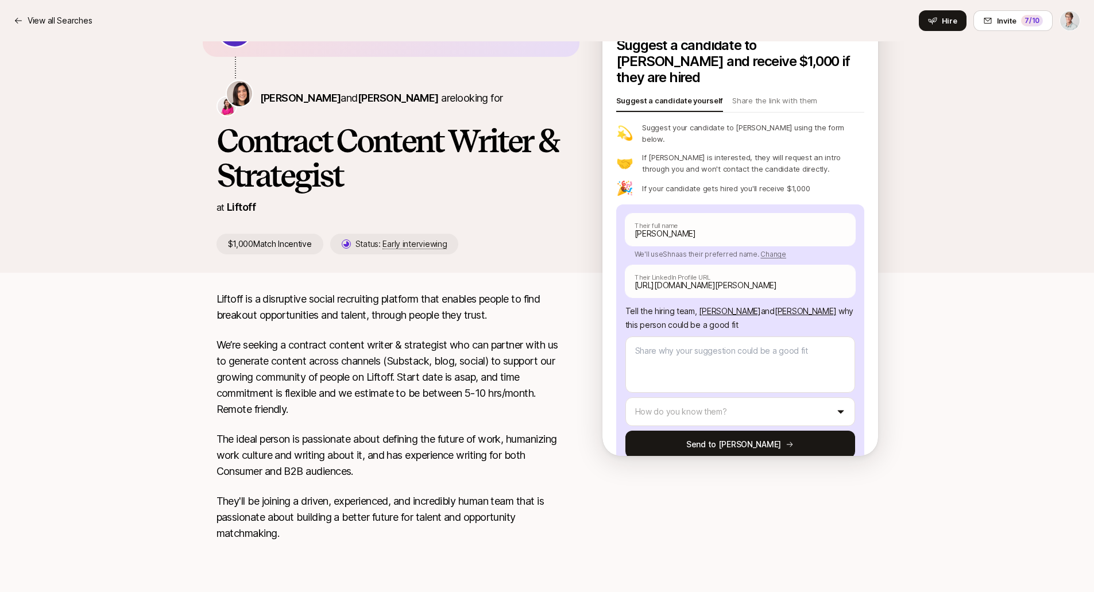
scroll to position [0, 0]
click at [665, 336] on textarea at bounding box center [740, 364] width 230 height 56
type textarea "x"
type textarea "S"
type textarea "x"
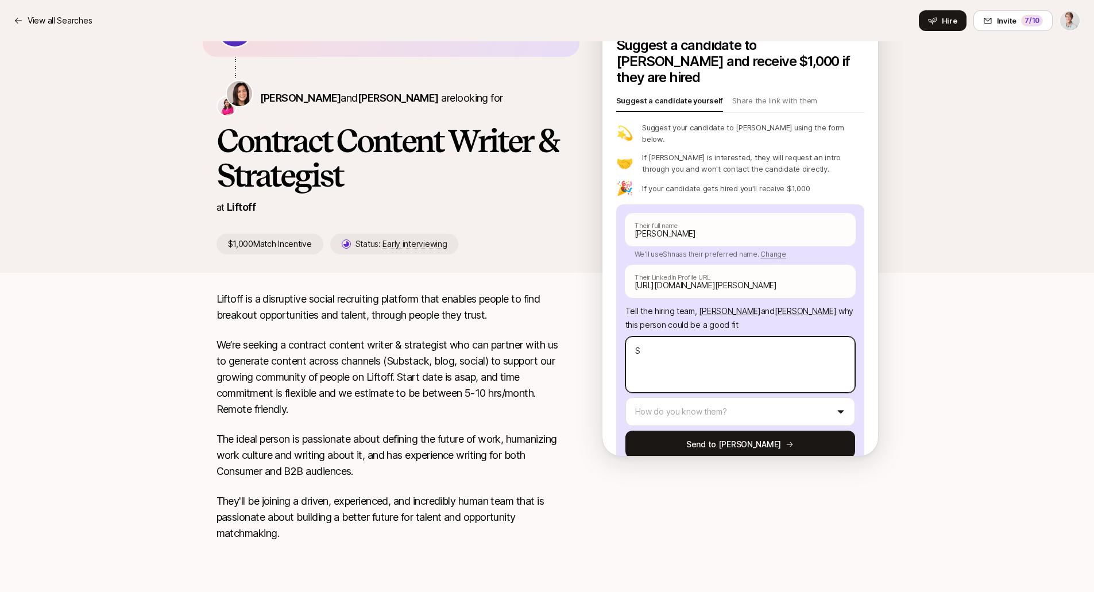
type textarea "Sh"
type textarea "x"
type textarea "Sha"
type textarea "x"
type textarea "Shan"
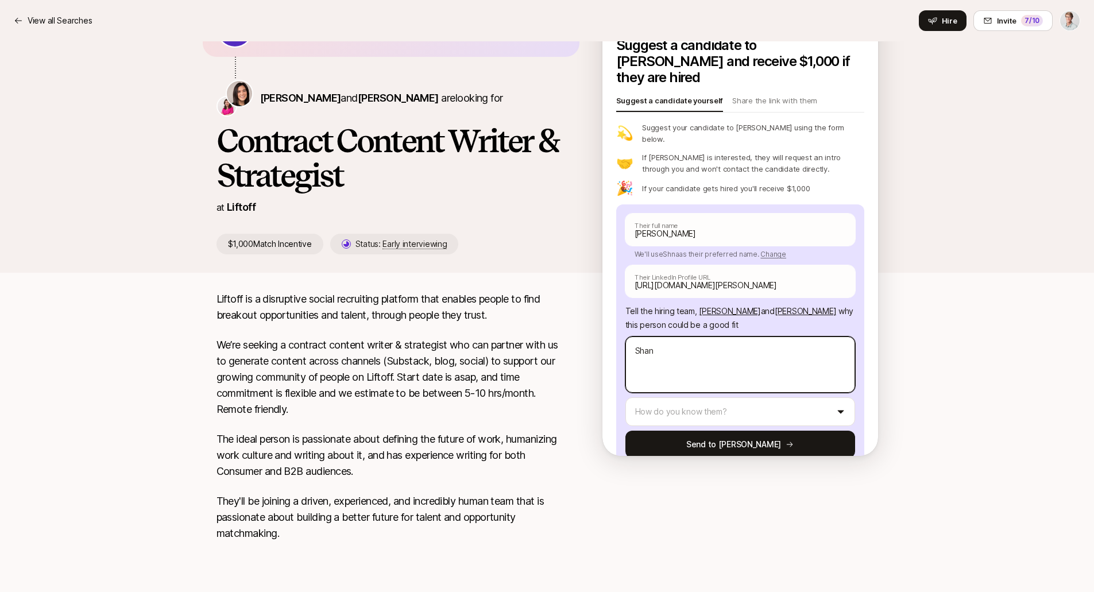
type textarea "x"
type textarea "Shana"
type textarea "x"
type textarea "Shana"
type textarea "x"
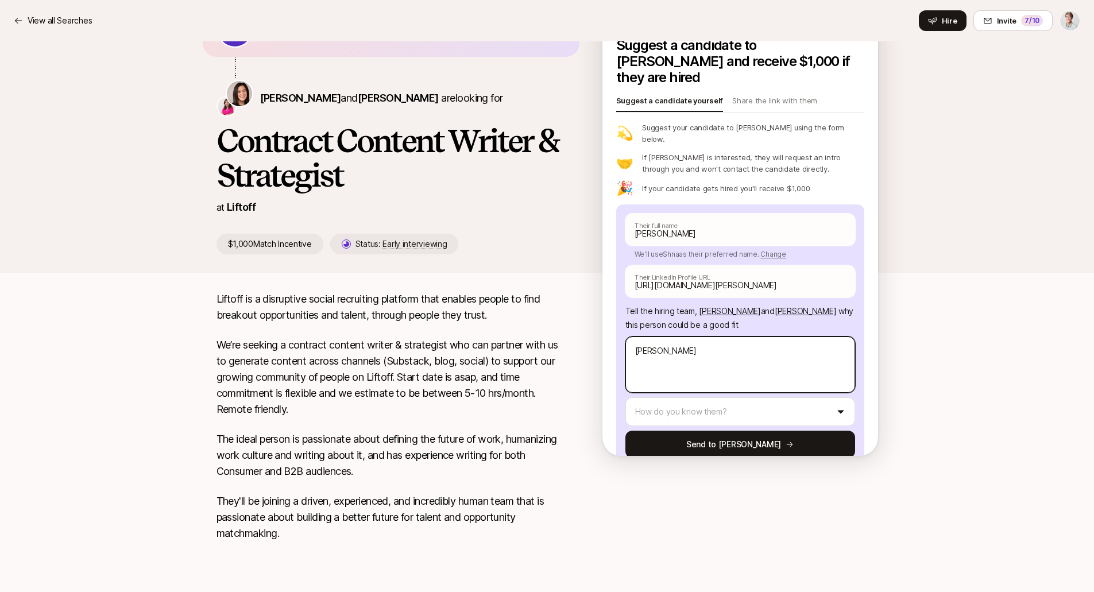
type textarea "Shana c"
type textarea "x"
type textarea "Shana com"
type textarea "x"
type textarea "Shana comb"
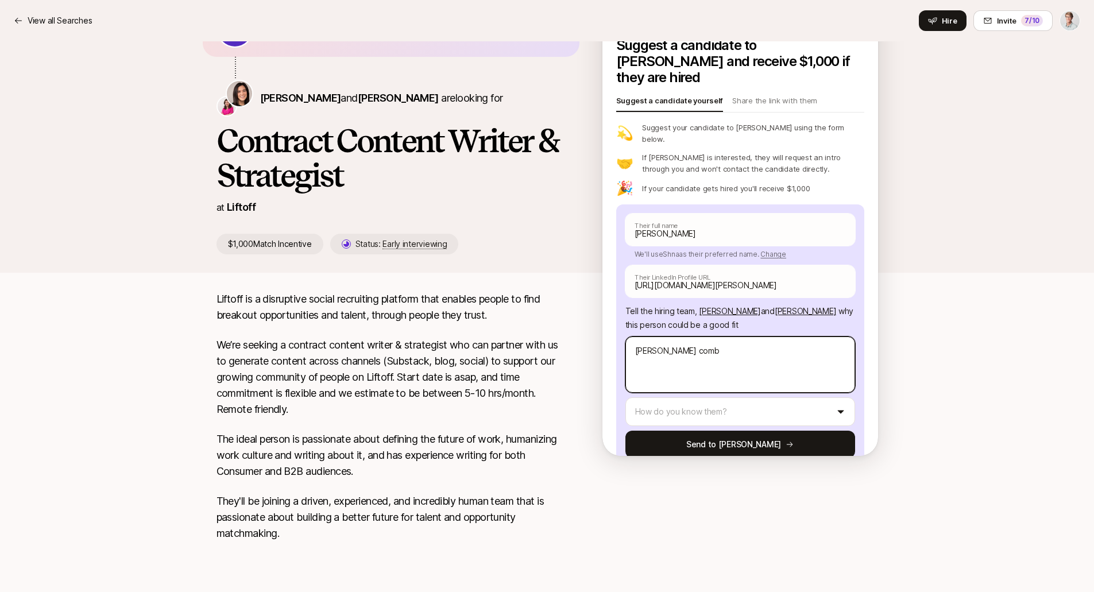
type textarea "x"
type textarea "Shana combi"
type textarea "x"
type textarea "Shana combin"
type textarea "x"
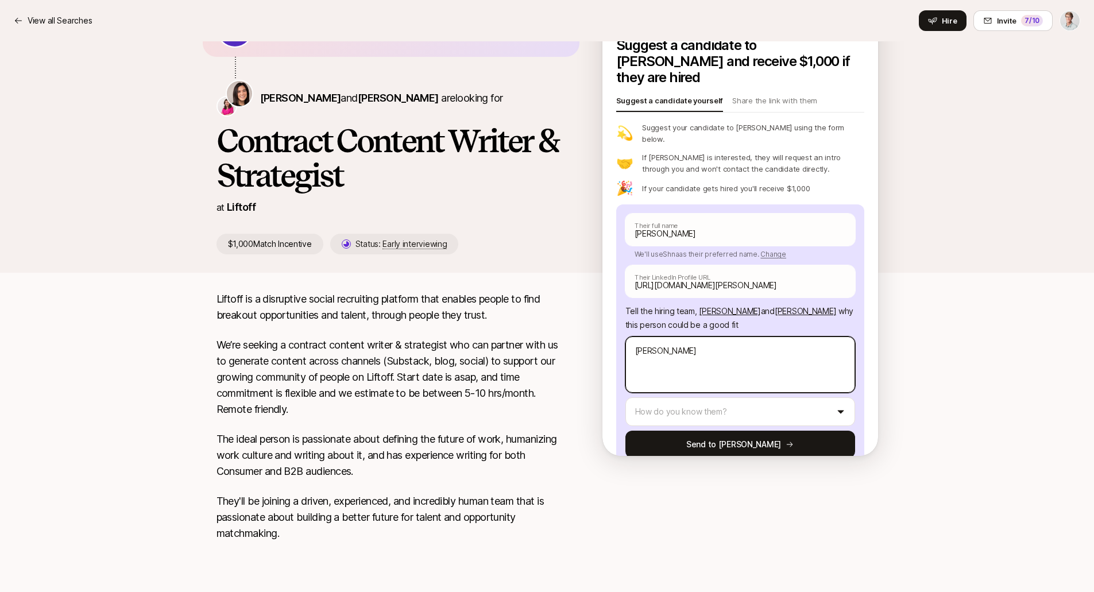
type textarea "Shana combine"
type textarea "x"
type textarea "Shana combines"
type textarea "x"
type textarea "Shana combines"
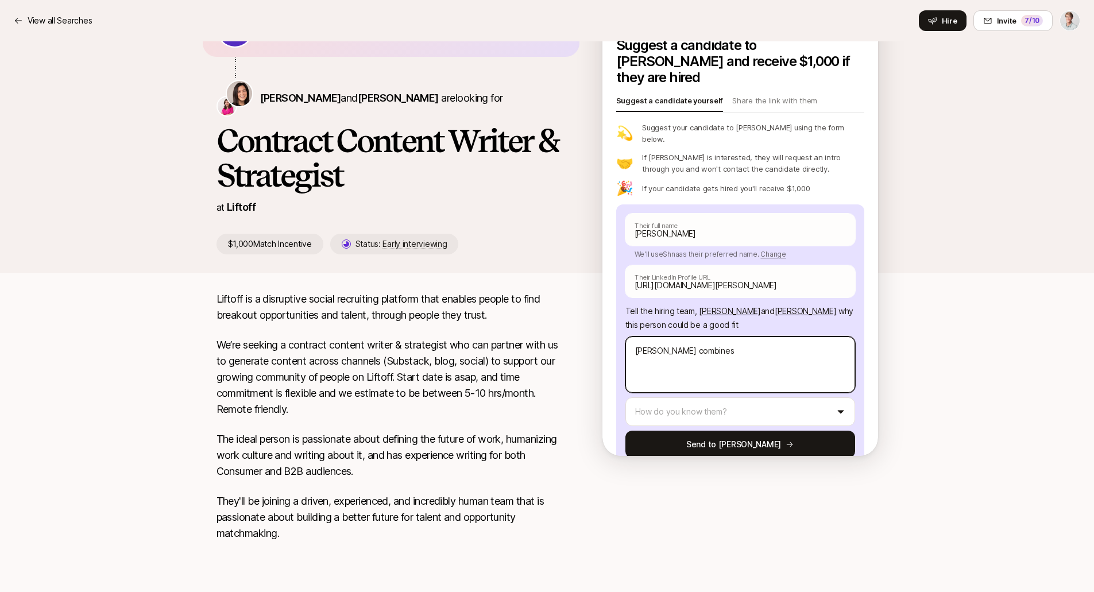
type textarea "x"
type textarea "Shana combines c"
type textarea "x"
type textarea "Shana combines con"
type textarea "x"
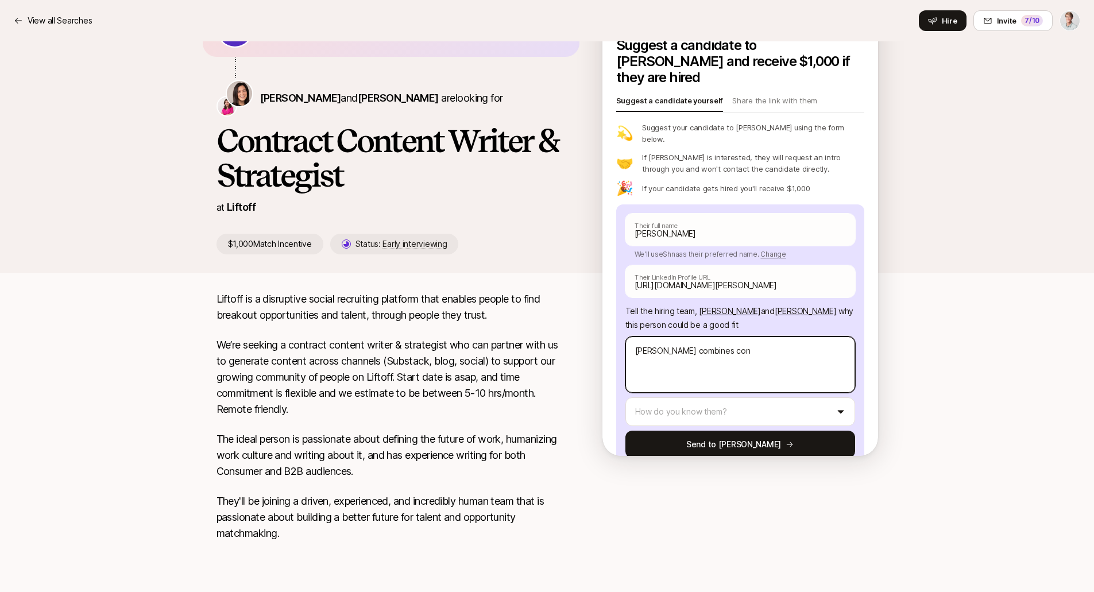
type textarea "Shana combines cont"
type textarea "x"
type textarea "Shana combines conte"
type textarea "x"
type textarea "Shana combines conten"
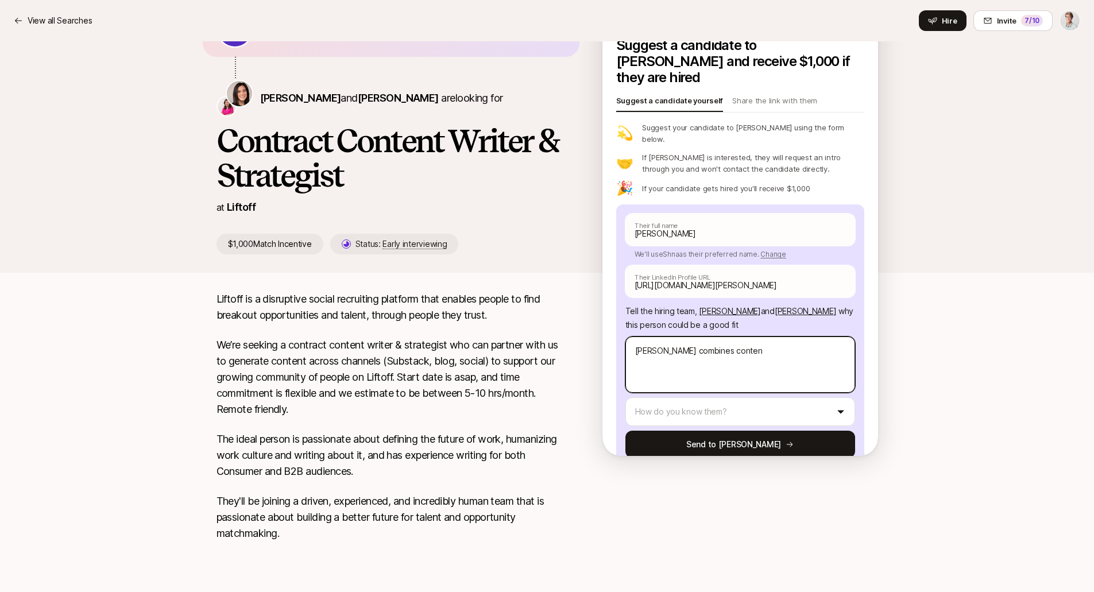
type textarea "x"
type textarea "Shana combines content"
type textarea "x"
type textarea "Shana combines content"
type textarea "x"
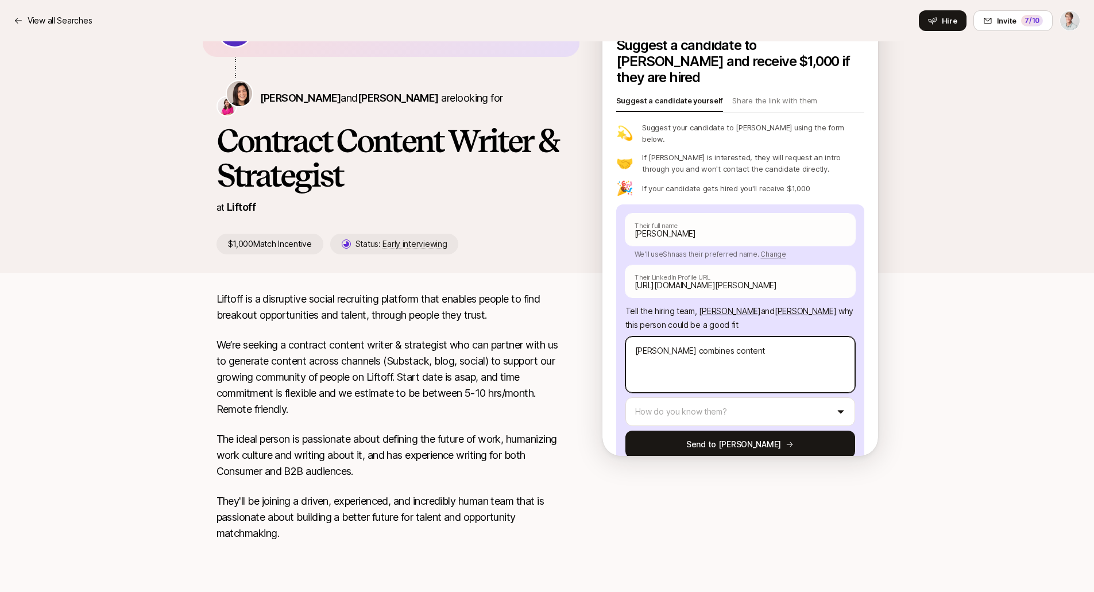
type textarea "Shana combines content c"
type textarea "x"
type textarea "Shana combines content cr"
type textarea "x"
type textarea "Shana combines content cre"
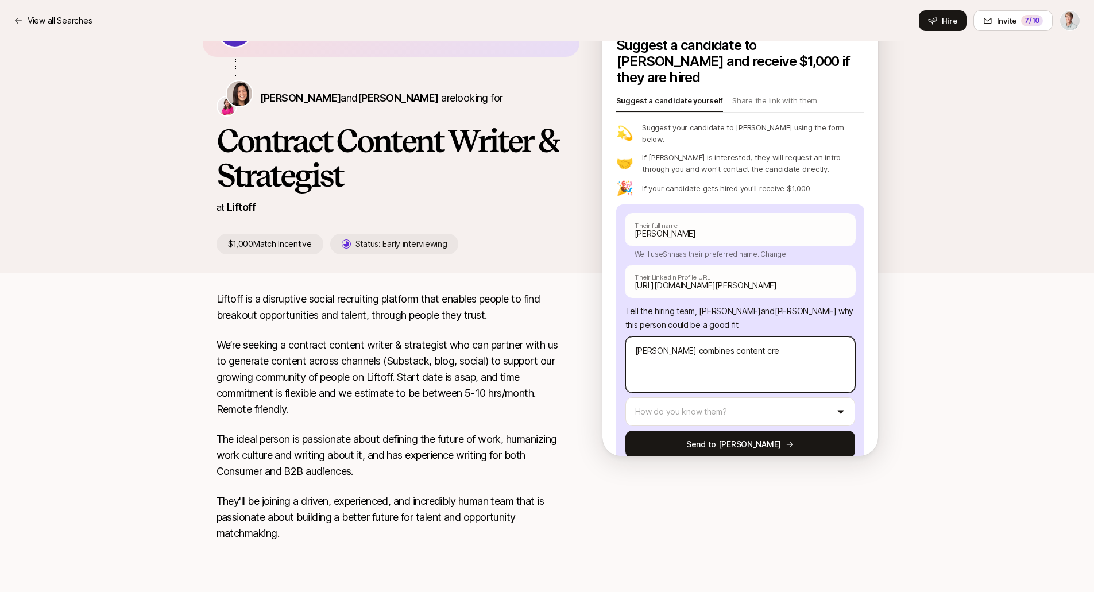
type textarea "x"
type textarea "Shana combines content cr"
type textarea "x"
type textarea "Shana combines content c"
type textarea "x"
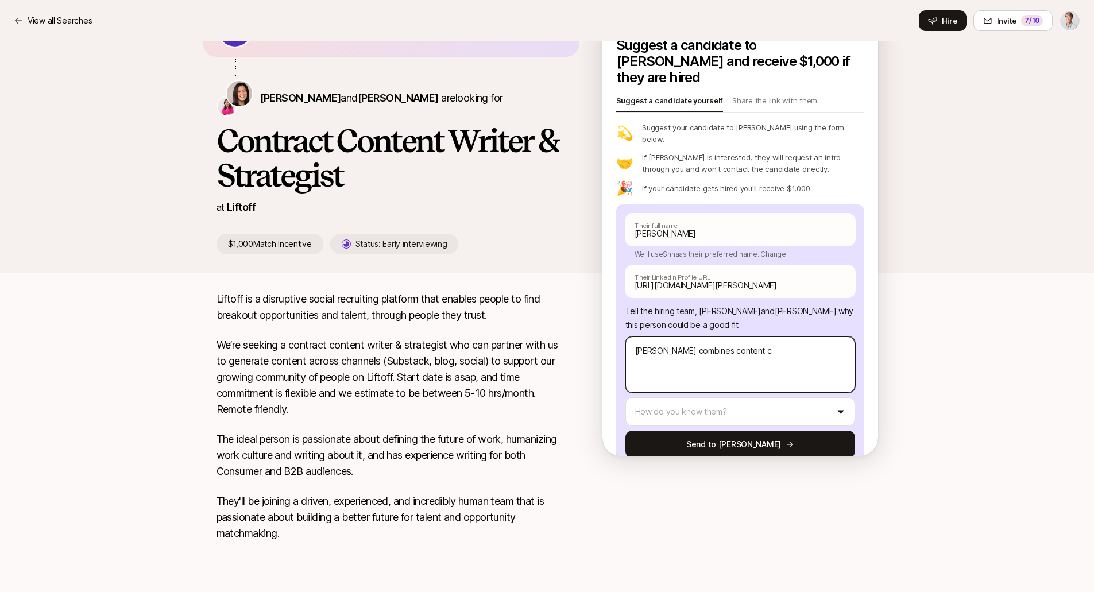
type textarea "Shana combines content"
type textarea "x"
type textarea "Shana combines conte"
type textarea "x"
type textarea "Shana combines con"
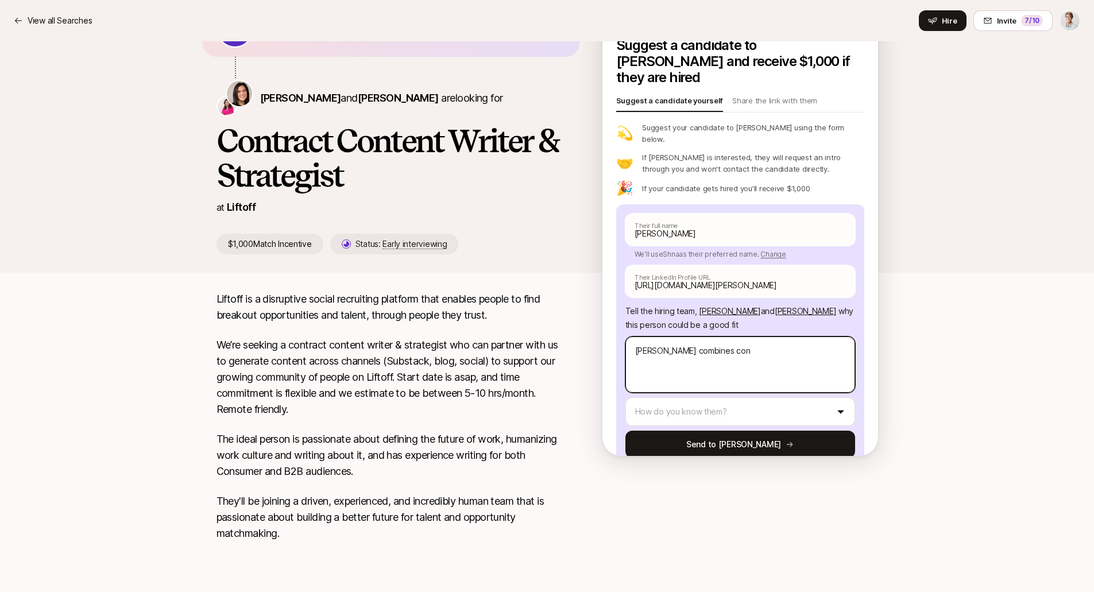
type textarea "x"
type textarea "Shana combines co"
type textarea "x"
type textarea "Shana combines c"
type textarea "x"
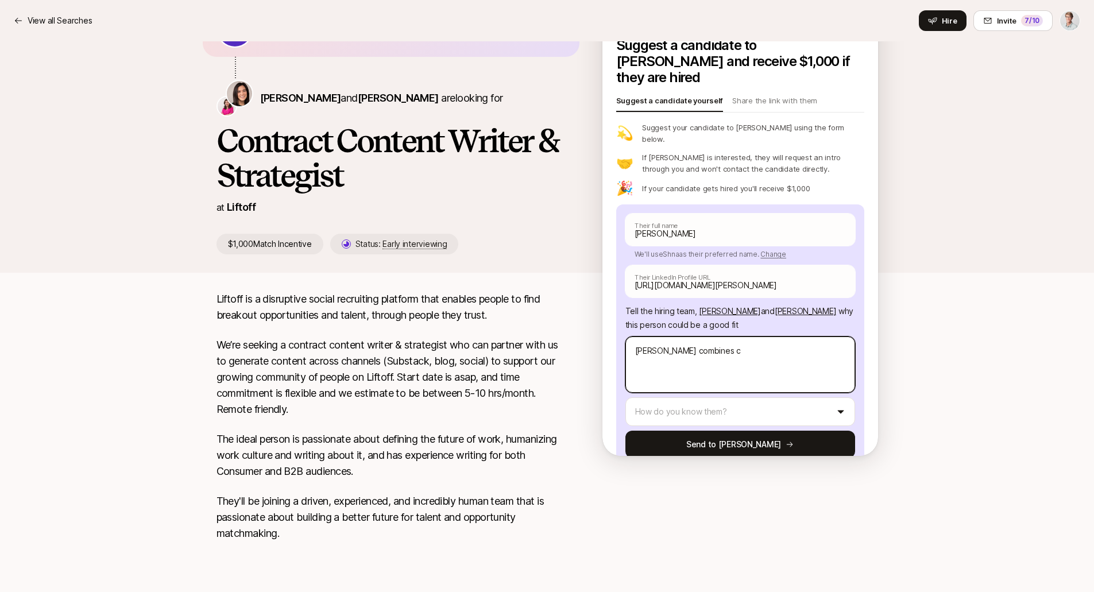
type textarea "Shana combines"
type textarea "x"
type textarea "Shana combines g"
type textarea "x"
type textarea "Shana combines gre"
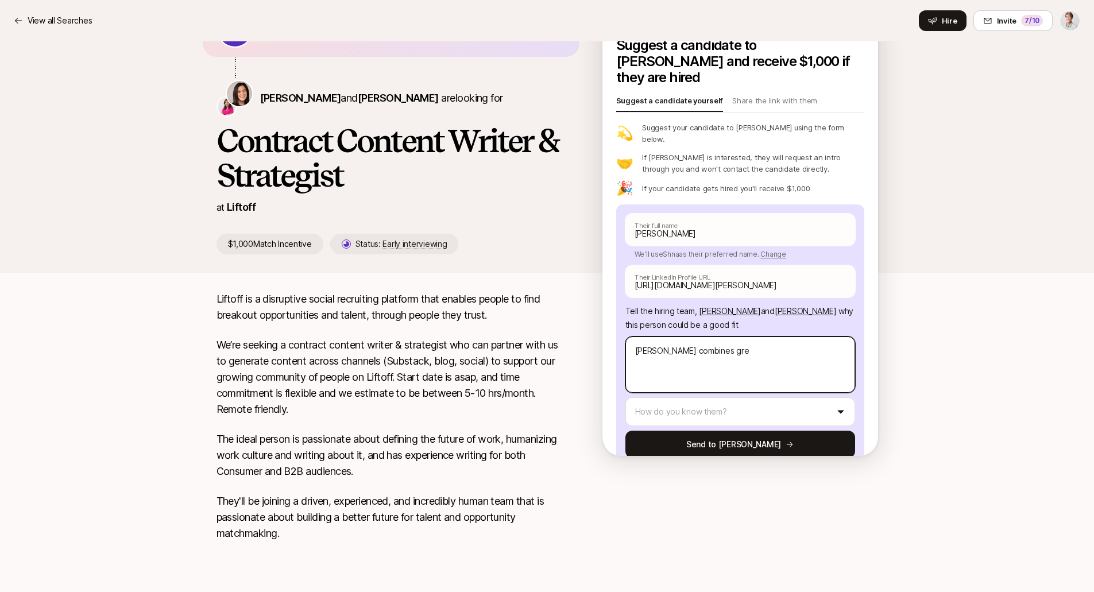
type textarea "x"
type textarea "Shana combines great"
type textarea "x"
type textarea "Shana combines great"
type textarea "x"
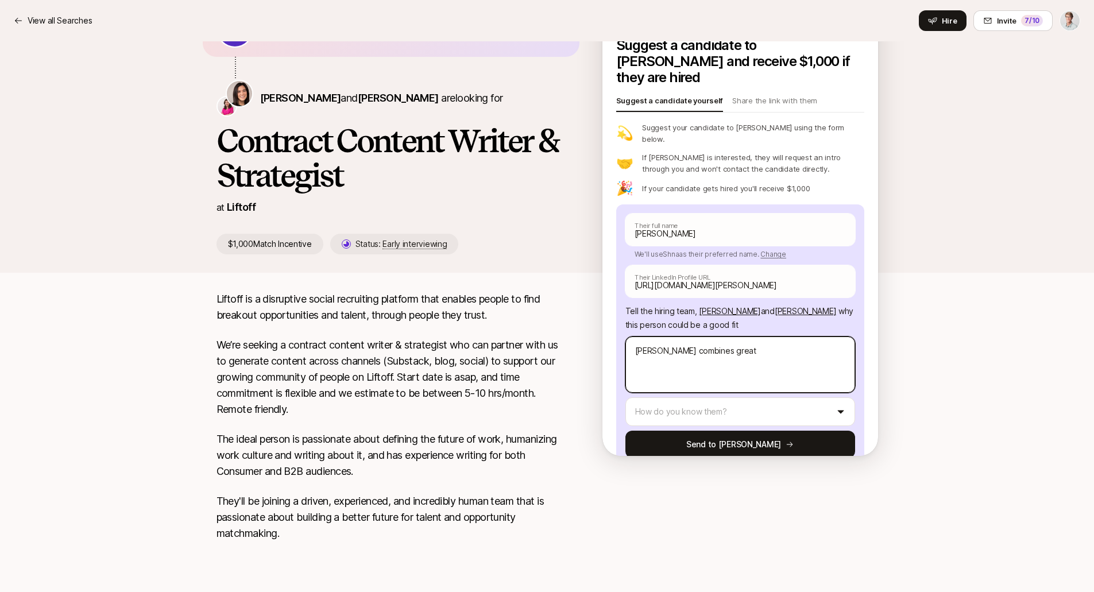
type textarea "Shana combines great c"
type textarea "x"
type textarea "Shana combines great co"
type textarea "x"
type textarea "Shana combines great con"
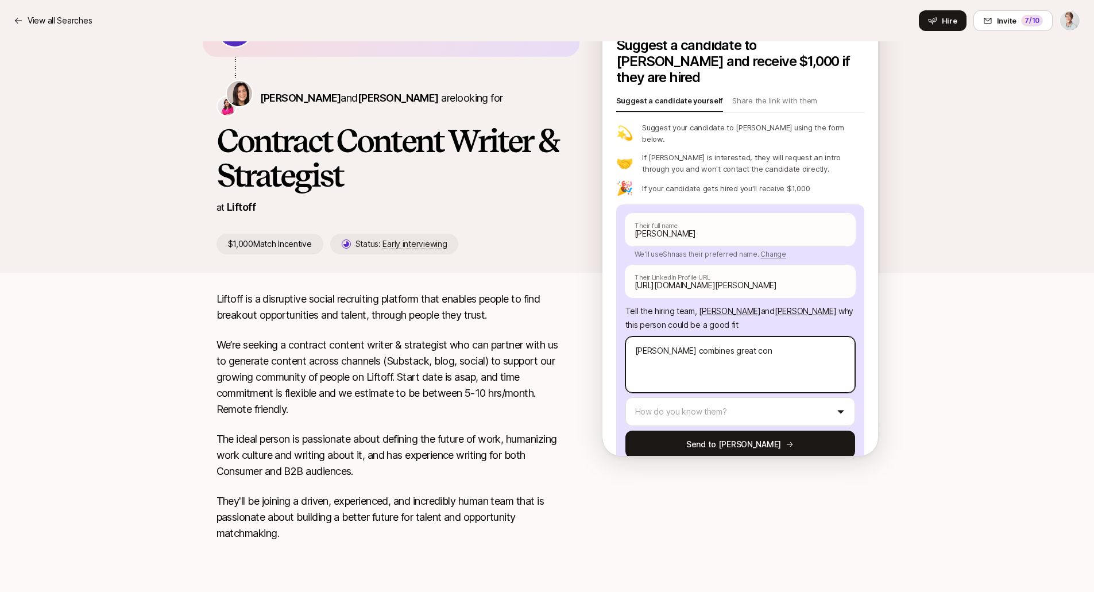
type textarea "x"
type textarea "Shana combines great cont"
type textarea "x"
type textarea "Shana combines great conte"
type textarea "x"
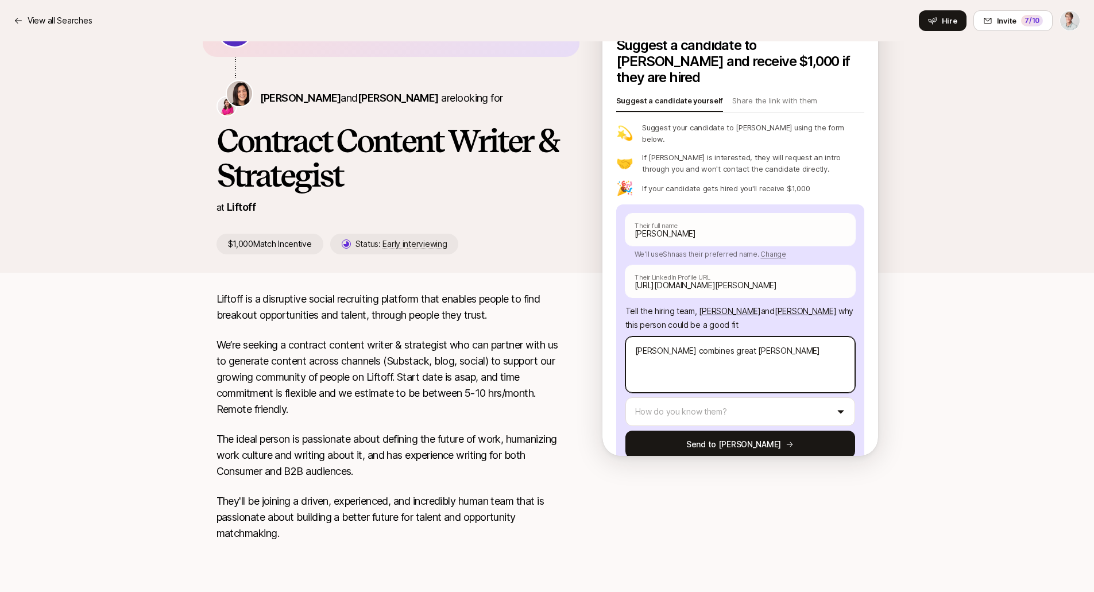
type textarea "Shana combines great conten"
type textarea "x"
type textarea "Shana combines great content"
type textarea "x"
type textarea "Shana combines great content"
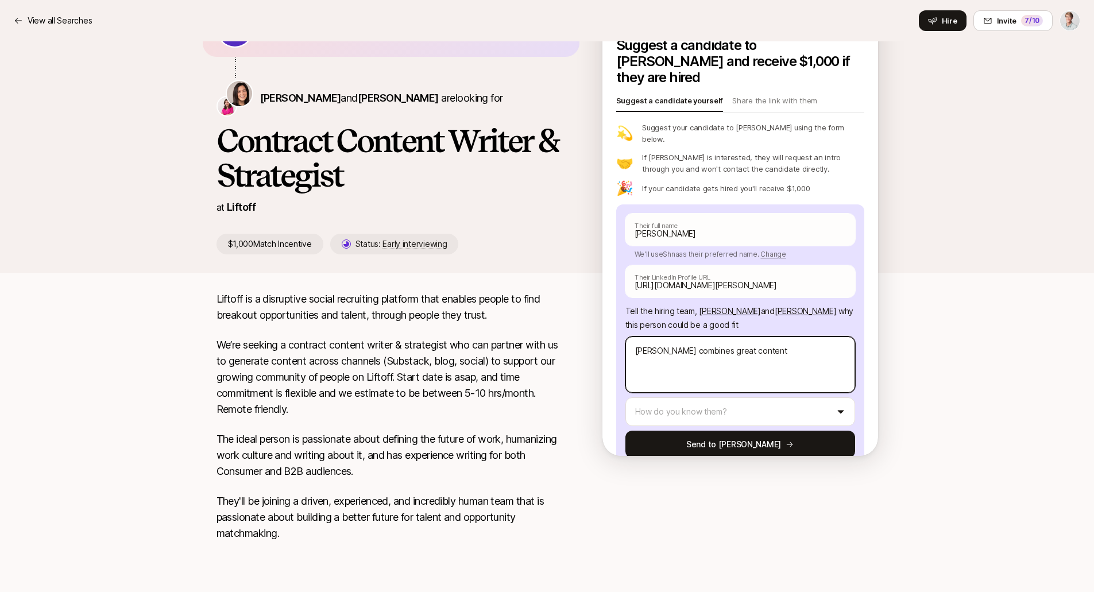
type textarea "x"
type textarea "Shana combines great content c"
type textarea "x"
type textarea "Shana combines great content cr"
type textarea "x"
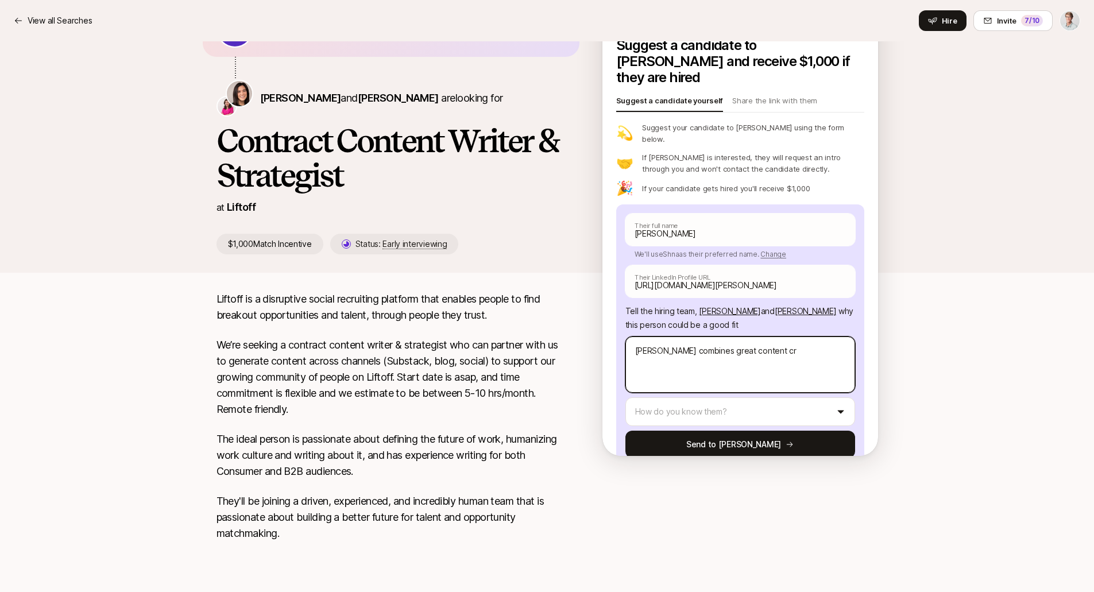
type textarea "Shana combines great content c"
type textarea "x"
type textarea "Shana combines great content"
type textarea "x"
type textarea "Shana combines great content c"
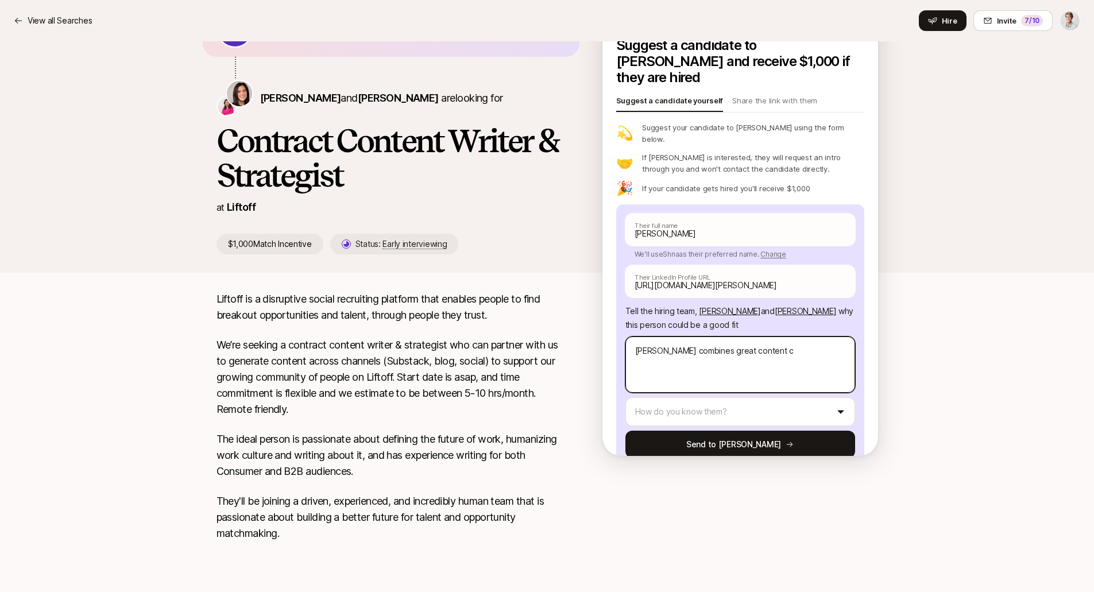
type textarea "x"
type textarea "Shana combines great content cr"
type textarea "x"
type textarea "Shana combines great content cre"
type textarea "x"
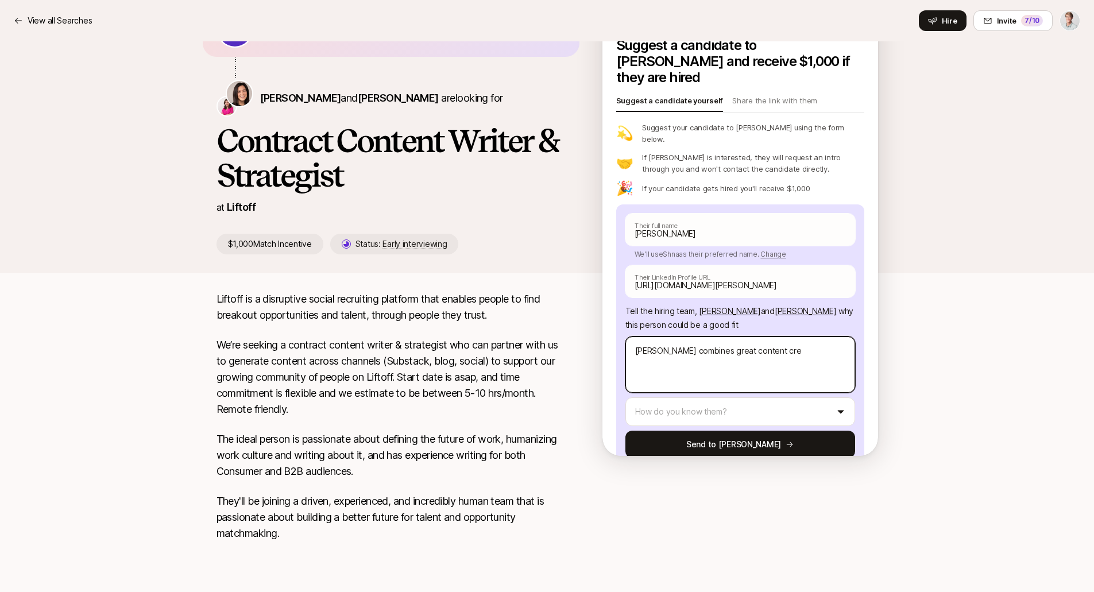
type textarea "Shana combines great content crea"
type textarea "x"
type textarea "Shana combines great content creat"
type textarea "x"
type textarea "Shana combines great content creati"
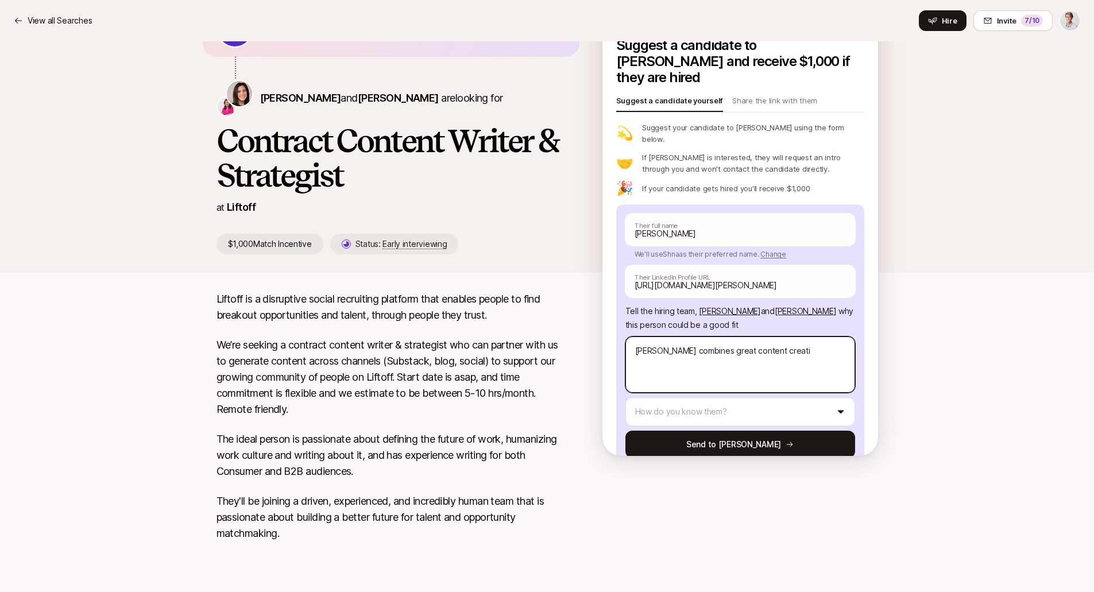
type textarea "x"
type textarea "Shana combines great content creatio"
type textarea "x"
type textarea "Shana combines great content creation"
type textarea "x"
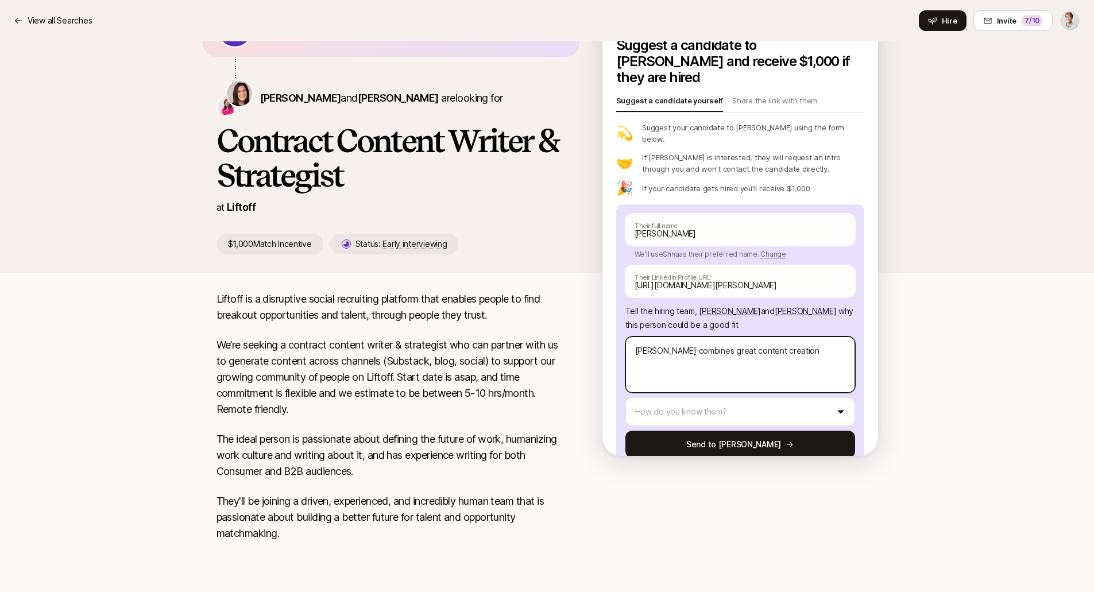
type textarea "Shana combines great content creation w"
type textarea "x"
type textarea "Shana combines great content creation wi"
type textarea "x"
type textarea "Shana combines great content creation wit"
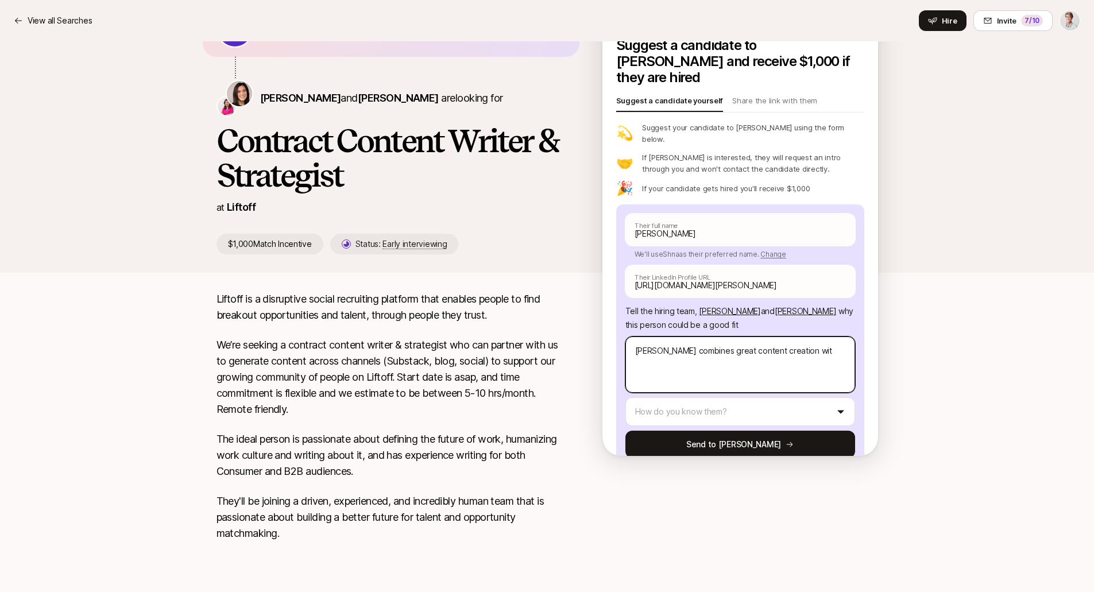
type textarea "x"
type textarea "Shana combines great content creation with"
type textarea "x"
type textarea "Shana combines great content creation with"
type textarea "x"
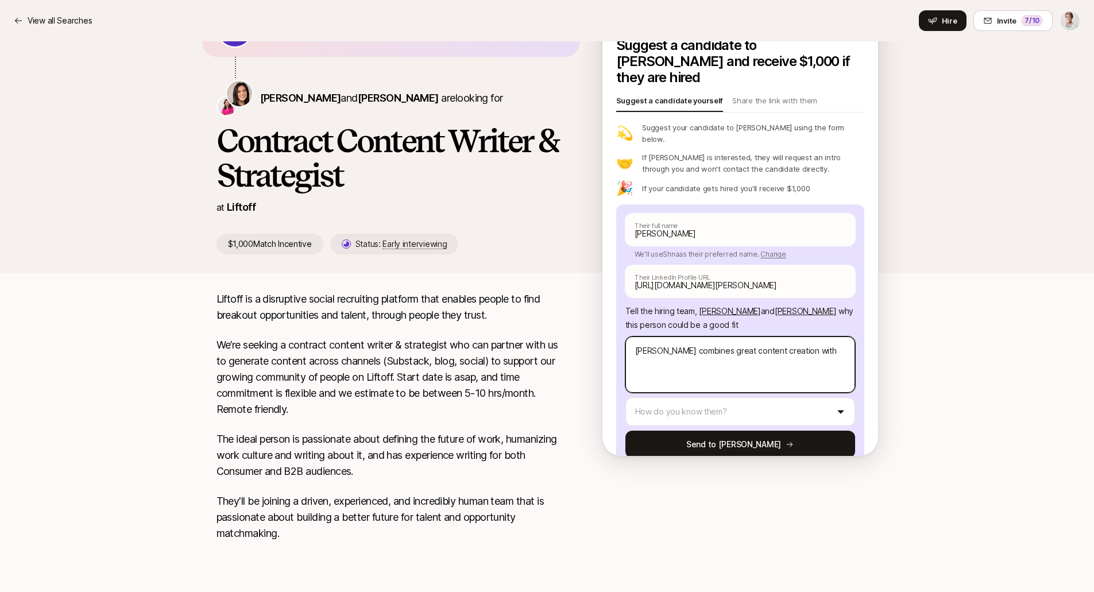
type textarea "Shana combines great content creation with c"
type textarea "x"
type textarea "Shana combines great content creation with cn"
type textarea "x"
type textarea "Shana combines great content creation with c"
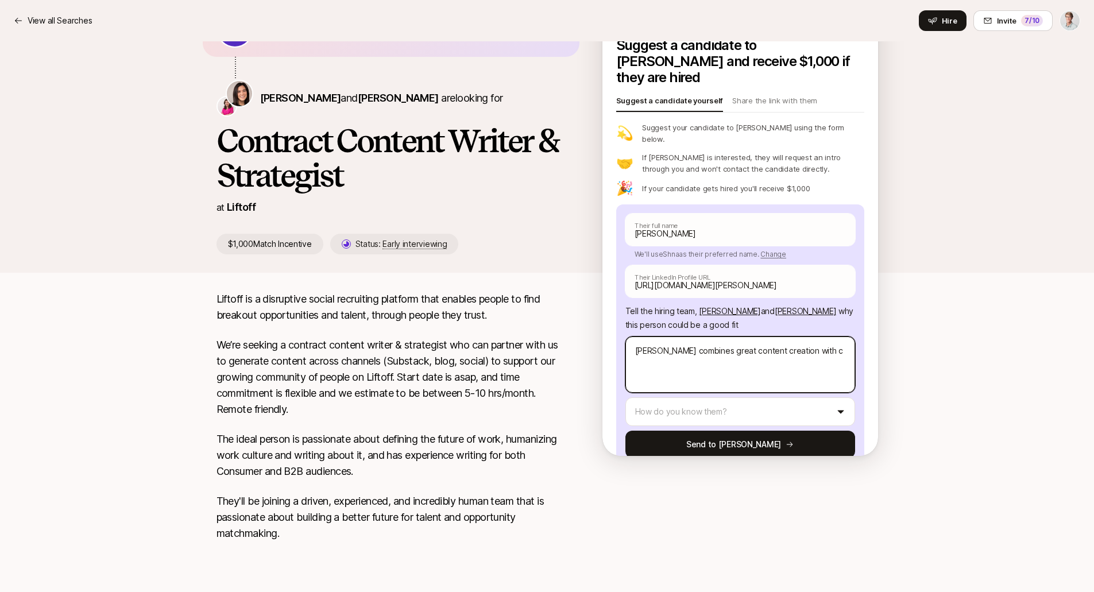
type textarea "x"
type textarea "Shana combines great content creation with co"
type textarea "x"
type textarea "Shana combines great content creation with con"
type textarea "x"
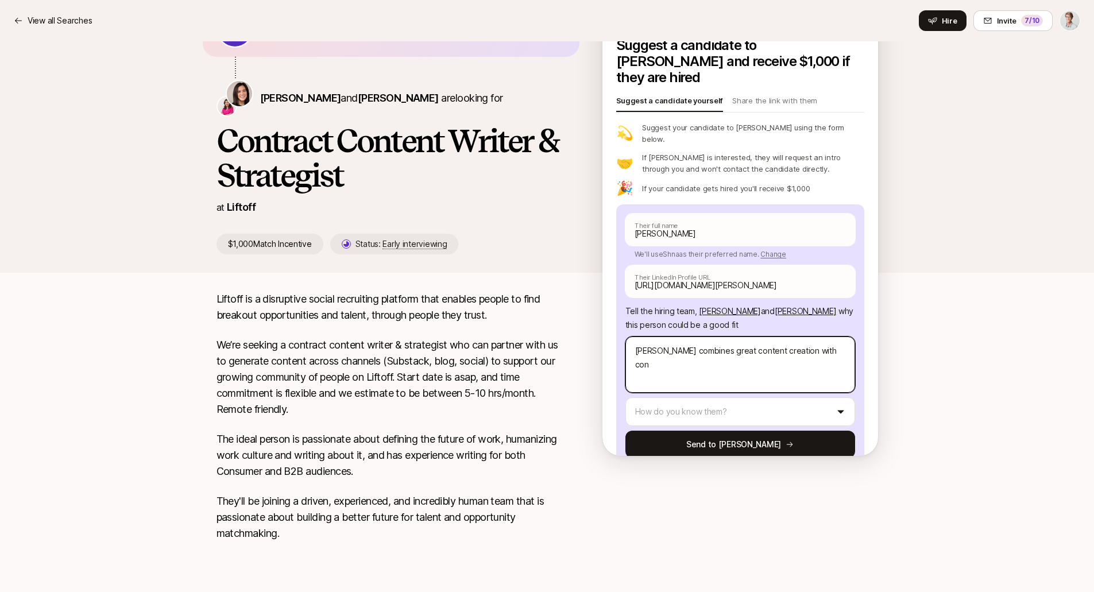
type textarea "Shana combines great content creation with cone"
type textarea "x"
type textarea "Shana combines great content creation with conet"
type textarea "x"
type textarea "Shana combines great content creation with cone"
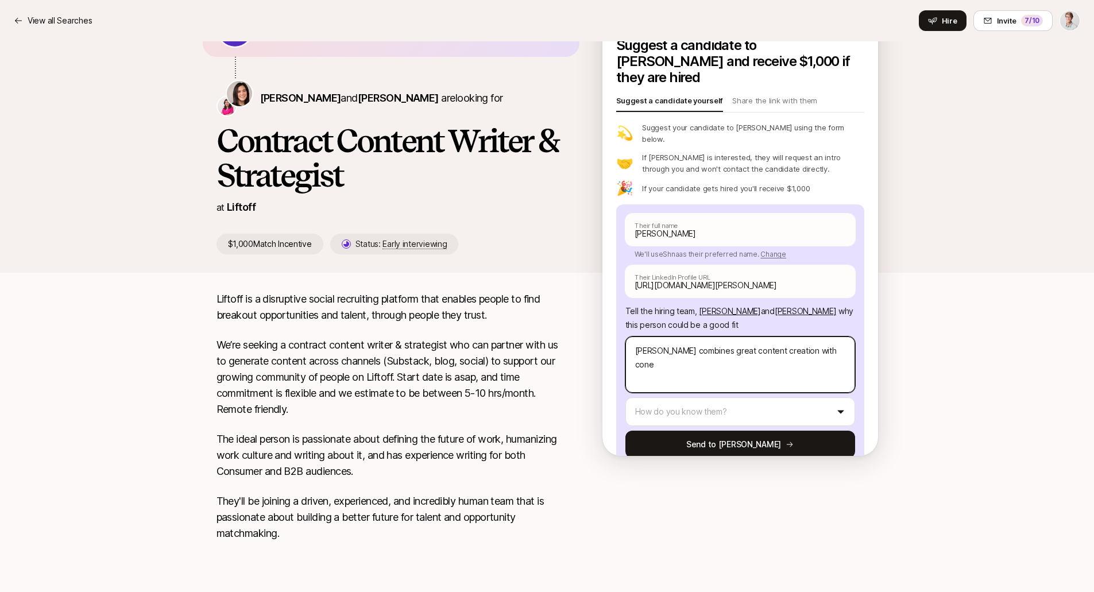
type textarea "x"
type textarea "Shana combines great content creation with con"
type textarea "x"
type textarea "Shana combines great content creation with cont"
type textarea "x"
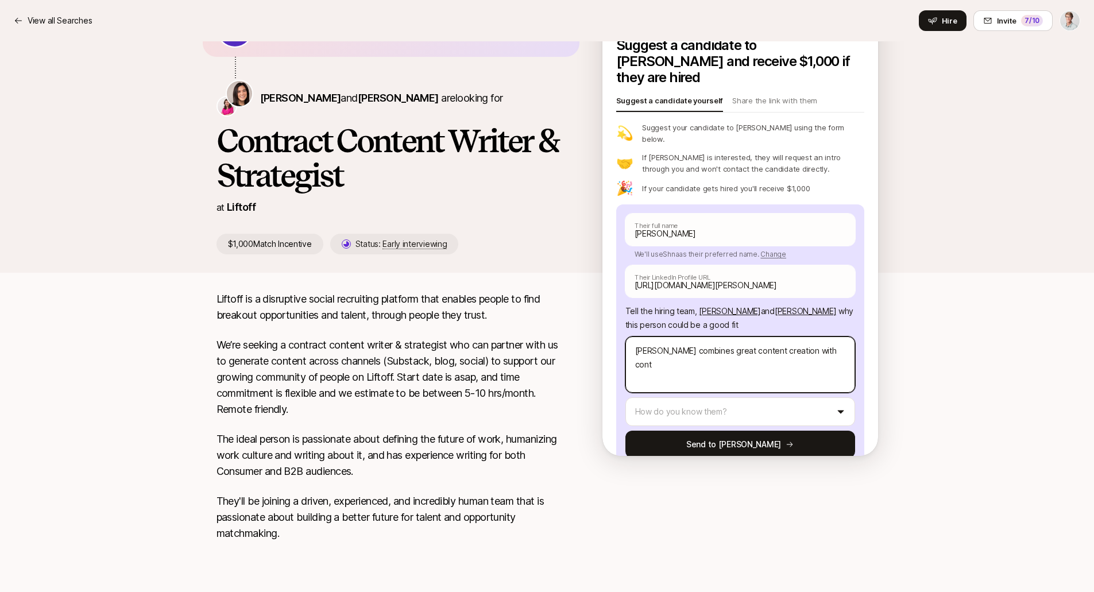
type textarea "Shana combines great content creation with conte"
type textarea "x"
type textarea "Shana combines great content creation with conten"
type textarea "x"
type textarea "Shana combines great content creation with content"
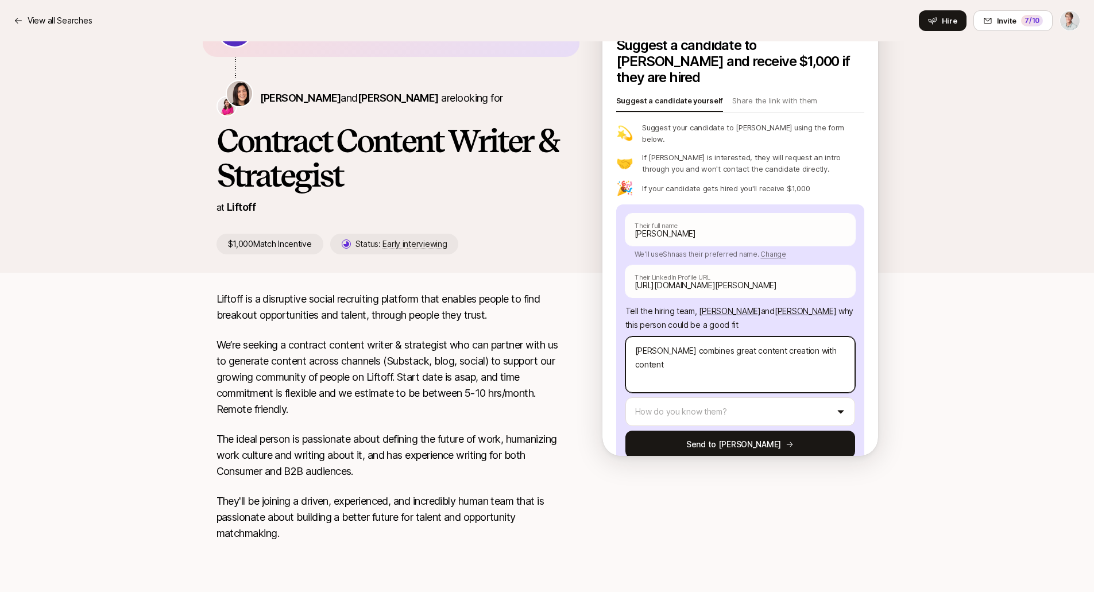
type textarea "x"
type textarea "Shana combines great content creation with content"
type textarea "x"
type textarea "Shana combines great content creation with content a"
type textarea "x"
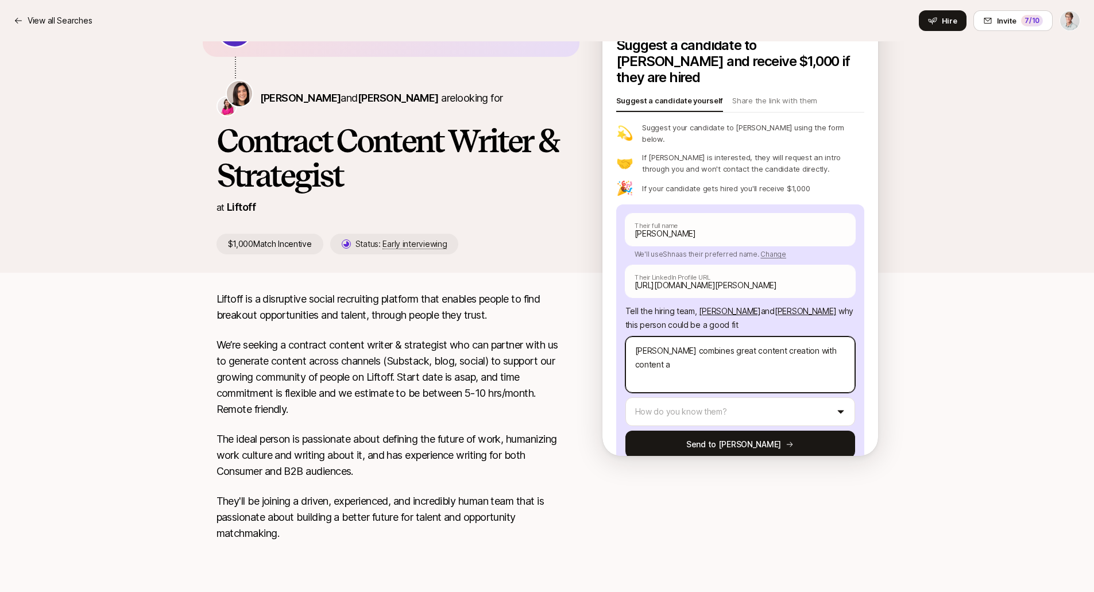
type textarea "Shana combines great content creation with content an"
type textarea "x"
type textarea "Shana combines great content creation with content and"
type textarea "x"
type textarea "Shana combines great content creation with content and"
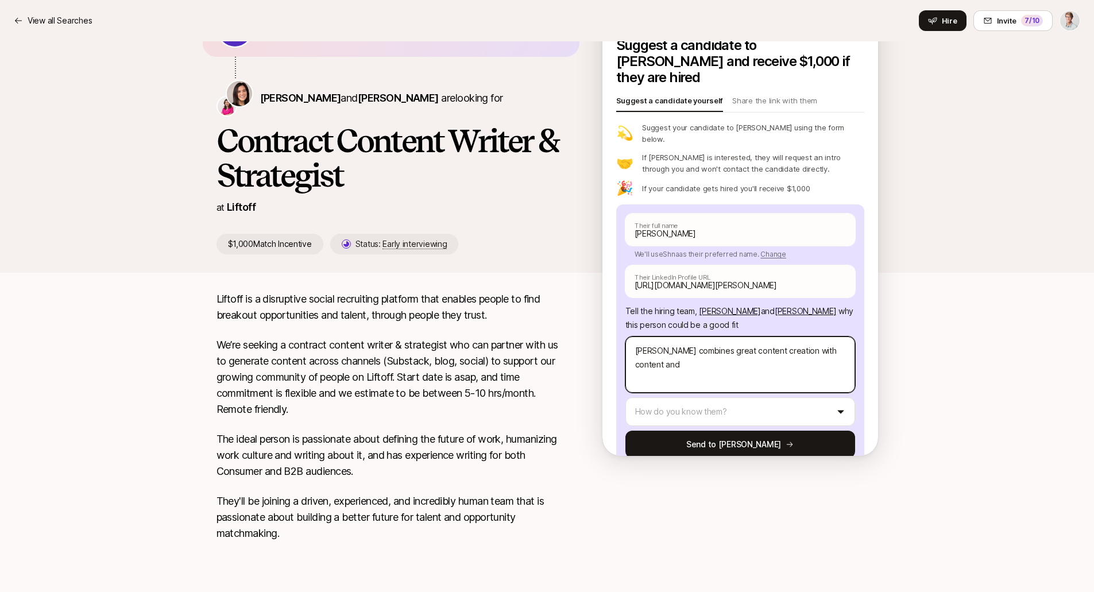
type textarea "x"
type textarea "Shana combines great content creation with content and b"
type textarea "x"
type textarea "Shana combines great content creation with content and br"
type textarea "x"
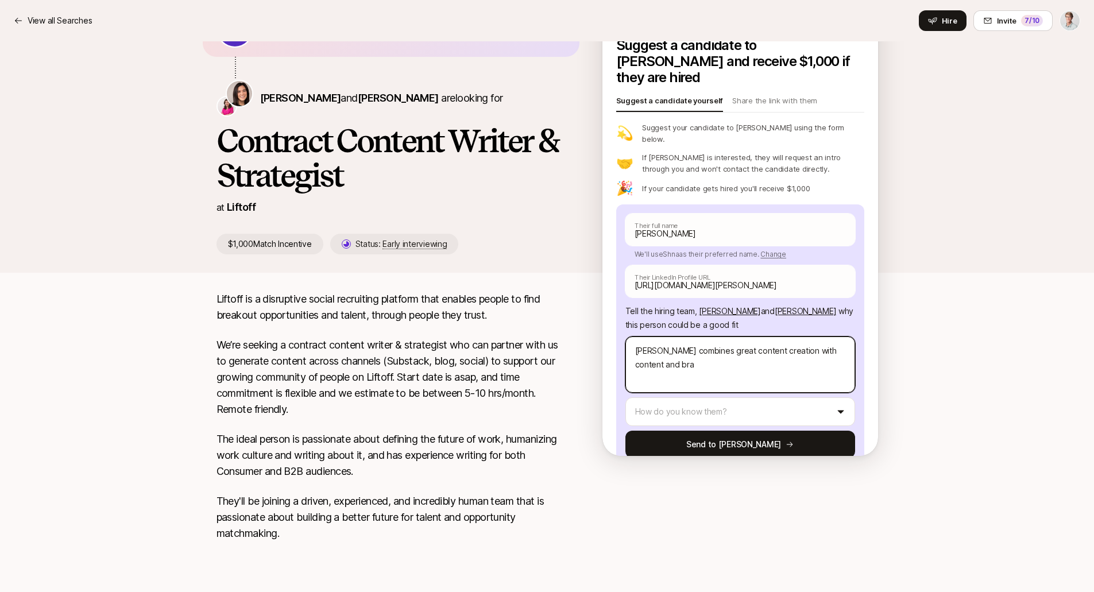
type textarea "Shana combines great content creation with content and brab"
type textarea "x"
type textarea "Shana combines great content creation with content and brabn"
type textarea "x"
type textarea "Shana combines great content creation with content and brabnd"
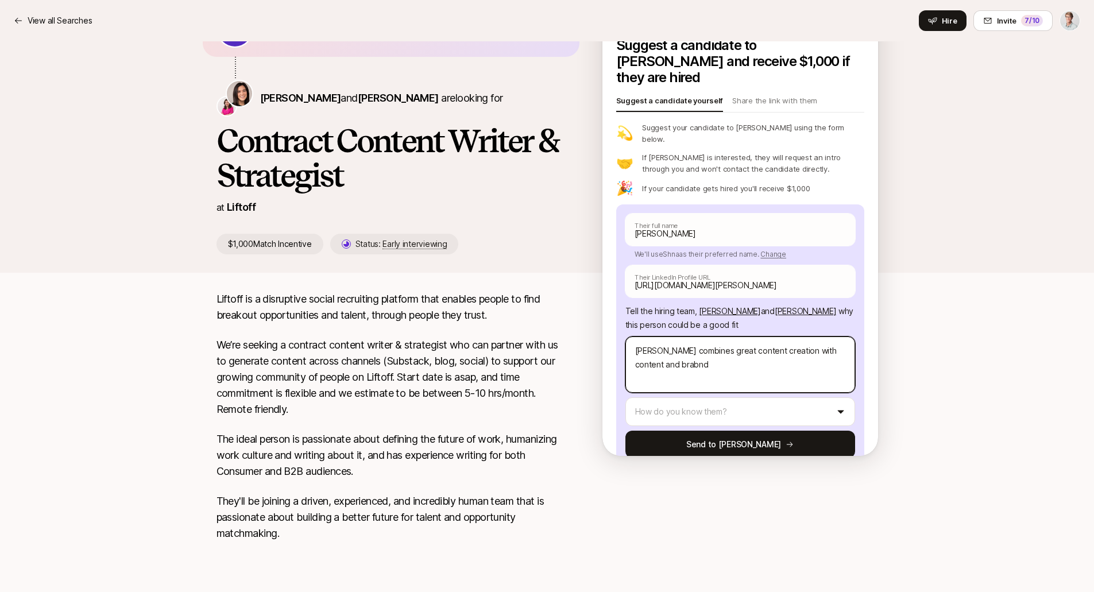
type textarea "x"
type textarea "Shana combines great content creation with content and brabn"
type textarea "x"
type textarea "Shana combines great content creation with content and brab"
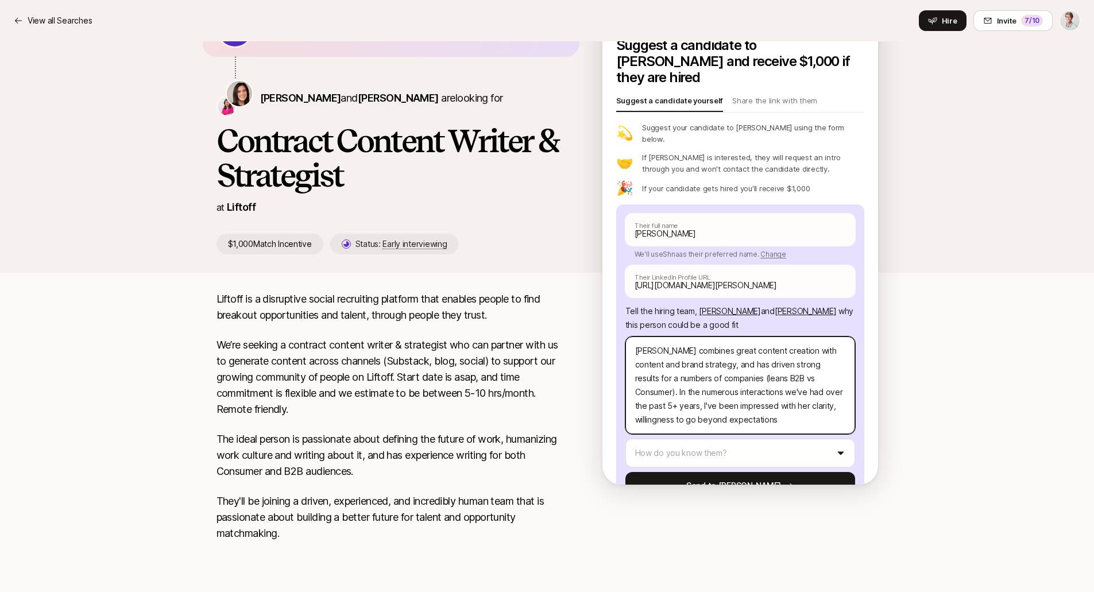
click at [790, 381] on textarea "Shana combines great content creation with content and brand strategy, and has …" at bounding box center [740, 385] width 230 height 98
click at [791, 382] on textarea "Shana combines great content creation with content and brand strategy, and has …" at bounding box center [740, 385] width 230 height 98
click at [754, 400] on textarea "Shana combines great content creation with content and brand strategy, and has …" at bounding box center [740, 385] width 230 height 98
click at [793, 379] on textarea "Shana combines great content creation with content and brand strategy, and has …" at bounding box center [740, 385] width 230 height 98
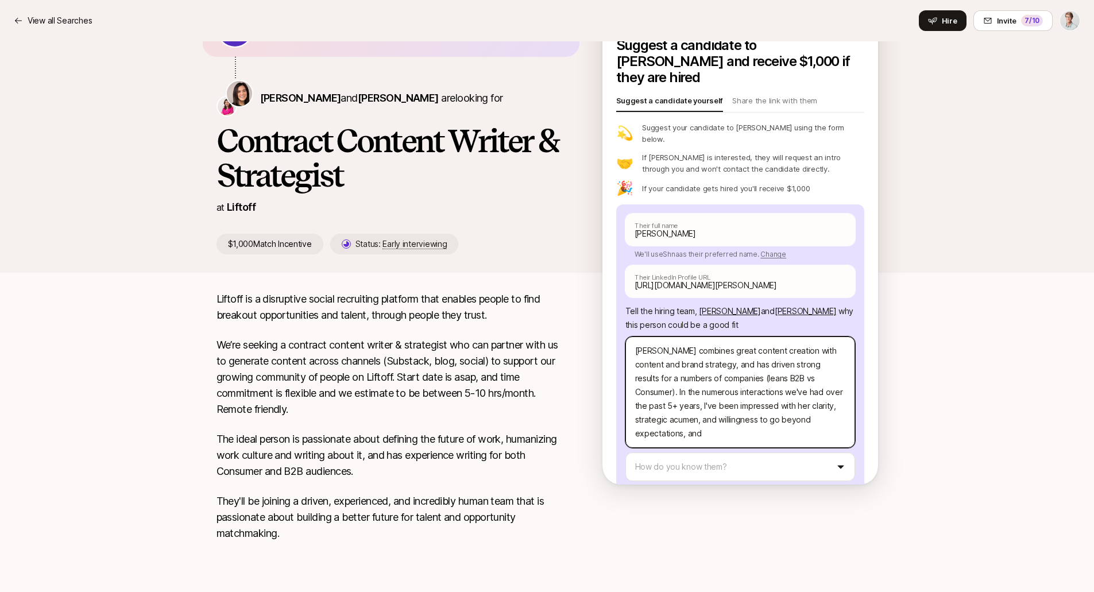
click at [689, 412] on textarea "Shana combines great content creation with content and brand strategy, and has …" at bounding box center [740, 391] width 230 height 111
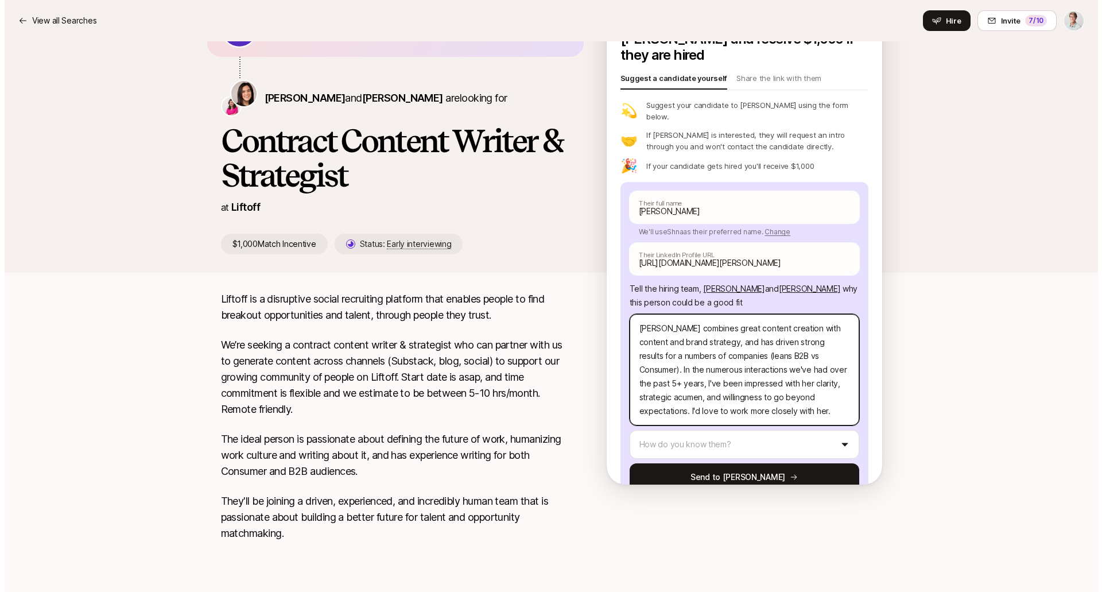
scroll to position [26, 0]
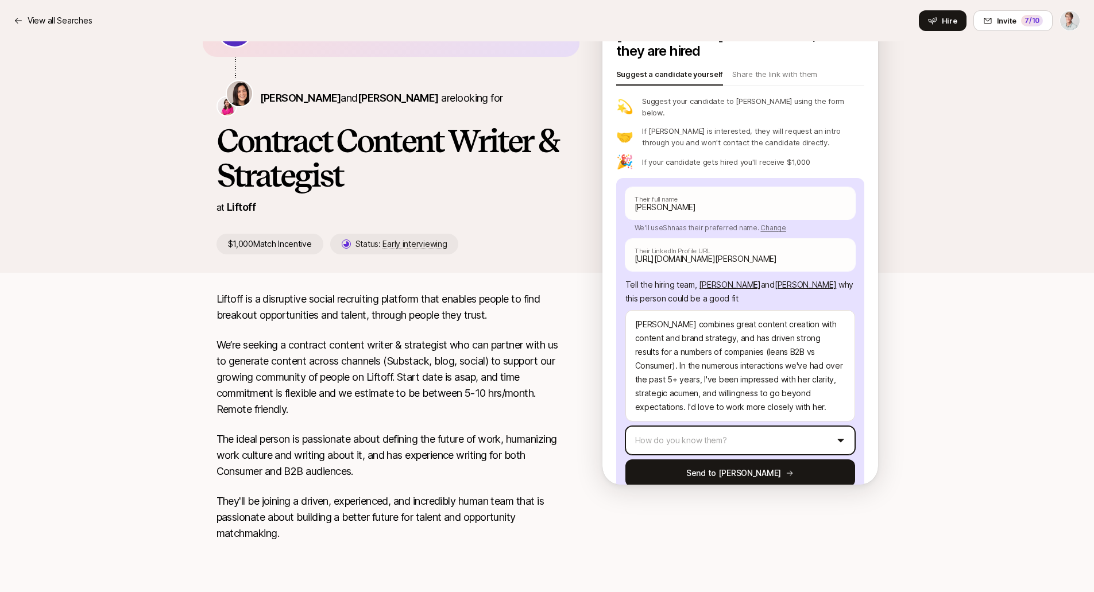
click at [783, 413] on html "Continue building your private roster to see more potential connections you can…" at bounding box center [547, 194] width 1094 height 592
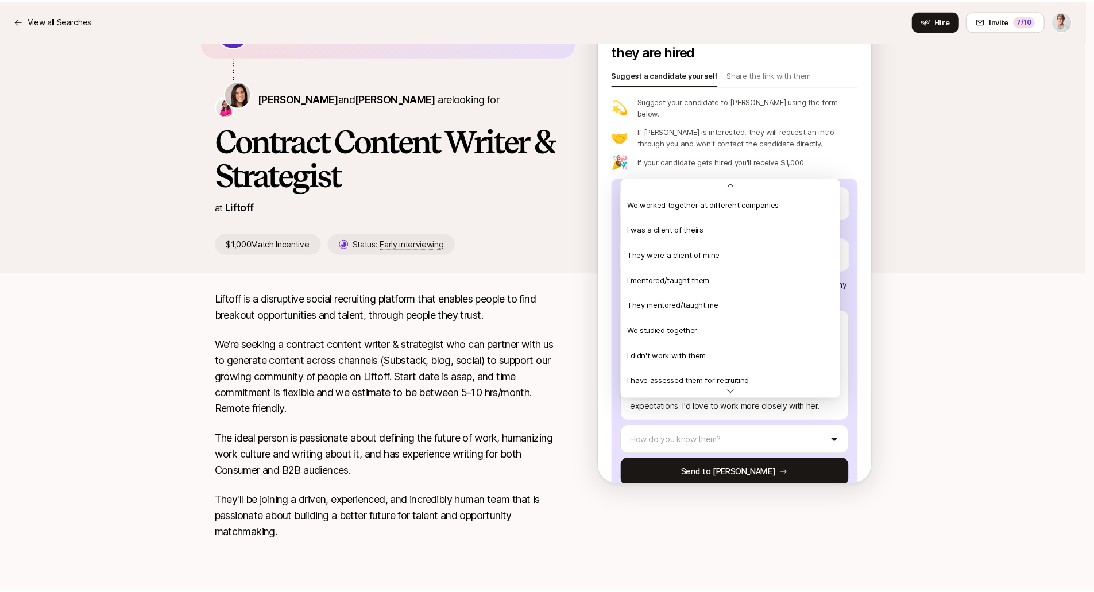
scroll to position [248, 0]
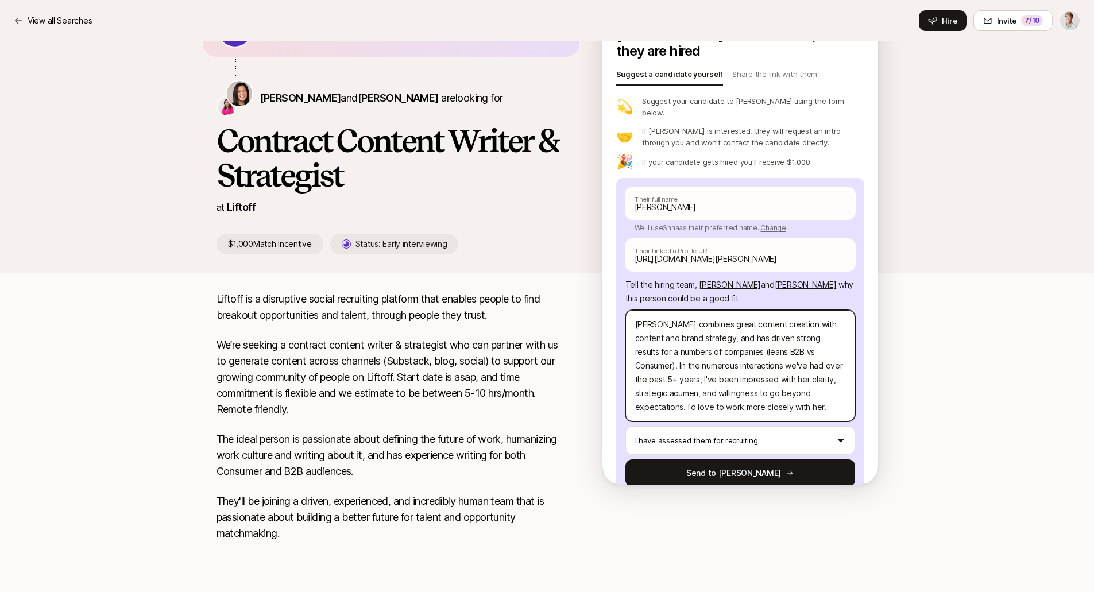
click at [788, 378] on textarea "Shana combines great content creation with content and brand strategy, and has …" at bounding box center [740, 365] width 230 height 111
click at [654, 353] on textarea "Shana combines great content creation with content and brand strategy, and has …" at bounding box center [740, 365] width 230 height 111
click at [827, 380] on textarea "Shana combines great content creation with content and brand strategy, and has …" at bounding box center [740, 365] width 230 height 111
drag, startPoint x: 687, startPoint y: 383, endPoint x: 701, endPoint y: 386, distance: 15.3
click at [687, 382] on textarea "Shana combines great content creation with content and brand strategy, and has …" at bounding box center [740, 365] width 230 height 111
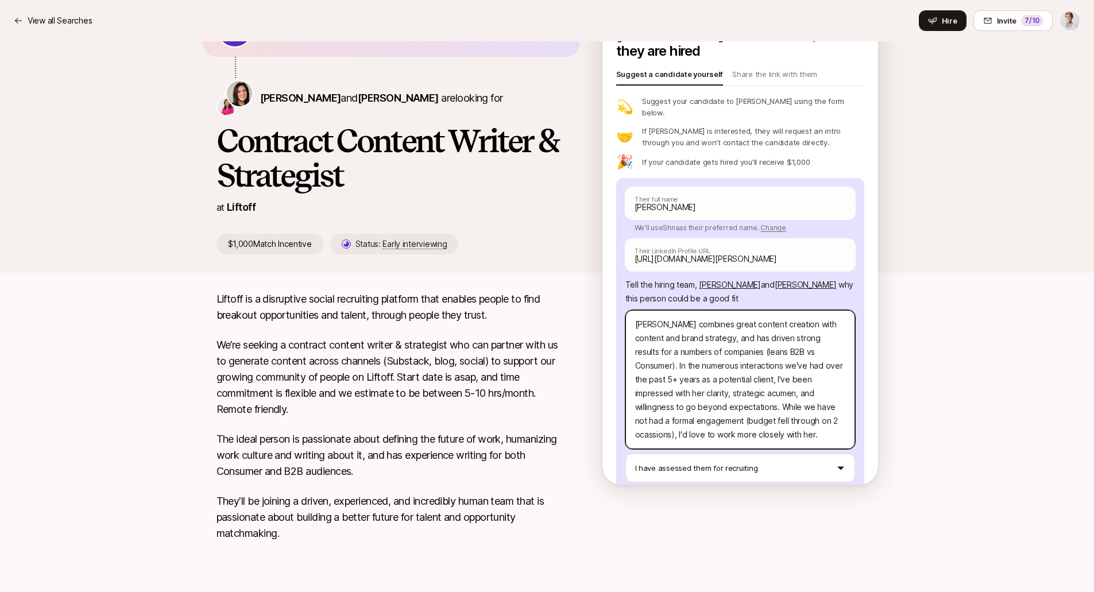
click at [793, 399] on textarea "Shana combines great content creation with content and brand strategy, and has …" at bounding box center [740, 379] width 230 height 139
click at [782, 399] on textarea "Shana combines great content creation with content and brand strategy, and has …" at bounding box center [740, 379] width 230 height 139
click at [800, 394] on textarea "Shana combines great content creation with content and brand strategy, and has …" at bounding box center [740, 379] width 230 height 139
click at [804, 403] on textarea "Shana combines great content creation with content and brand strategy, and has …" at bounding box center [740, 379] width 230 height 139
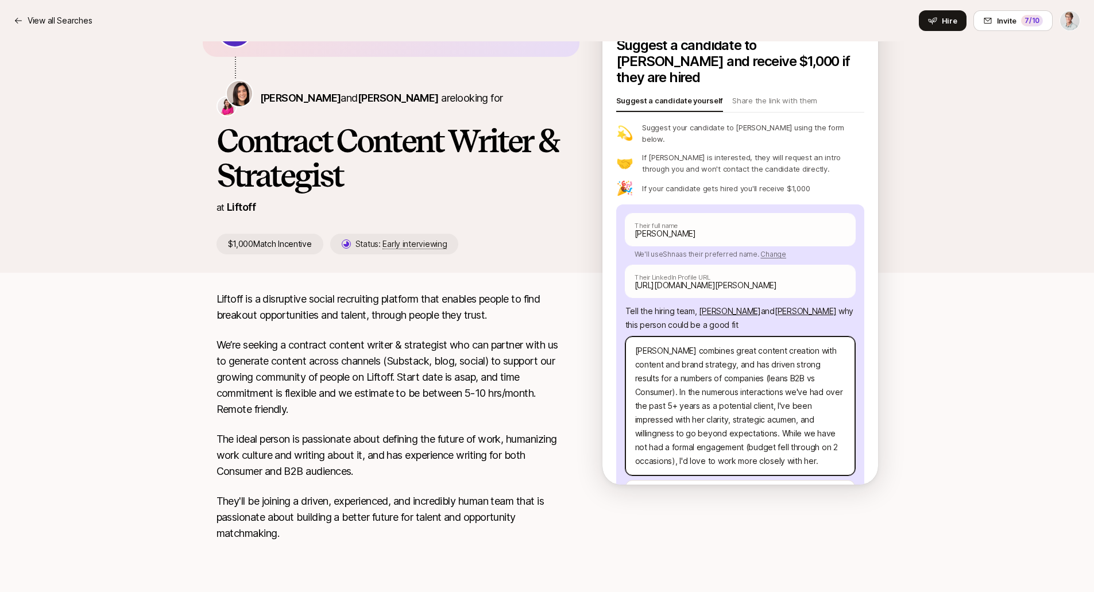
drag, startPoint x: 631, startPoint y: 327, endPoint x: 763, endPoint y: 432, distance: 168.3
click at [763, 432] on textarea "Shana combines great content creation with content and brand strategy, and has …" at bounding box center [740, 405] width 230 height 139
click at [770, 422] on textarea "Shana combines great content creation with content and brand strategy, and has …" at bounding box center [740, 405] width 230 height 139
click at [812, 422] on textarea "Shana combines great content creation with content and brand strategy, and has …" at bounding box center [740, 405] width 230 height 139
drag, startPoint x: 789, startPoint y: 440, endPoint x: 625, endPoint y: 326, distance: 200.0
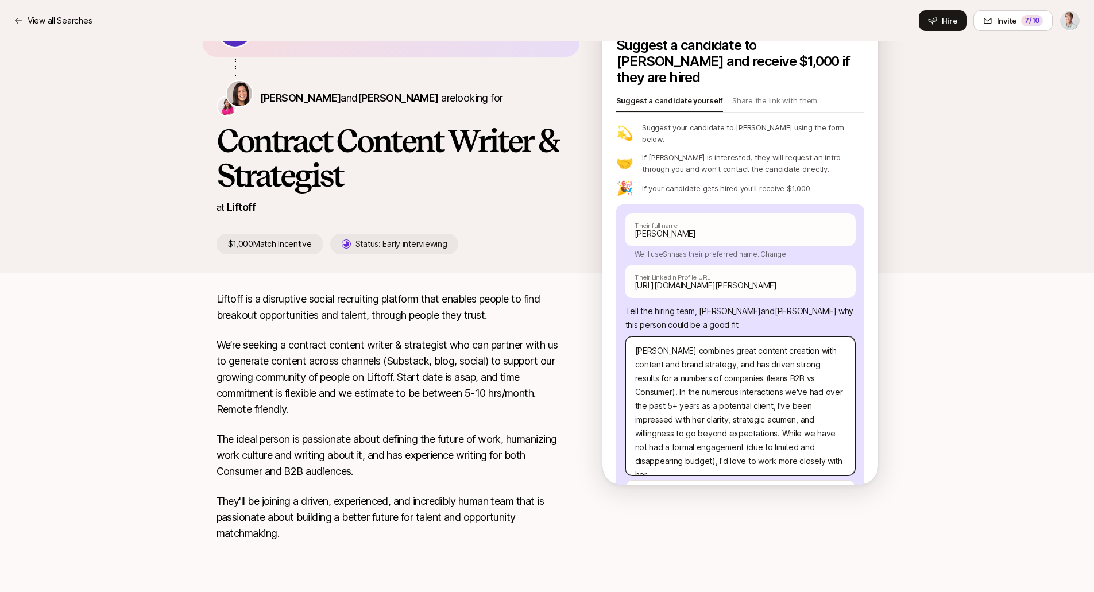
click at [618, 327] on div "Shna Pearlman Their full name We'll use Shna as their preferred name. Change Sh…" at bounding box center [740, 377] width 248 height 346
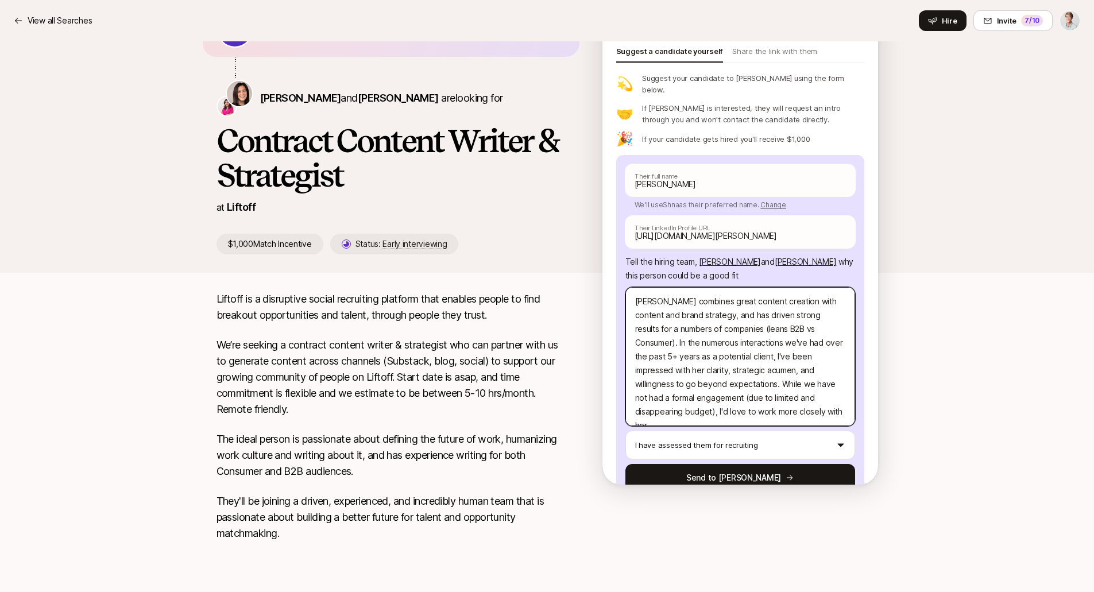
scroll to position [54, 0]
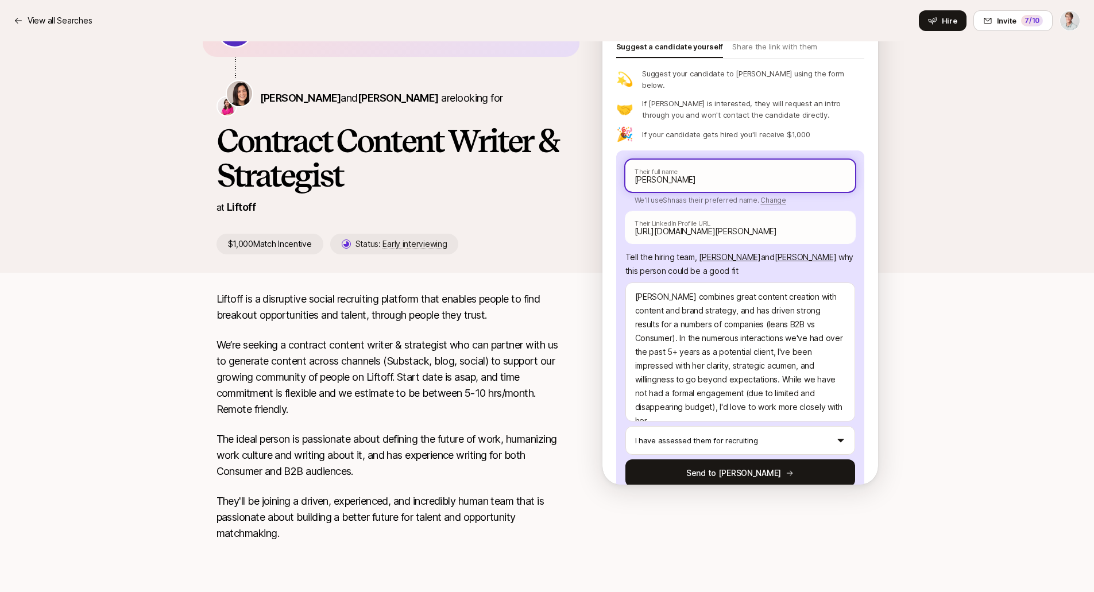
click at [645, 160] on input "Shna Pearlman" at bounding box center [740, 176] width 230 height 32
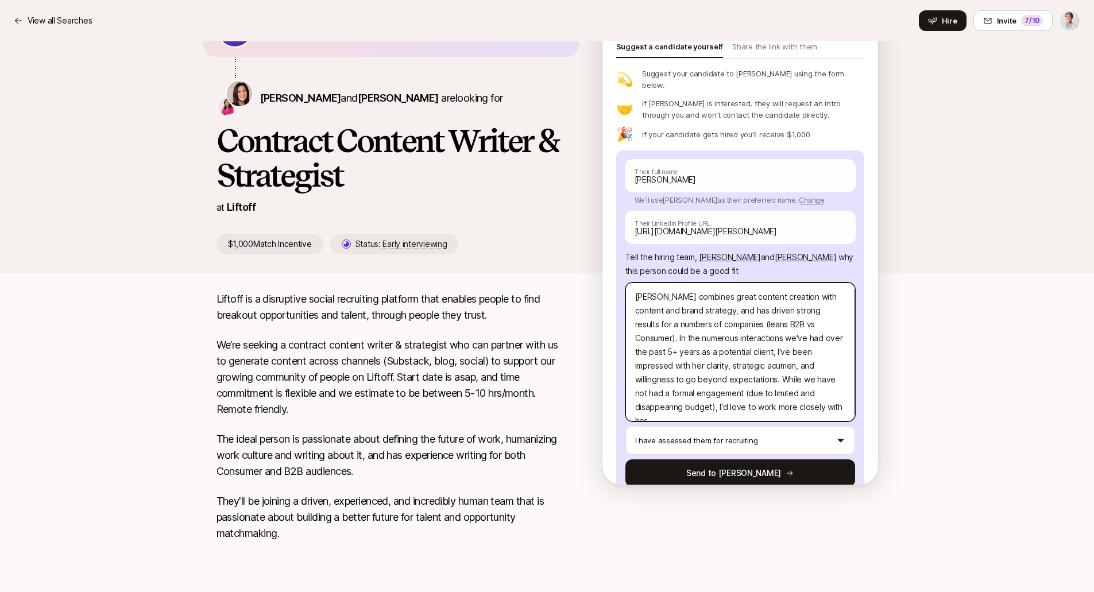
click at [774, 381] on textarea "Shana combines great content creation with content and brand strategy, and has …" at bounding box center [740, 351] width 230 height 139
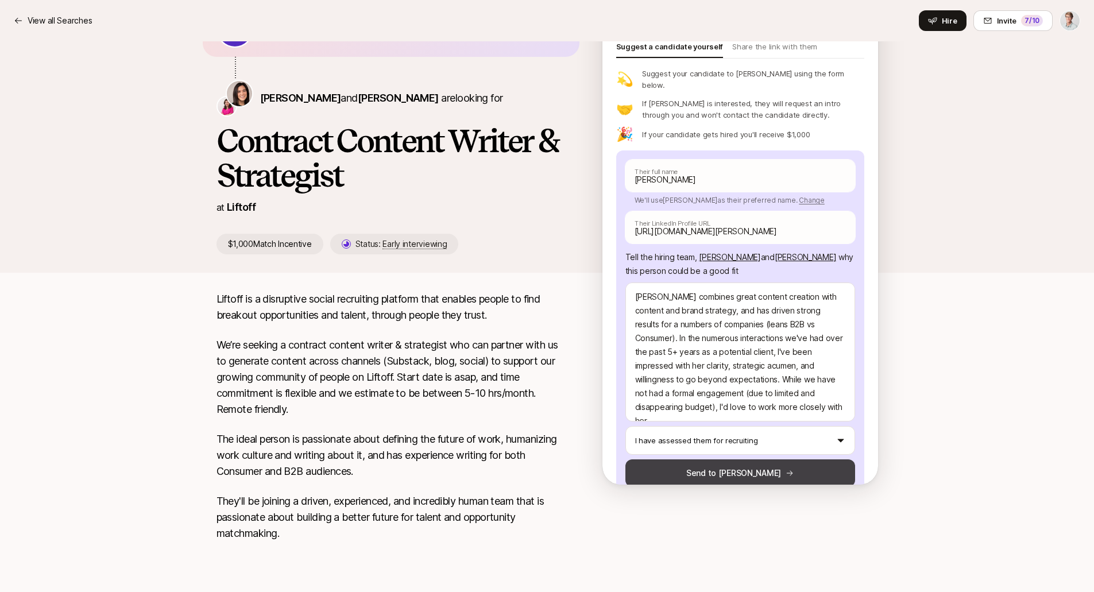
click at [750, 459] on button "Send to Eleanor" at bounding box center [740, 473] width 230 height 28
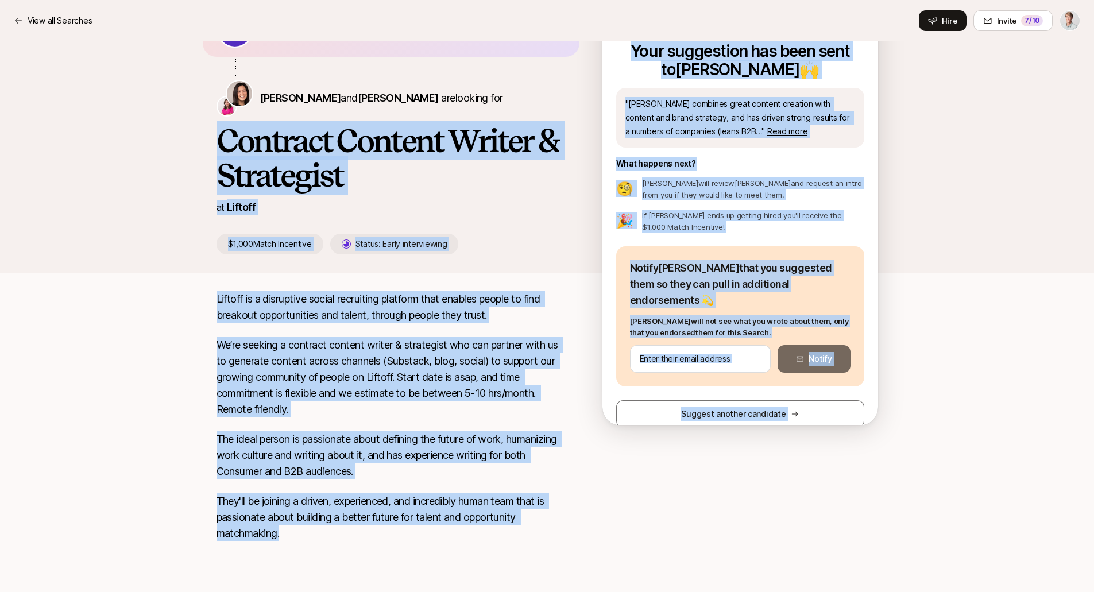
drag, startPoint x: 210, startPoint y: 141, endPoint x: 344, endPoint y: 535, distance: 415.9
click at [341, 536] on div "Liftoff shared with you Eleanor Morgan and Emma Frane are looking for Contract …" at bounding box center [547, 282] width 1094 height 600
copy div "Contract Content Writer & Strategist at Liftoff $1,000 Match Incentive Status: …"
click at [391, 431] on div "Liftoff is a disruptive social recruiting platform that enables people to find …" at bounding box center [390, 423] width 349 height 264
drag, startPoint x: 218, startPoint y: 142, endPoint x: 300, endPoint y: 529, distance: 396.0
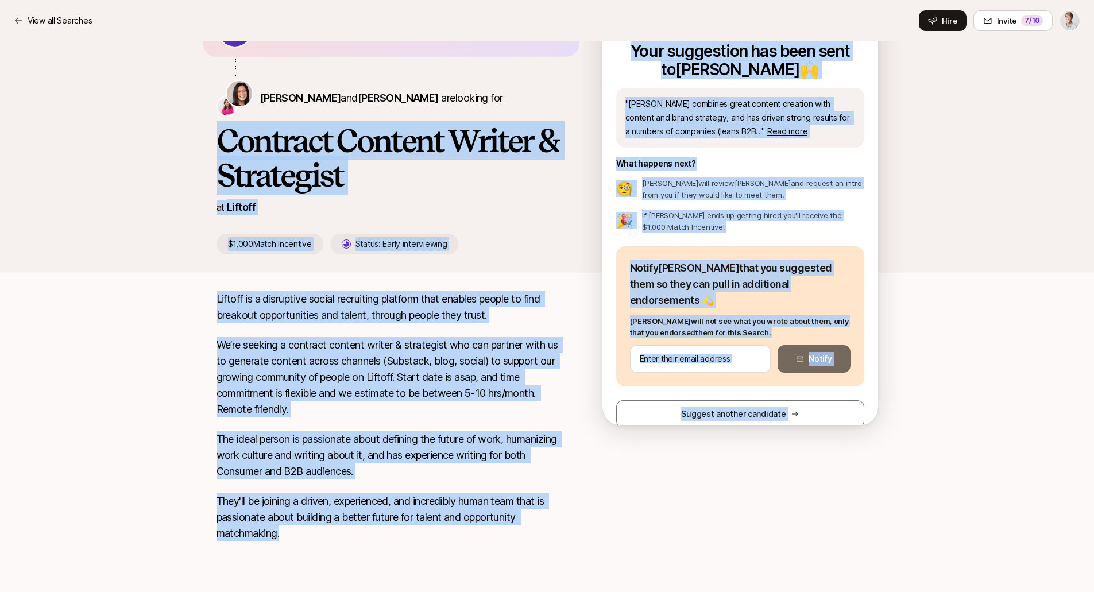
click at [300, 532] on div "Liftoff shared with you Eleanor Morgan and Emma Frane are looking for Contract …" at bounding box center [547, 282] width 1094 height 600
copy div "Contract Content Writer & Strategist at Liftoff $1,000 Match Incentive Status: …"
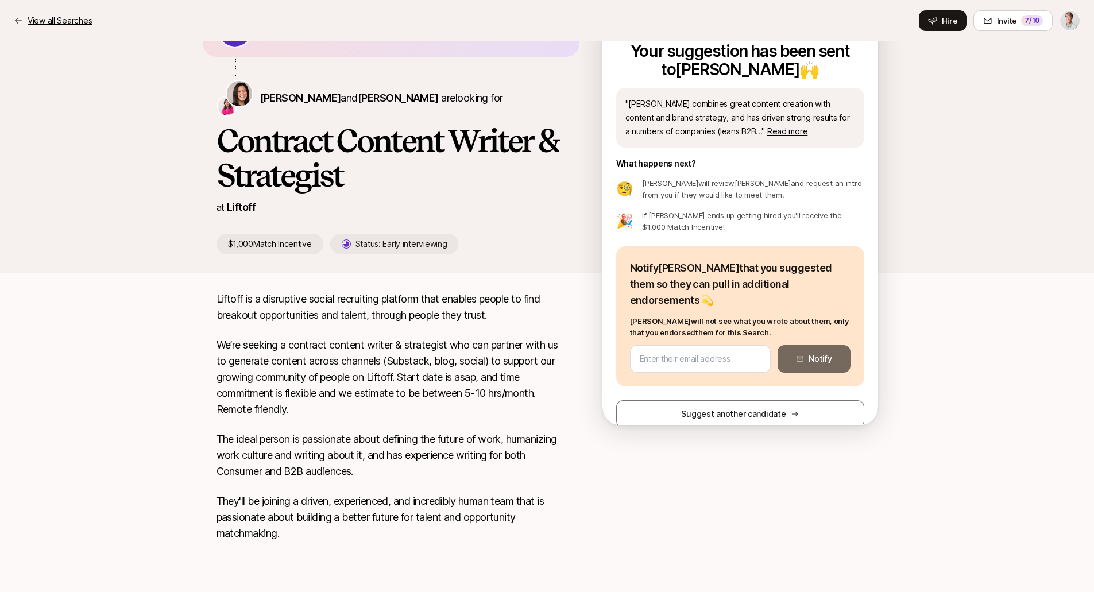
click at [83, 19] on p "View all Searches" at bounding box center [60, 21] width 64 height 14
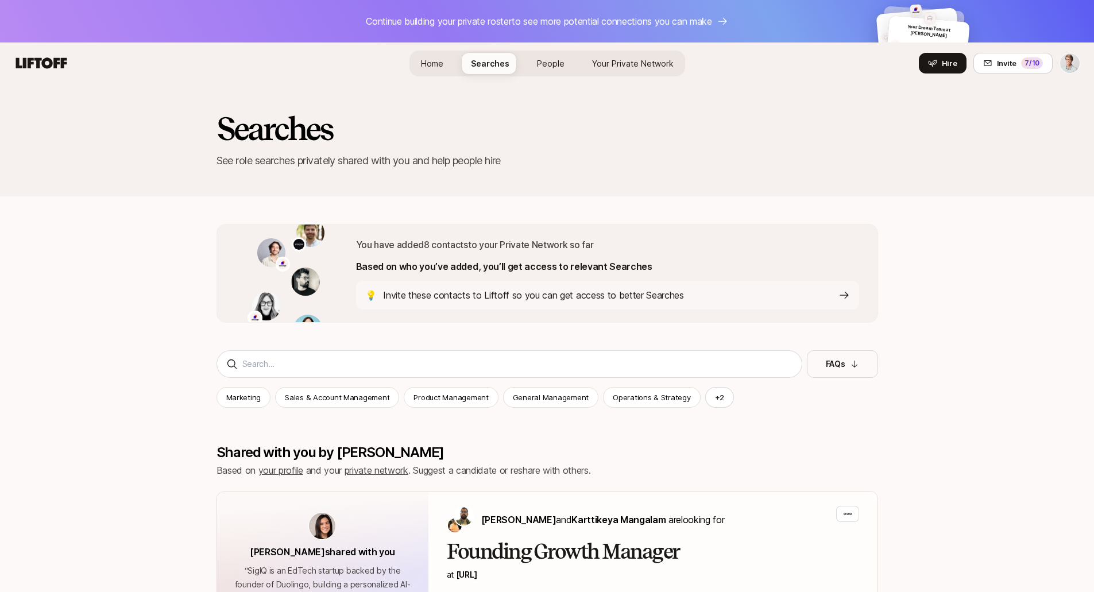
click at [57, 66] on icon at bounding box center [41, 63] width 55 height 16
